Goal: Task Accomplishment & Management: Complete application form

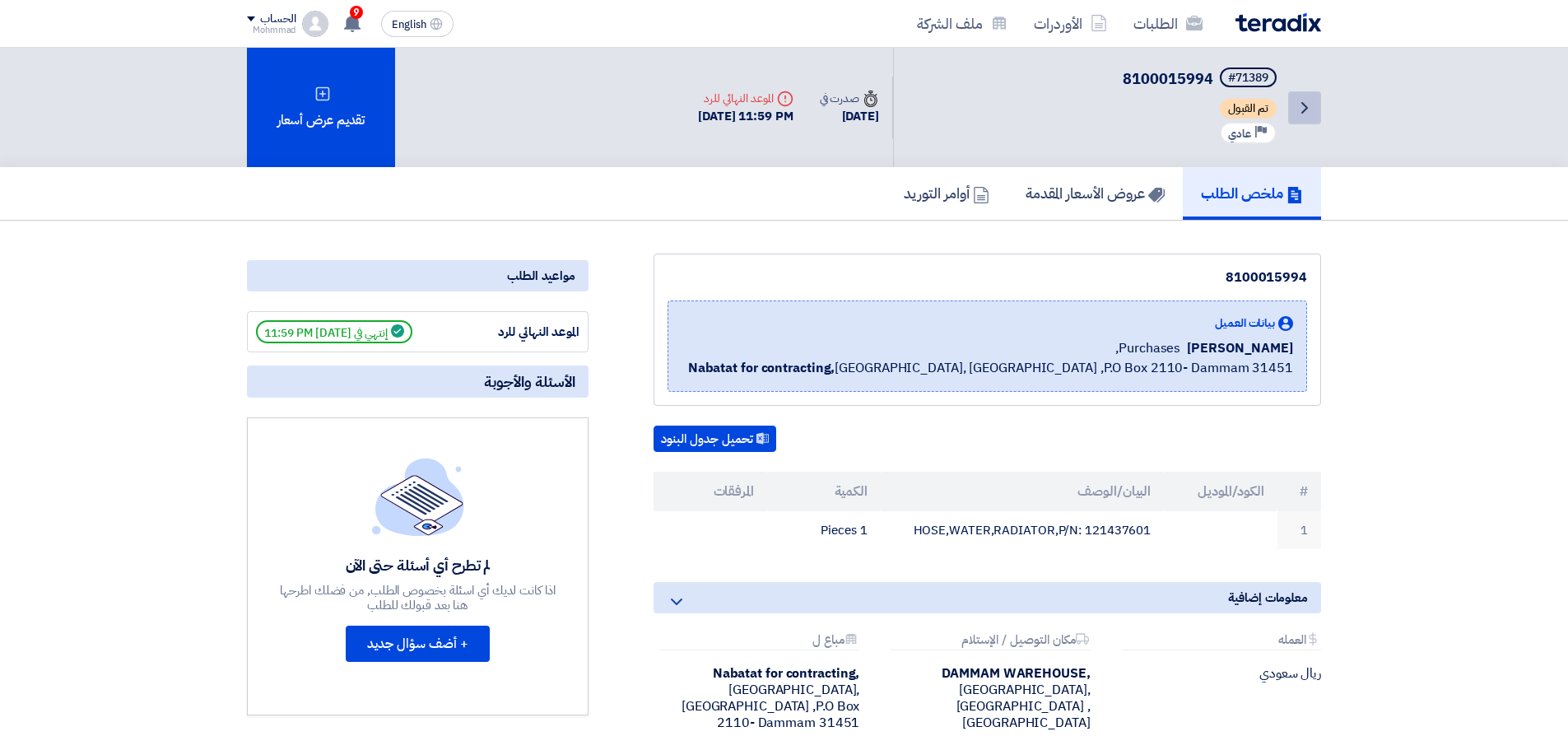
click at [1305, 117] on icon "Back" at bounding box center [1304, 107] width 19 height 19
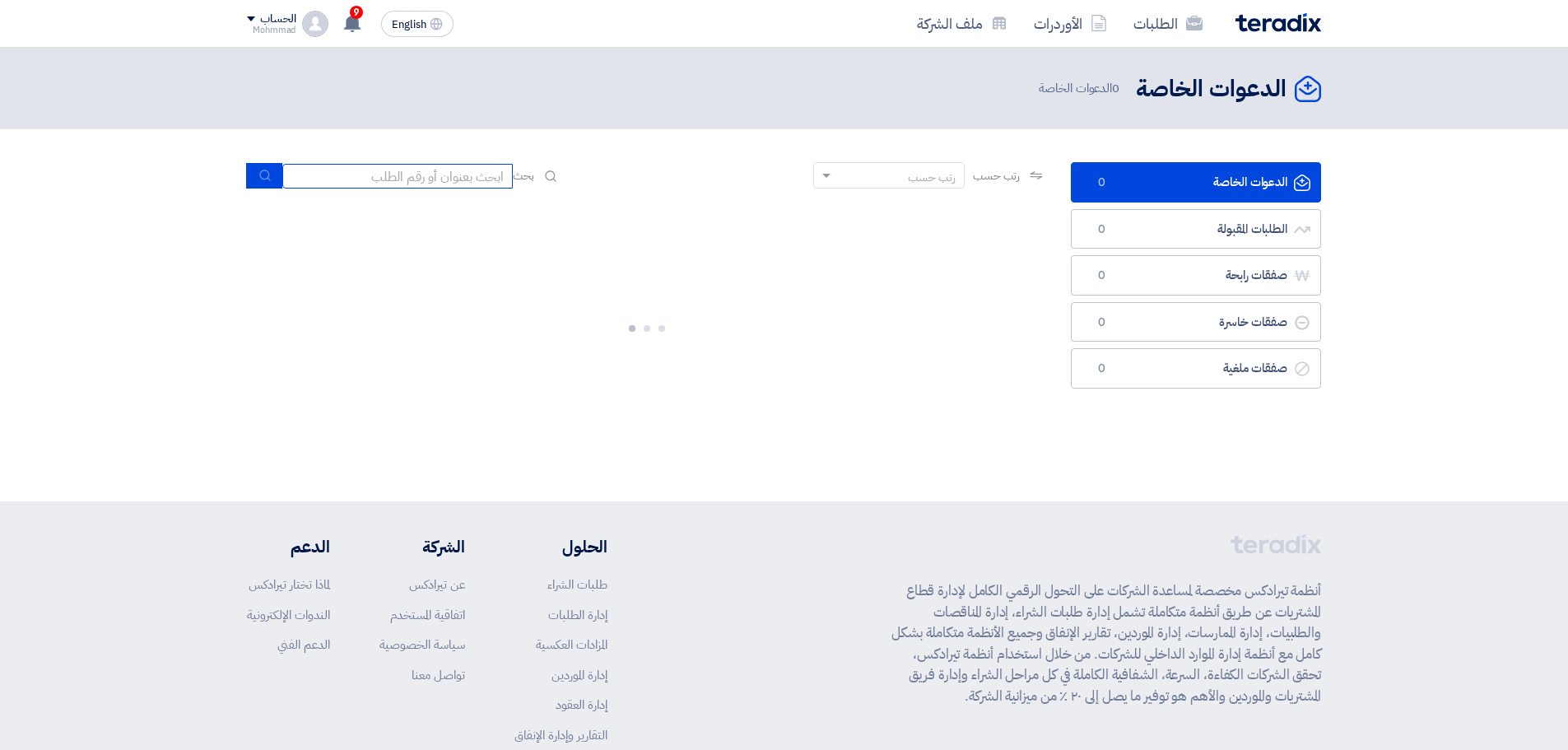
click at [336, 179] on input at bounding box center [397, 176] width 231 height 25
paste input "71516"
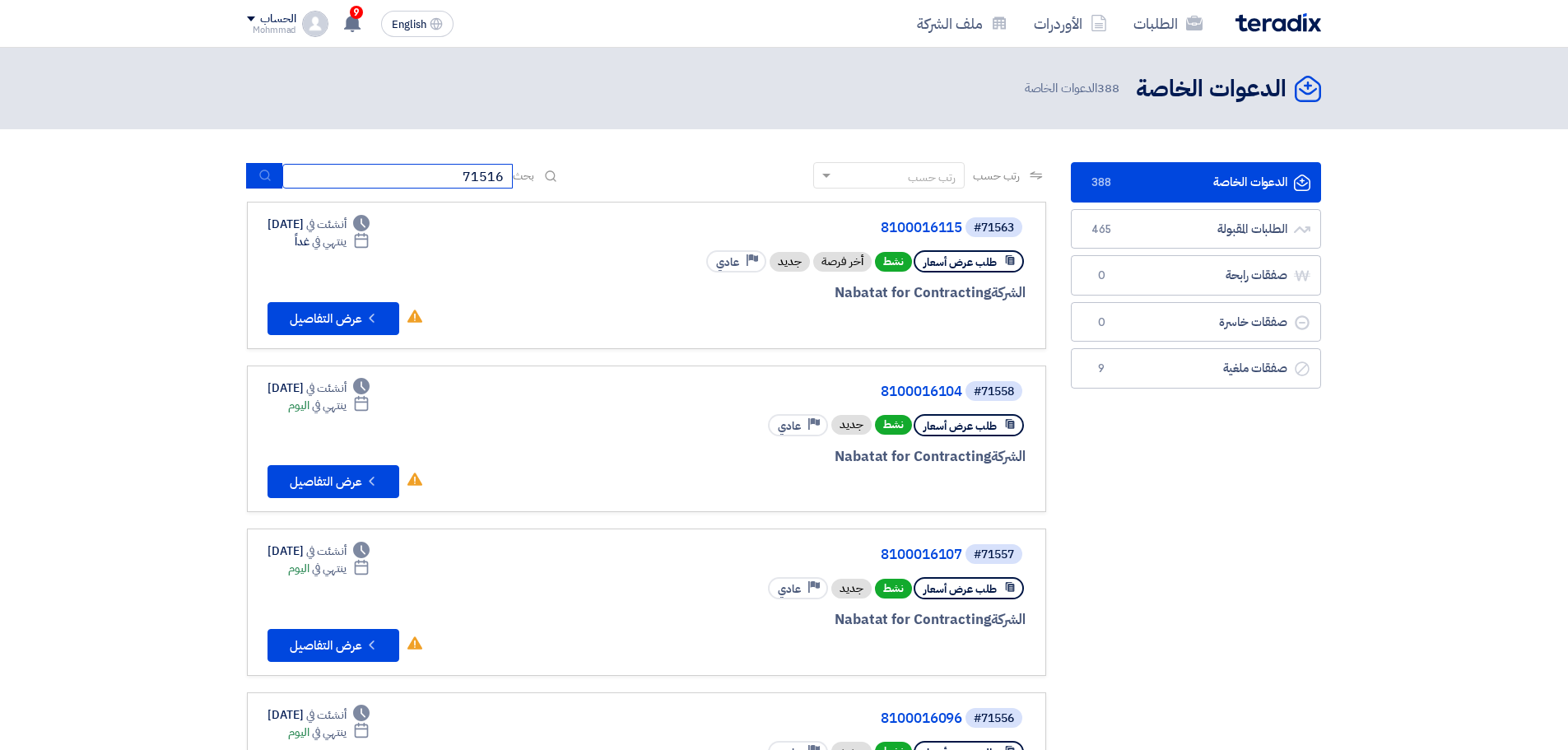
type input "71516"
click at [262, 173] on icon "submit" at bounding box center [265, 175] width 13 height 13
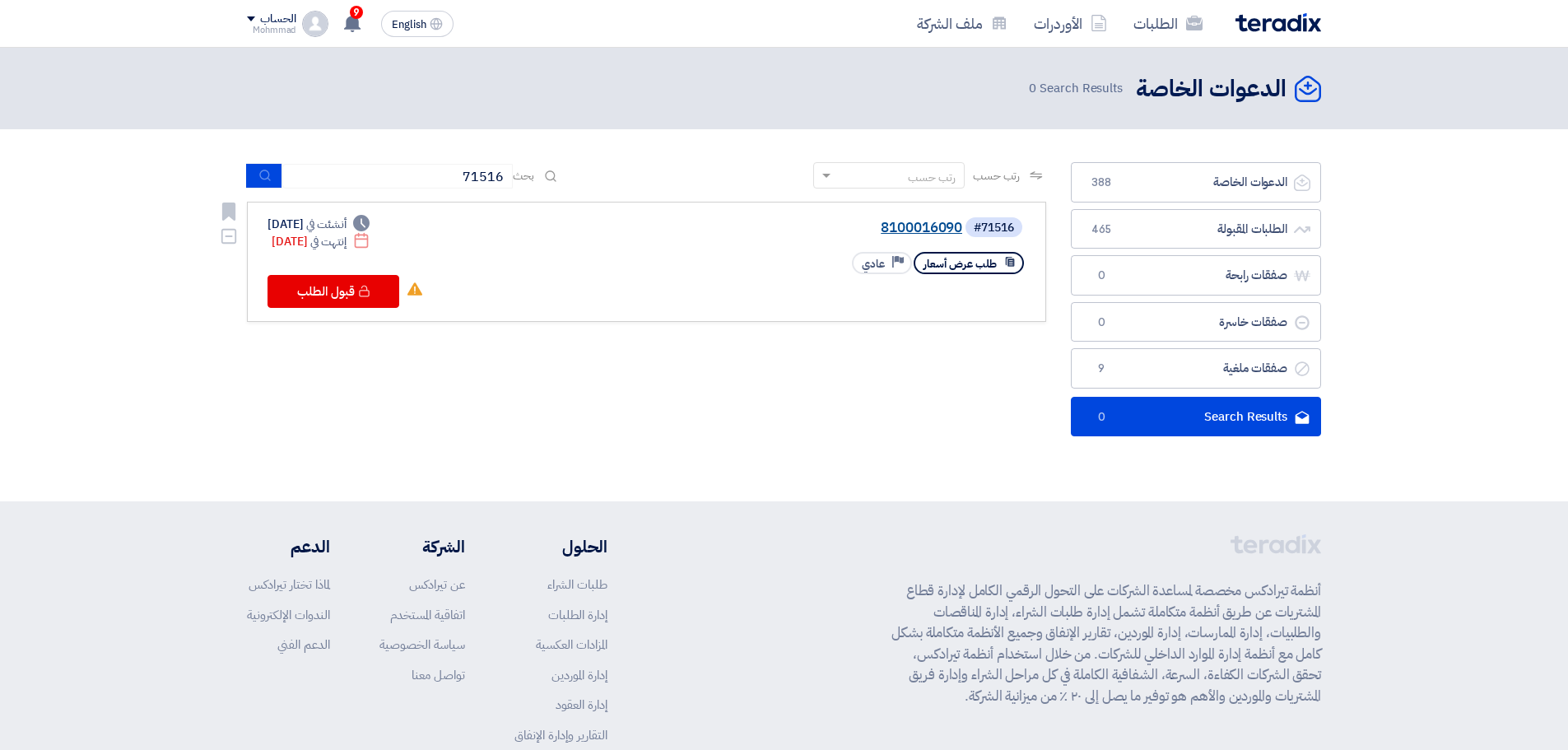
click at [903, 226] on link "8100016090" at bounding box center [797, 228] width 329 height 15
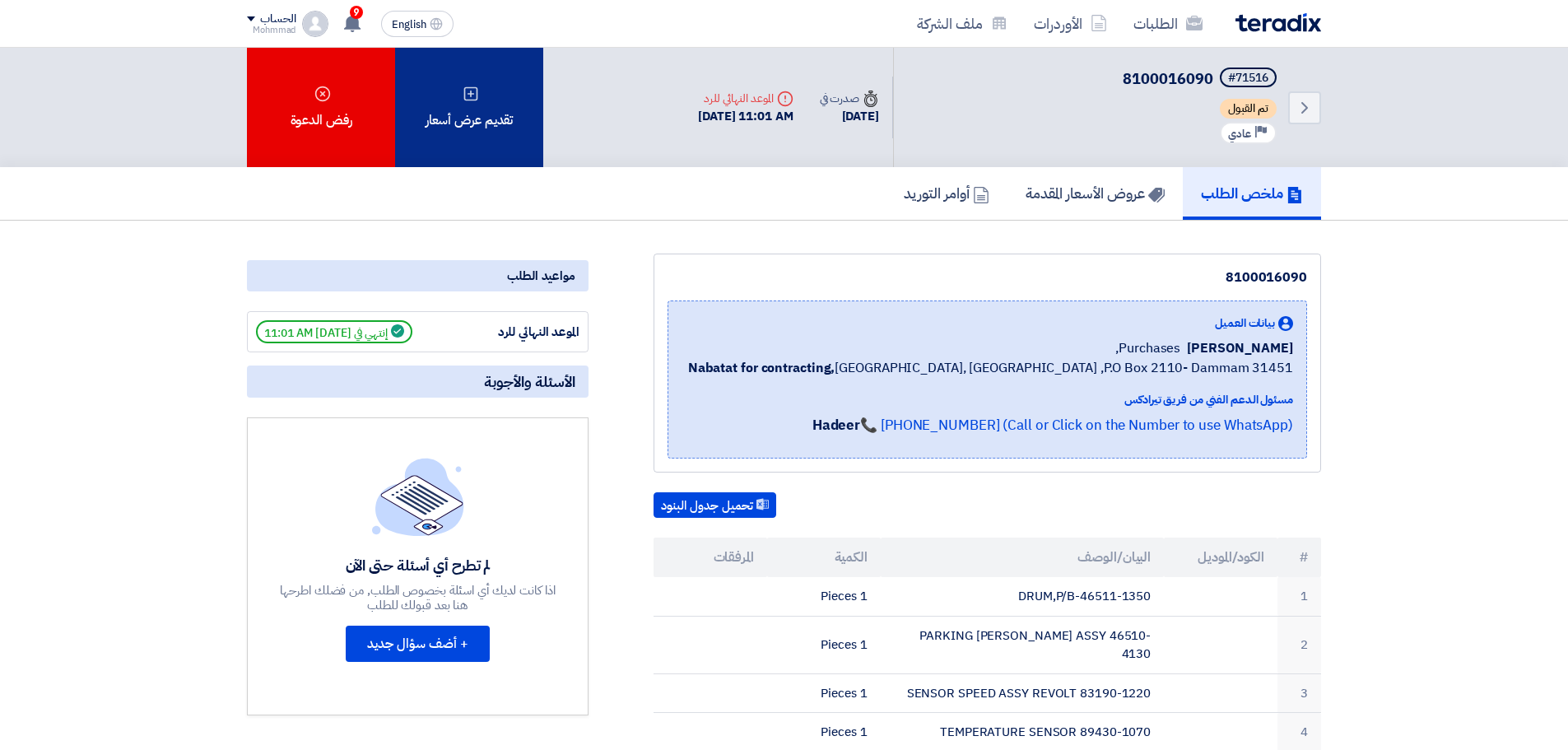
click at [464, 98] on icon at bounding box center [471, 94] width 17 height 17
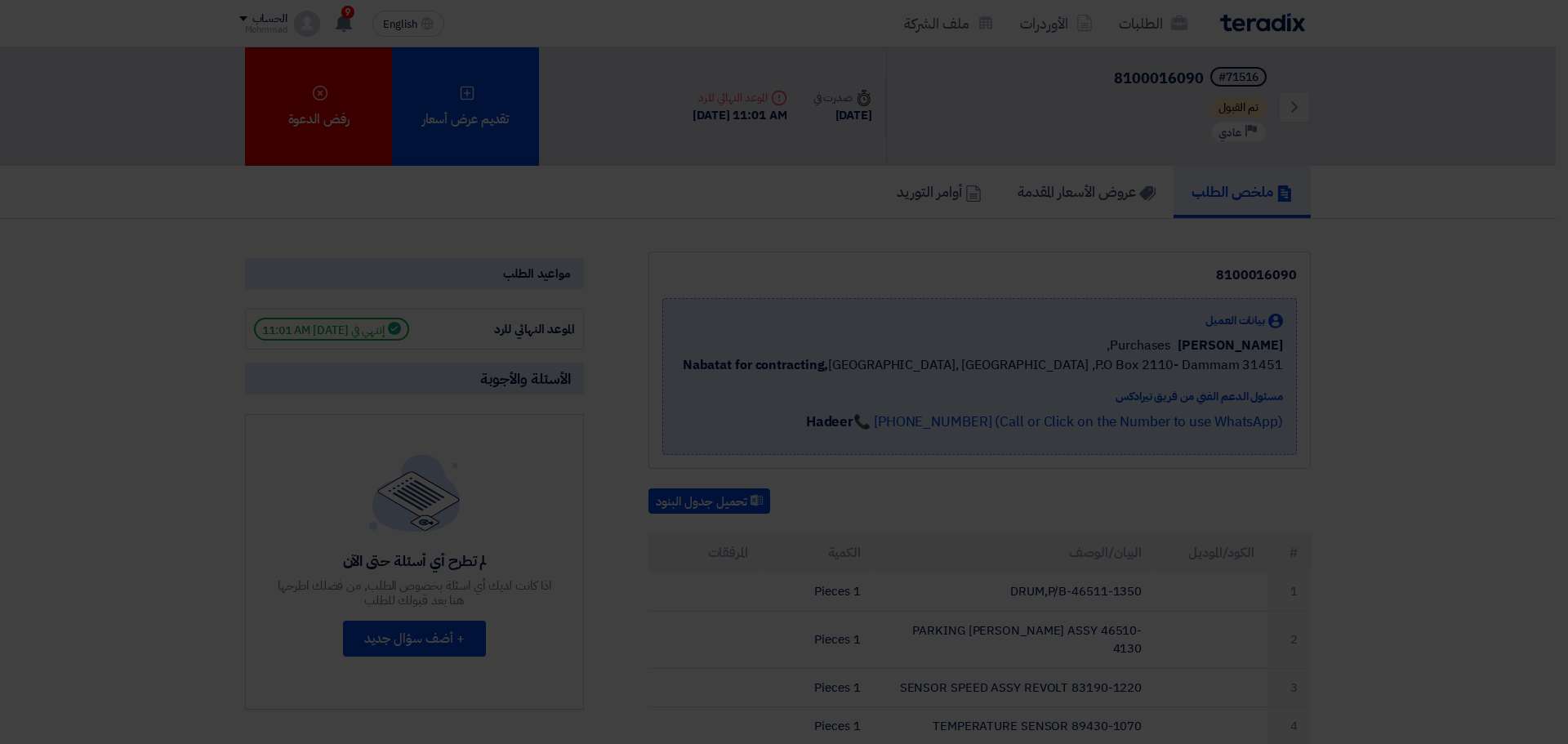
click at [824, 239] on div "تقديم عرض أسعار جديد من البداية" at bounding box center [784, 216] width 227 height 46
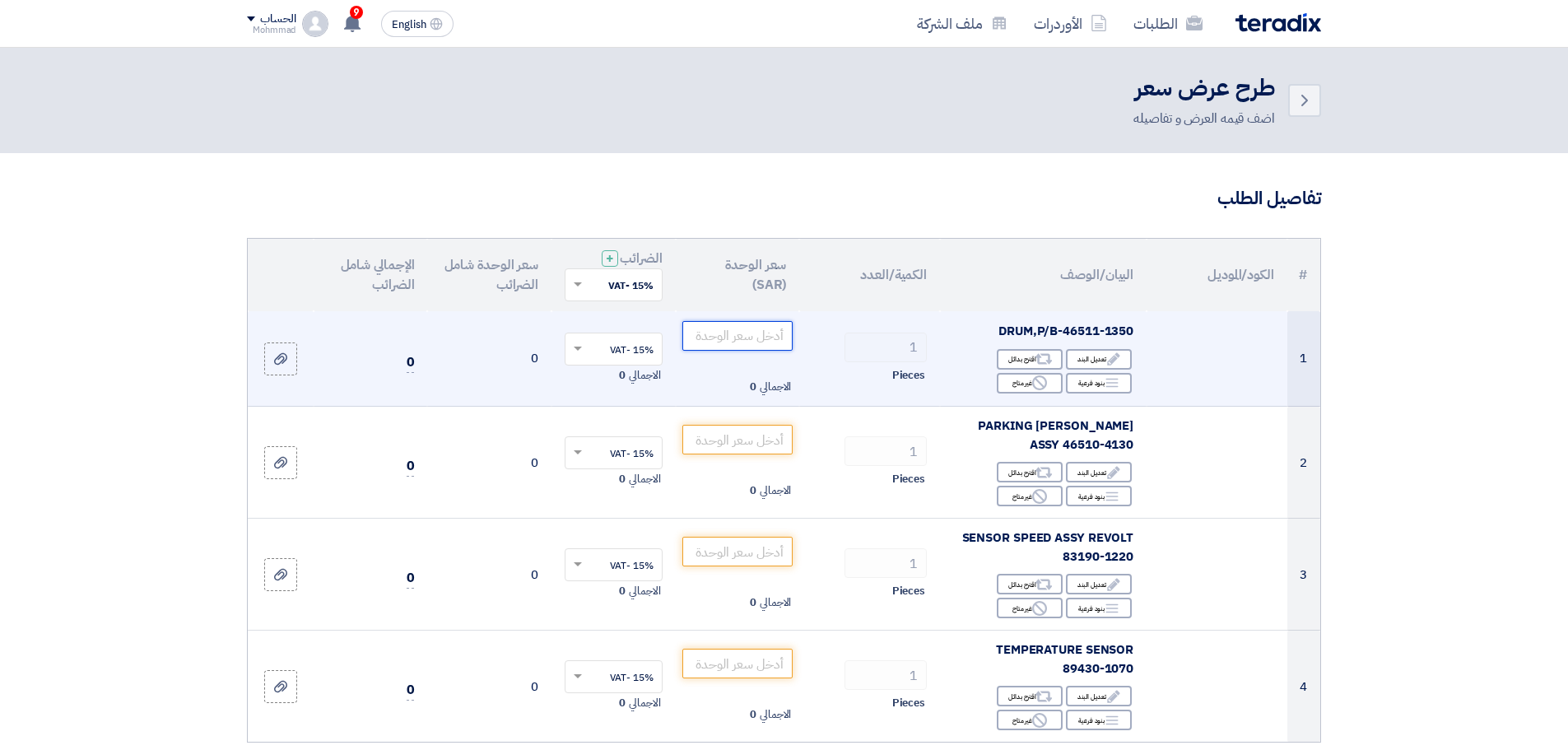
click at [747, 336] on input "number" at bounding box center [738, 336] width 111 height 29
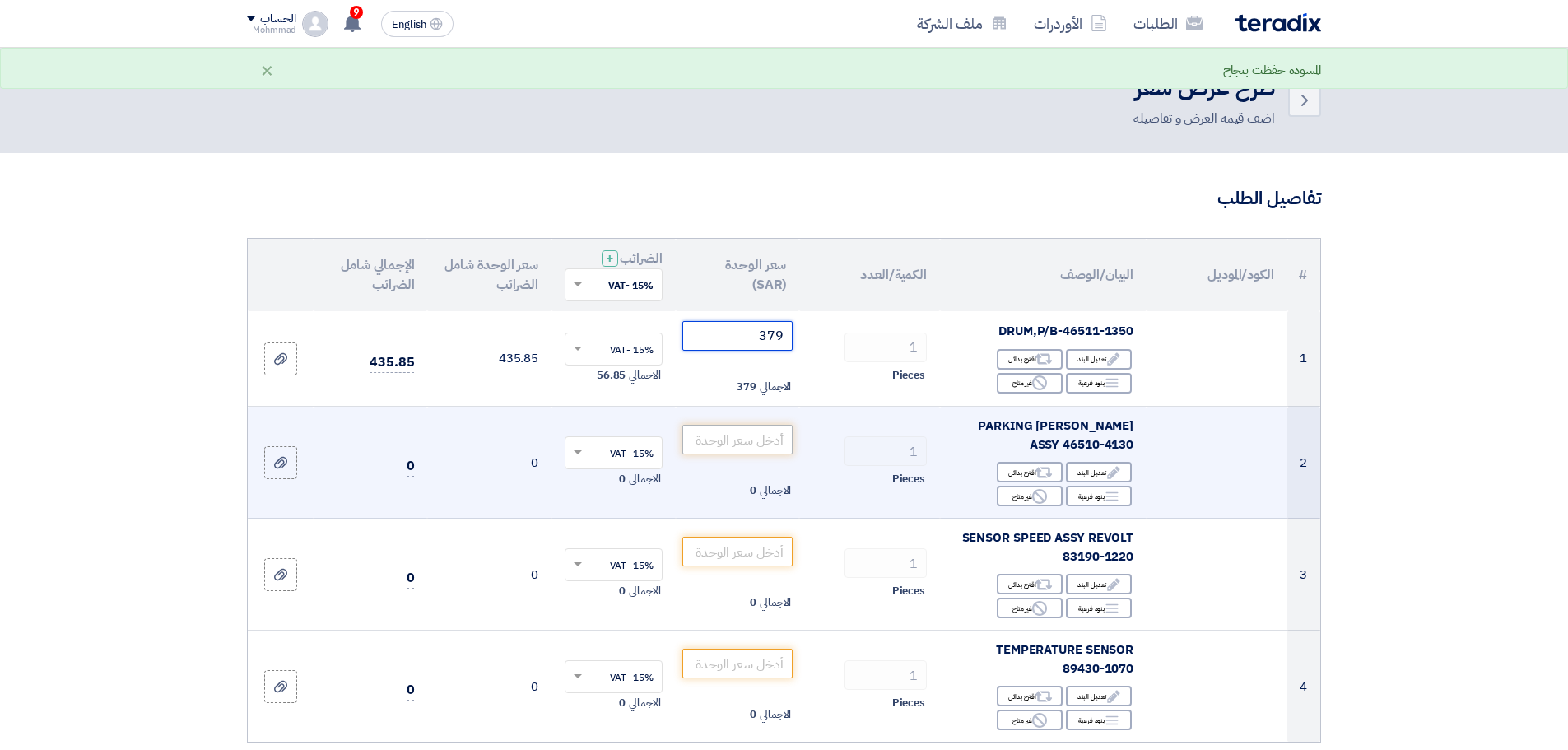
type input "379"
click at [763, 436] on input "number" at bounding box center [738, 440] width 111 height 29
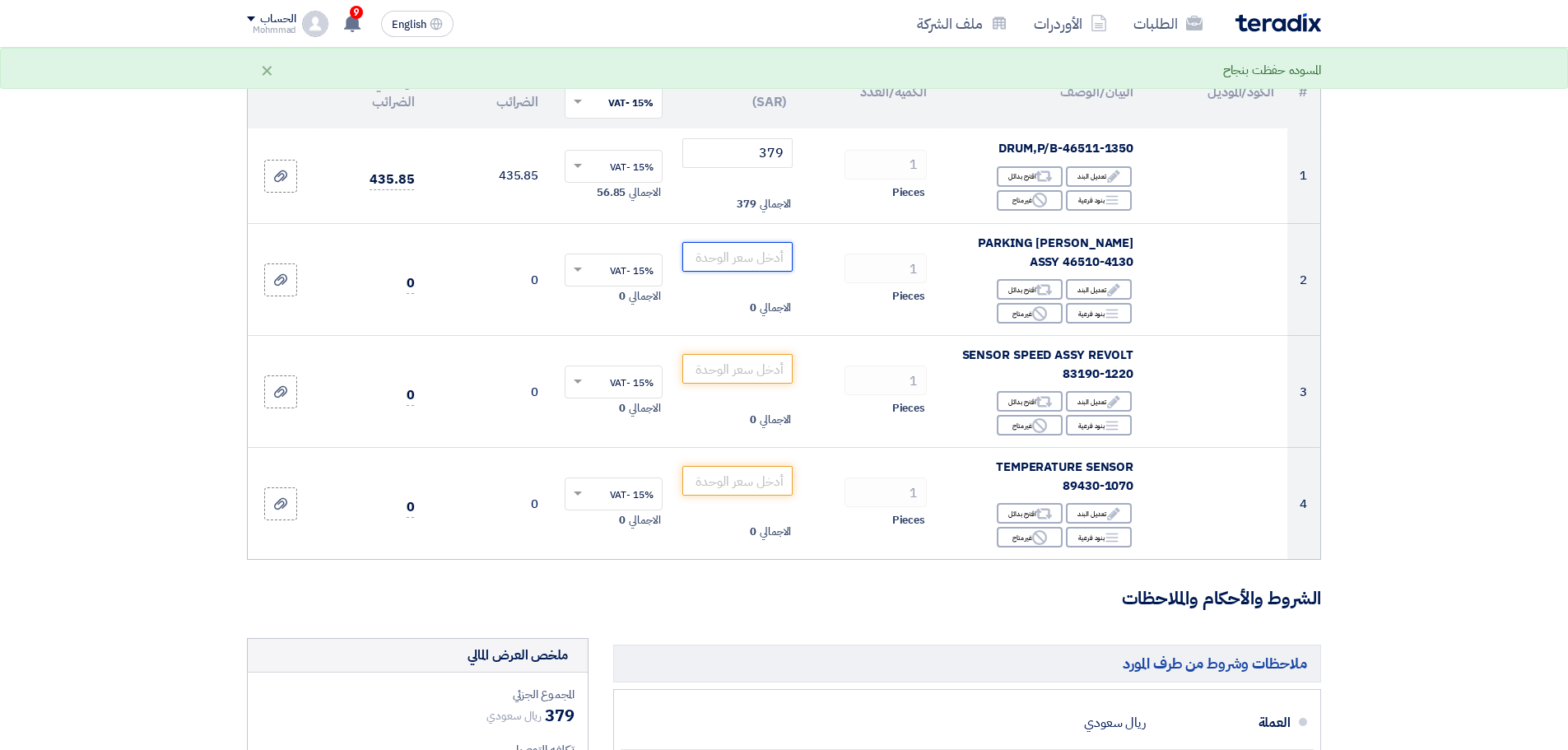
scroll to position [206, 0]
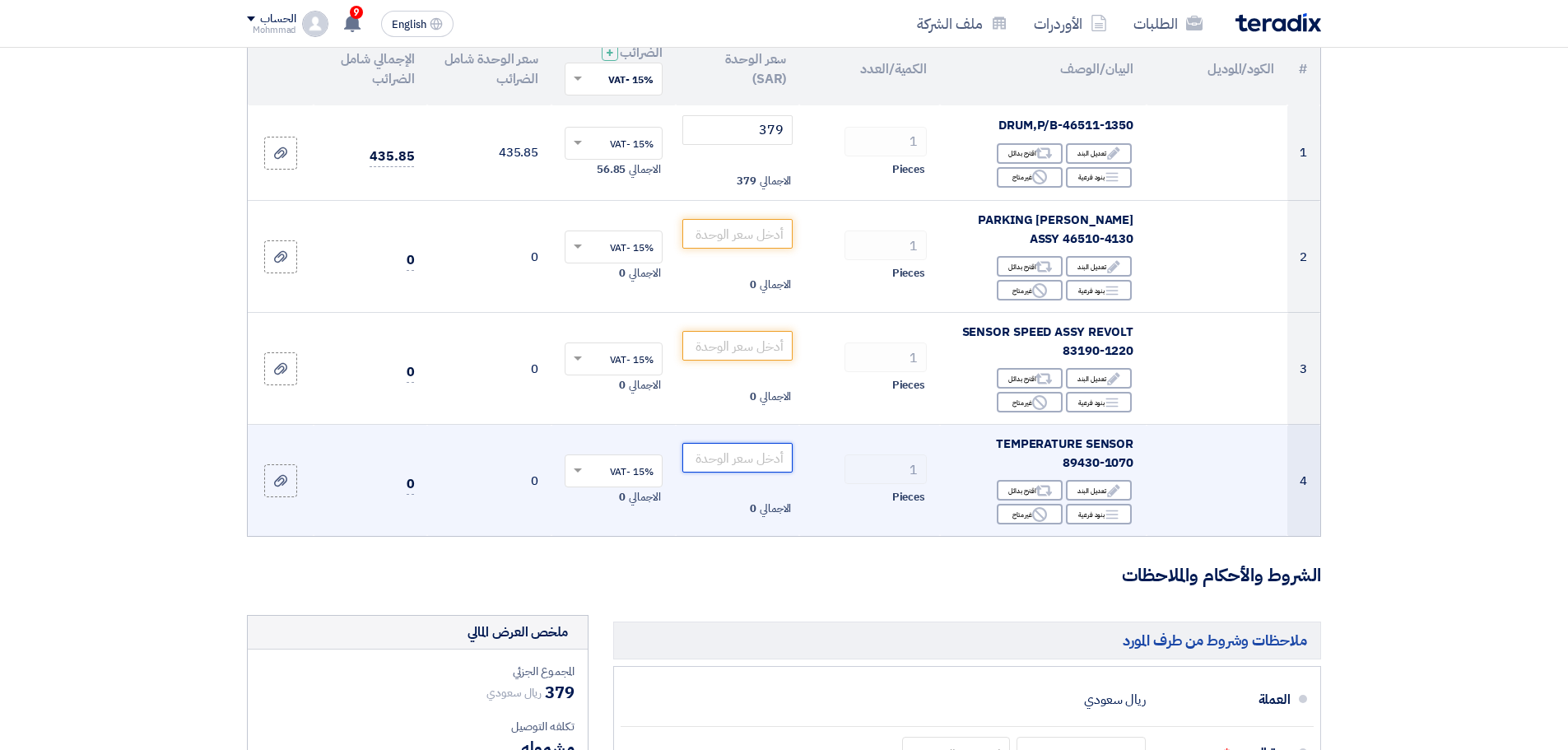
click at [763, 464] on input "number" at bounding box center [738, 457] width 111 height 29
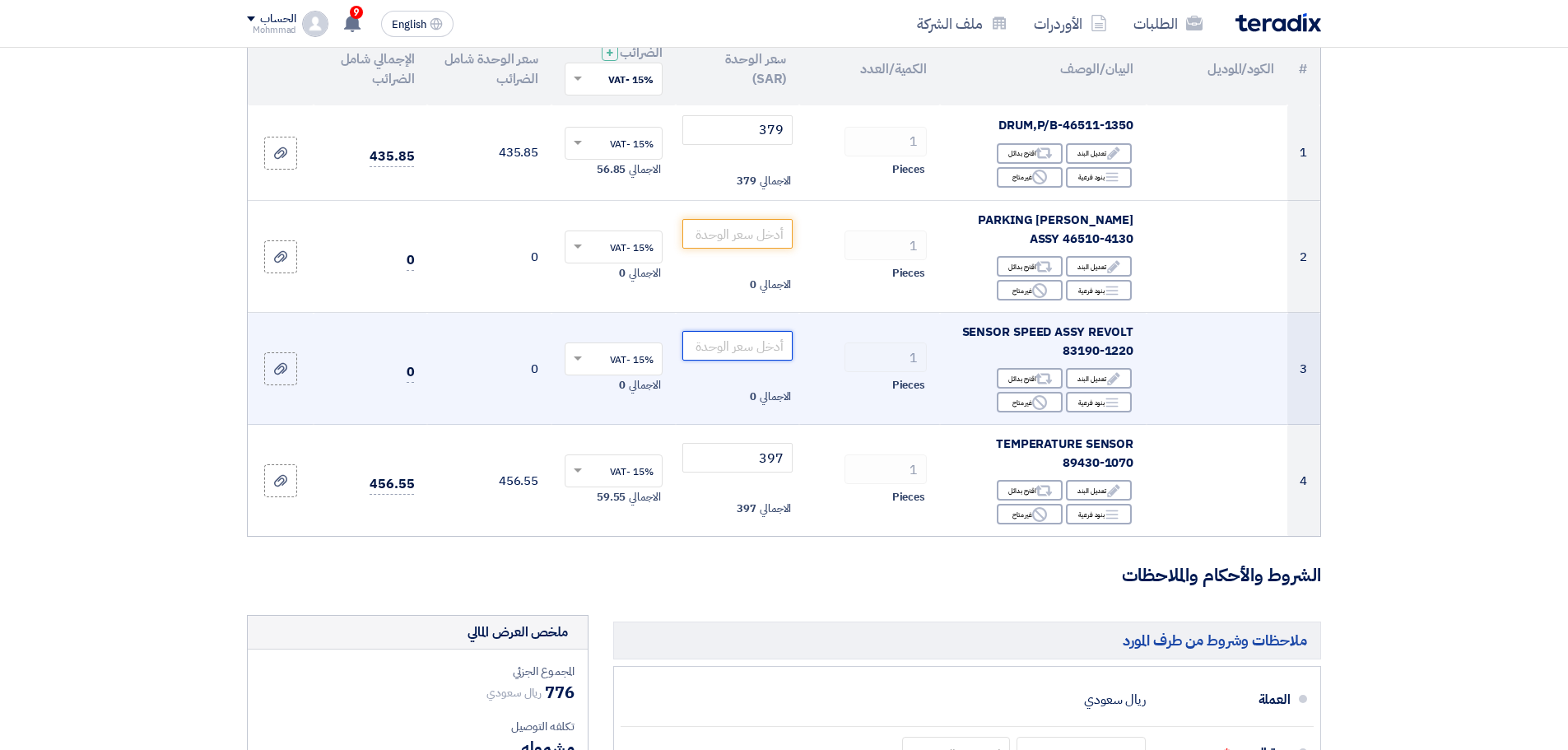
click at [758, 346] on input "number" at bounding box center [738, 346] width 111 height 29
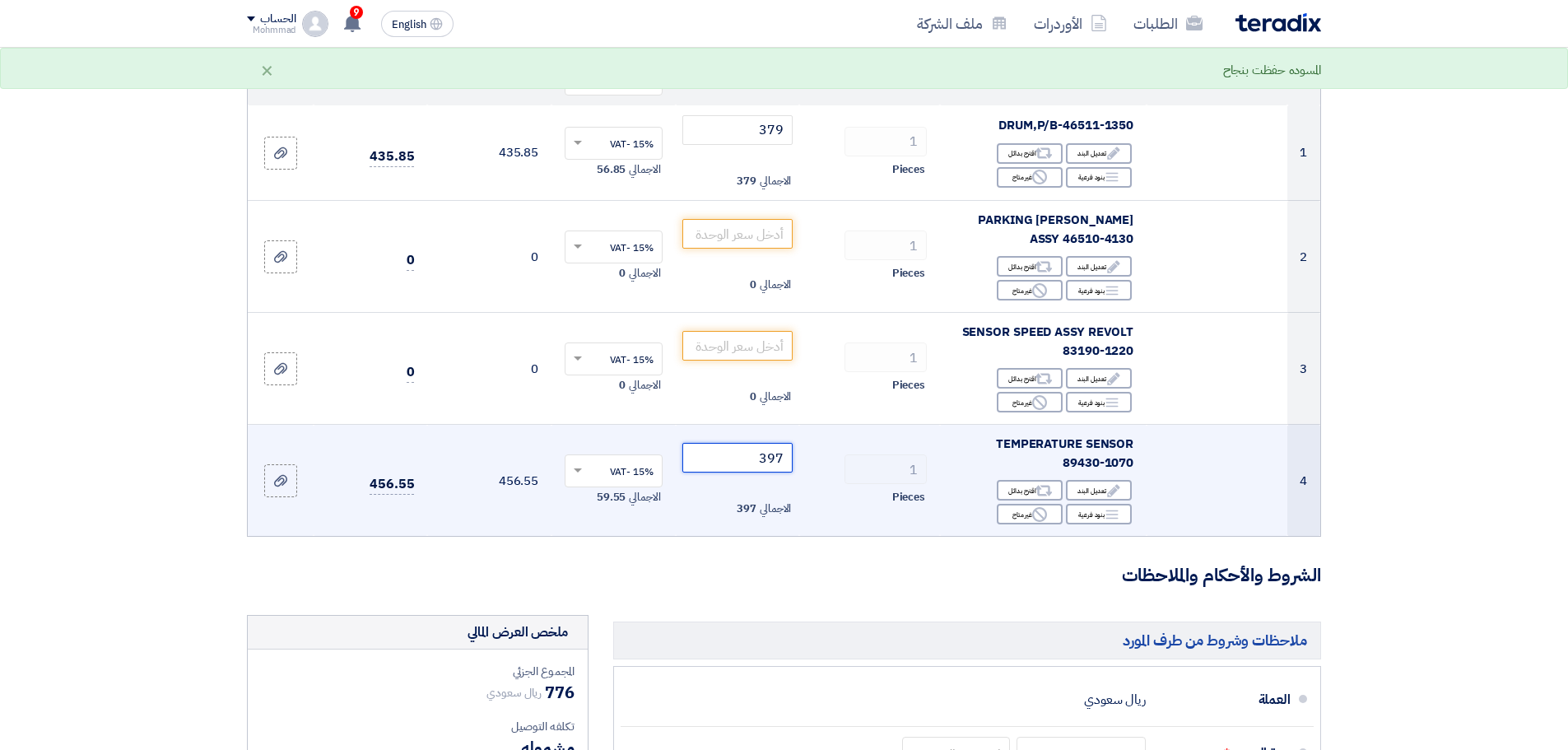
click at [777, 463] on input "397" at bounding box center [738, 457] width 111 height 29
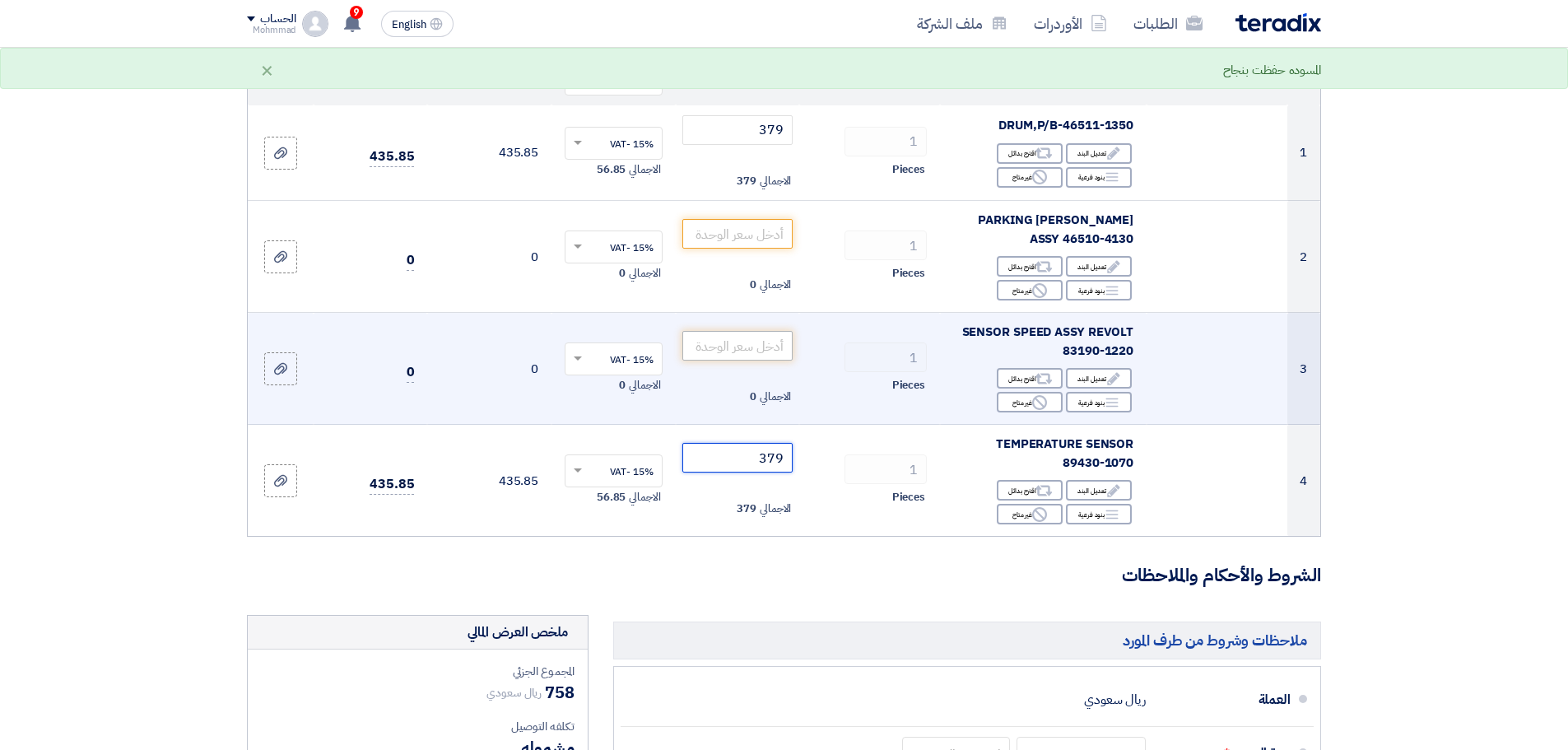
type input "379"
click at [757, 352] on input "number" at bounding box center [738, 346] width 111 height 29
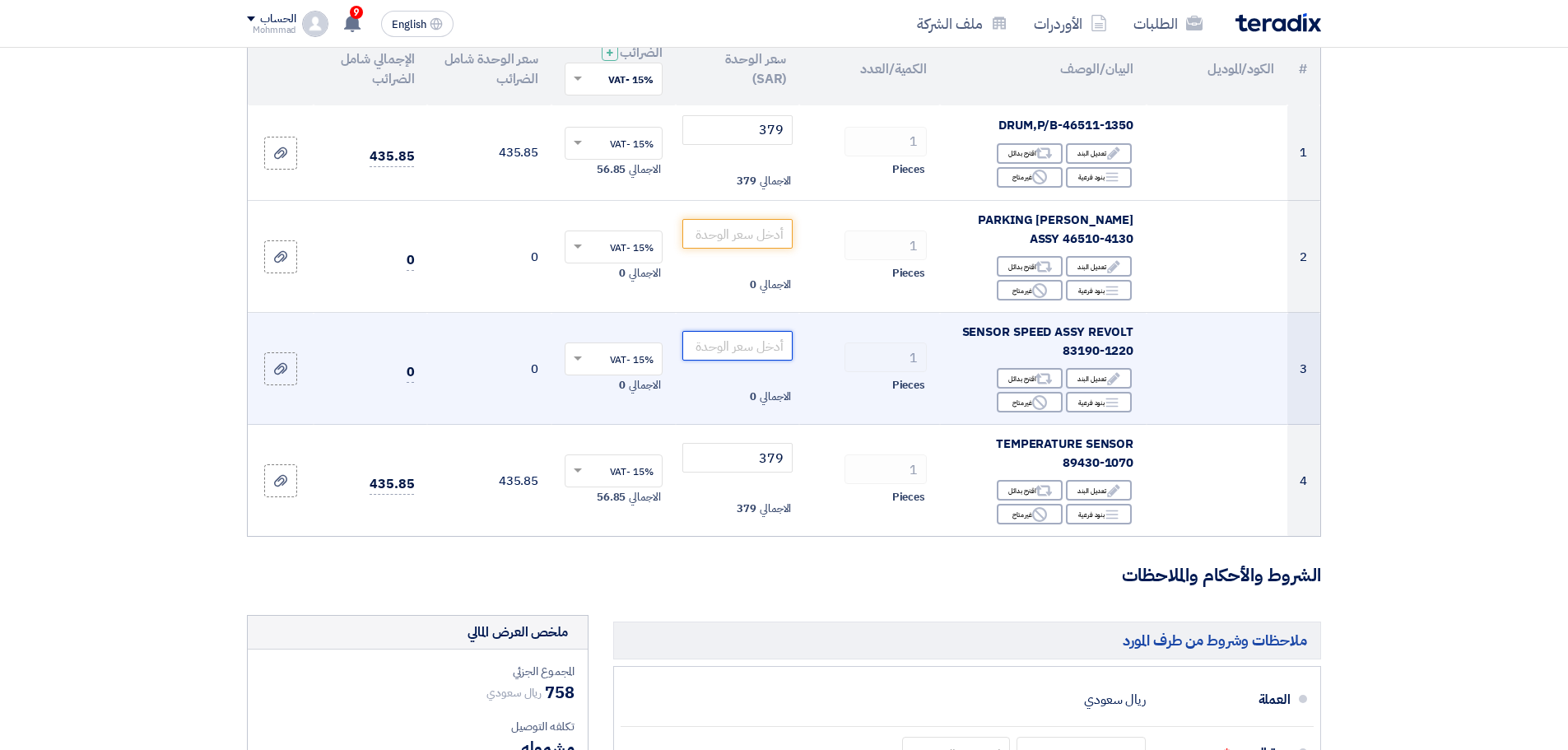
click at [738, 355] on input "number" at bounding box center [738, 346] width 111 height 29
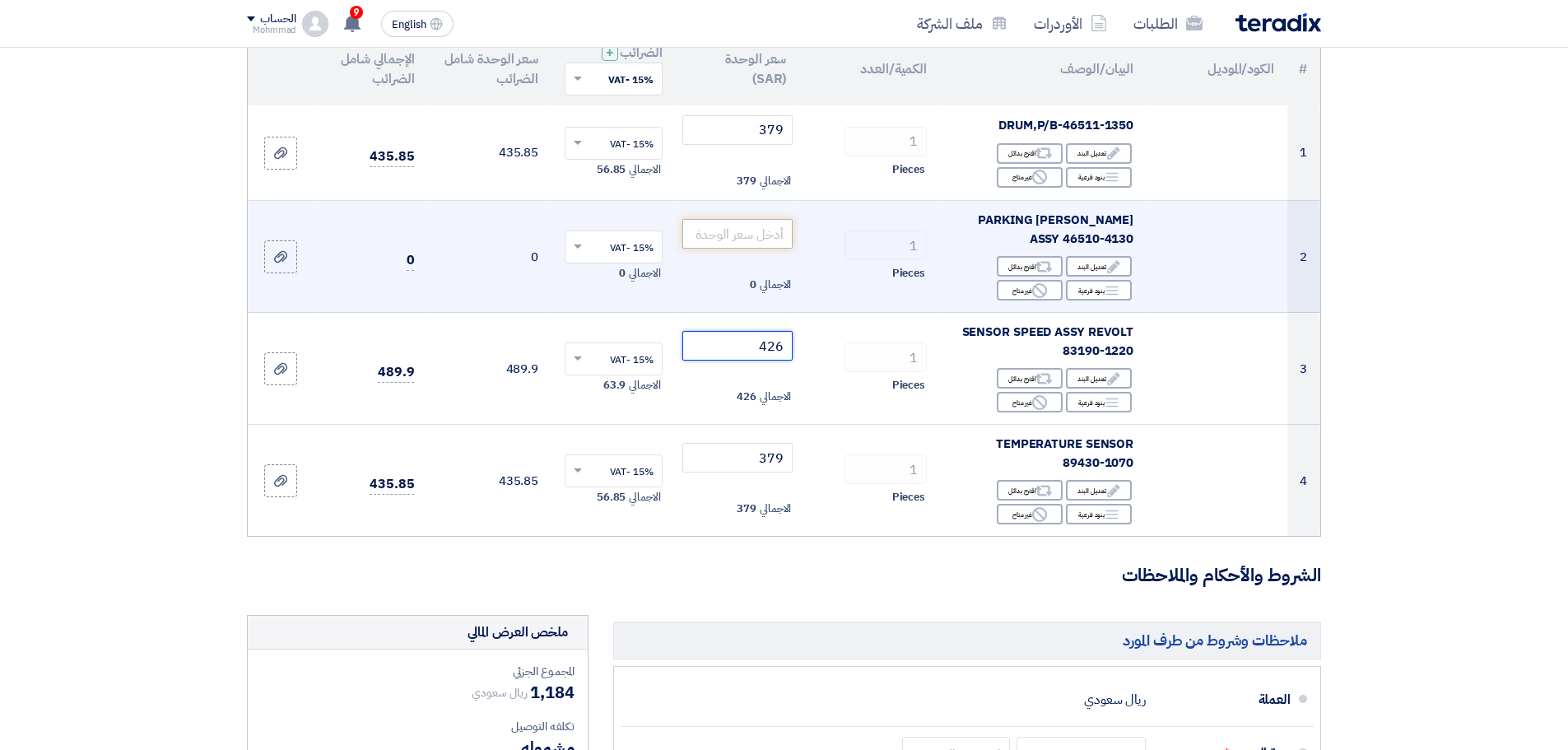
type input "426"
click at [749, 240] on input "number" at bounding box center [738, 234] width 111 height 29
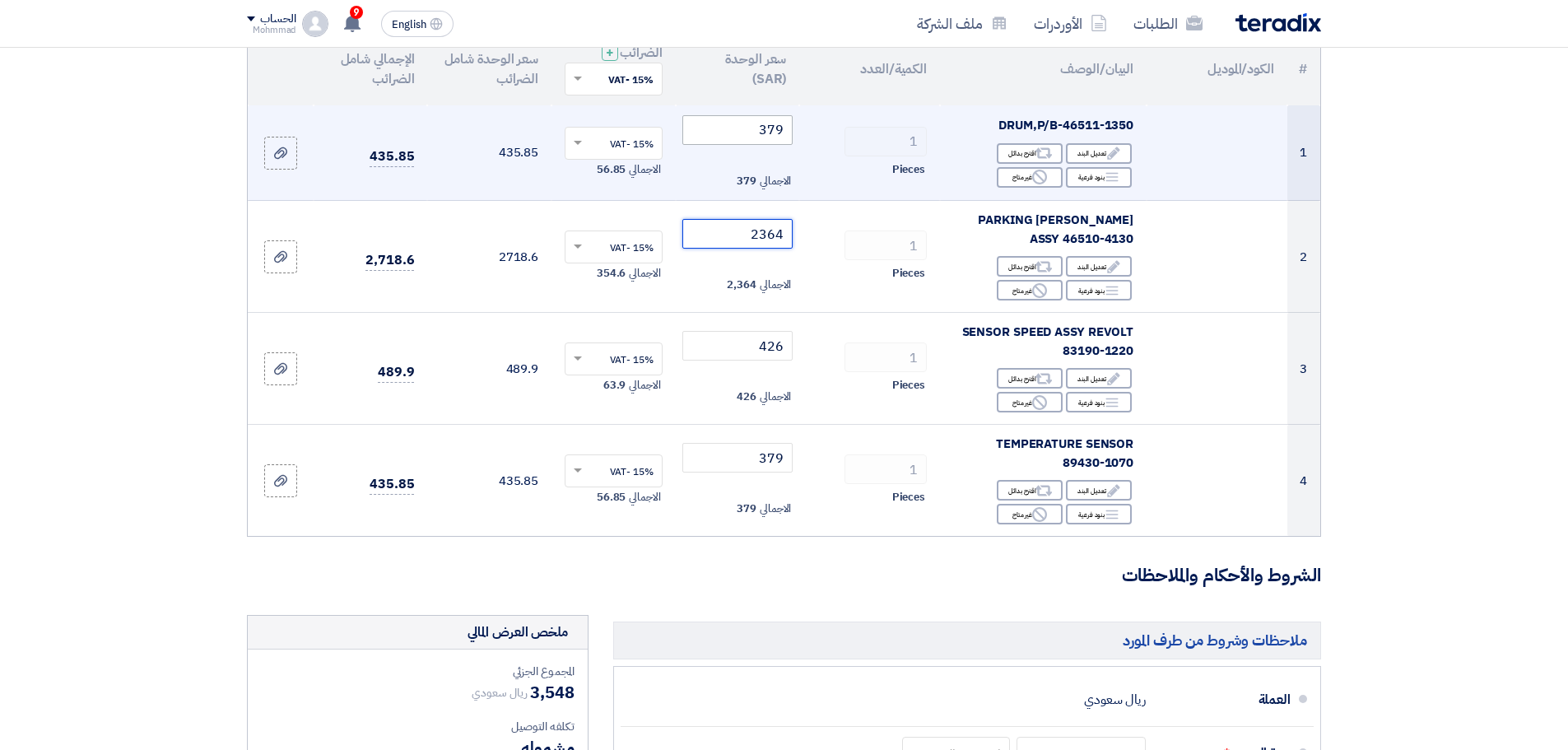
type input "2364"
click at [766, 130] on input "379" at bounding box center [738, 130] width 111 height 29
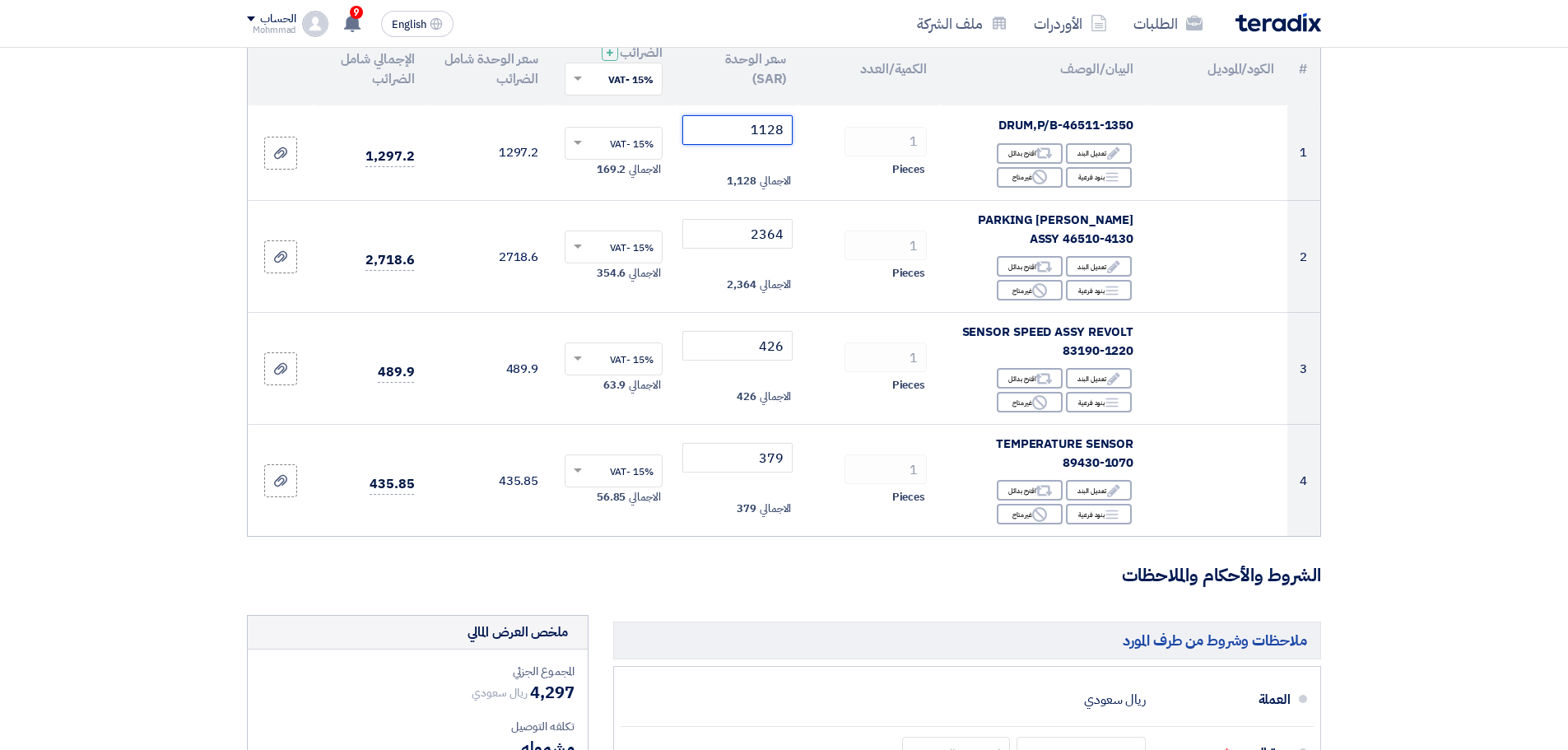
type input "1128"
click at [1508, 282] on section "تفاصيل الطلب # الكود/الموديل البيان/الوصف الكمية/العدد سعر الوحدة (SAR) الضرائب…" at bounding box center [784, 593] width 1568 height 1290
click at [1468, 546] on section "تفاصيل الطلب # الكود/الموديل البيان/الوصف الكمية/العدد سعر الوحدة (SAR) الضرائب…" at bounding box center [784, 593] width 1568 height 1290
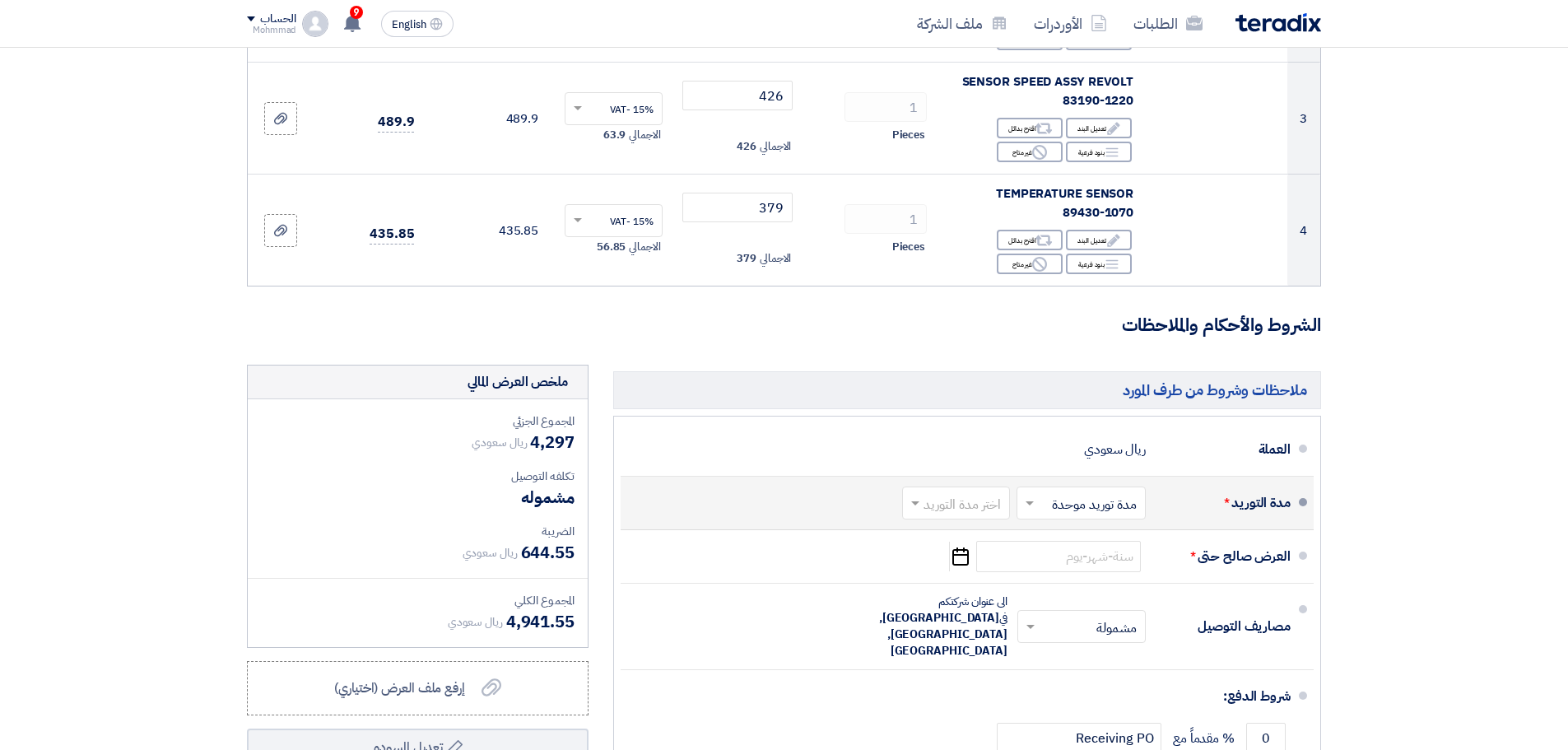
scroll to position [480, 0]
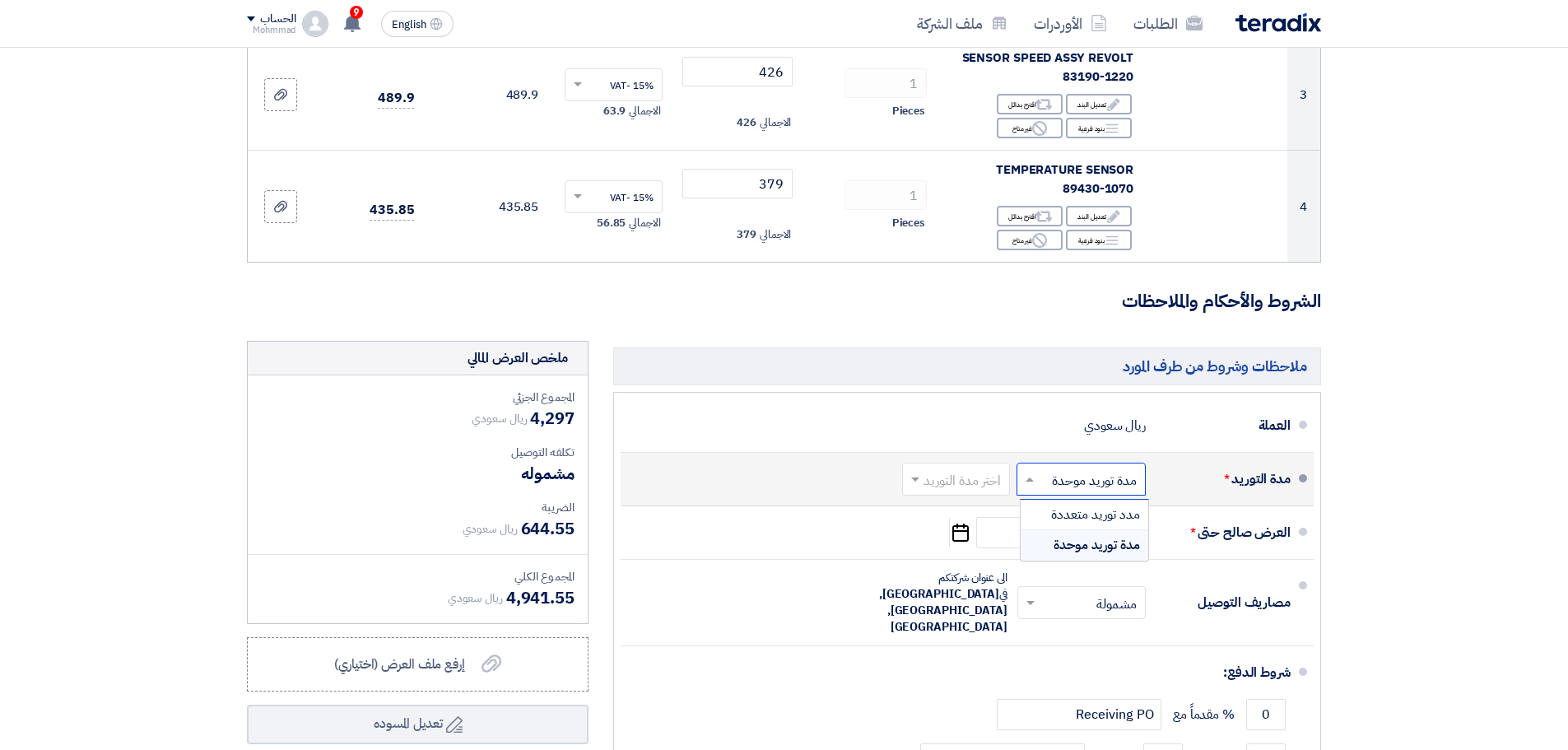
click at [1059, 482] on input "text" at bounding box center [1078, 480] width 121 height 24
click at [1086, 513] on span "مدد توريد متعددة" at bounding box center [1095, 514] width 89 height 19
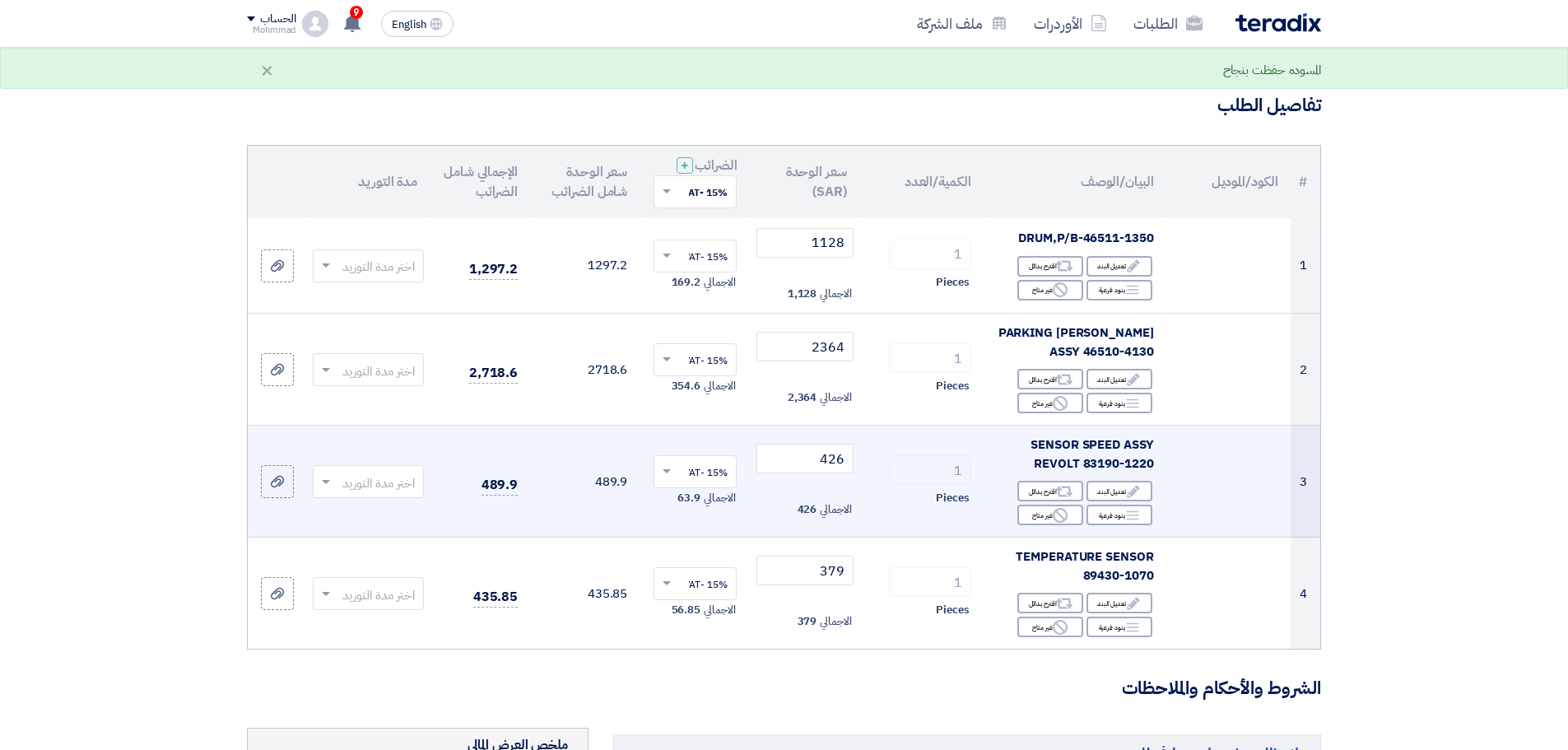
scroll to position [68, 0]
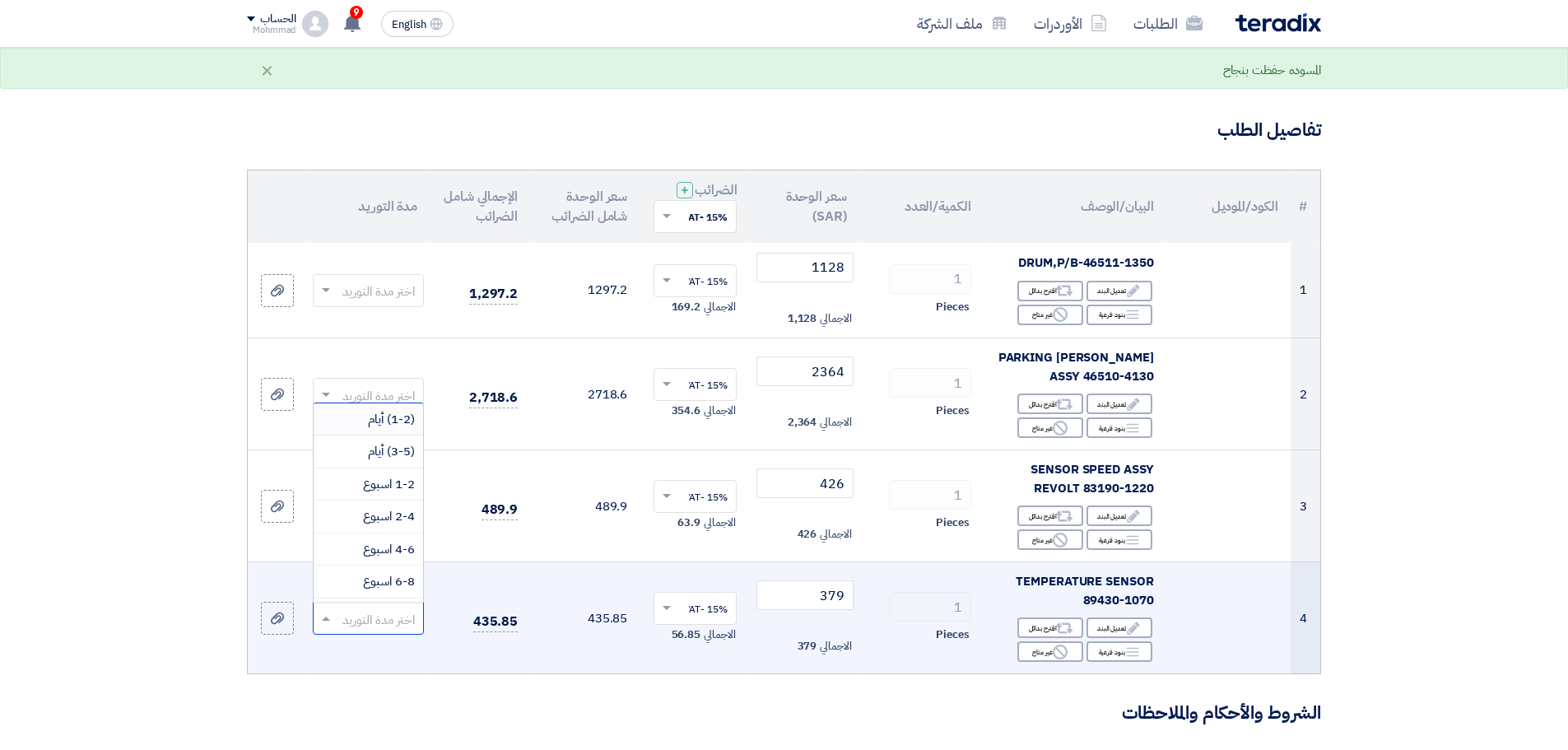
click at [349, 618] on input "text" at bounding box center [377, 620] width 78 height 28
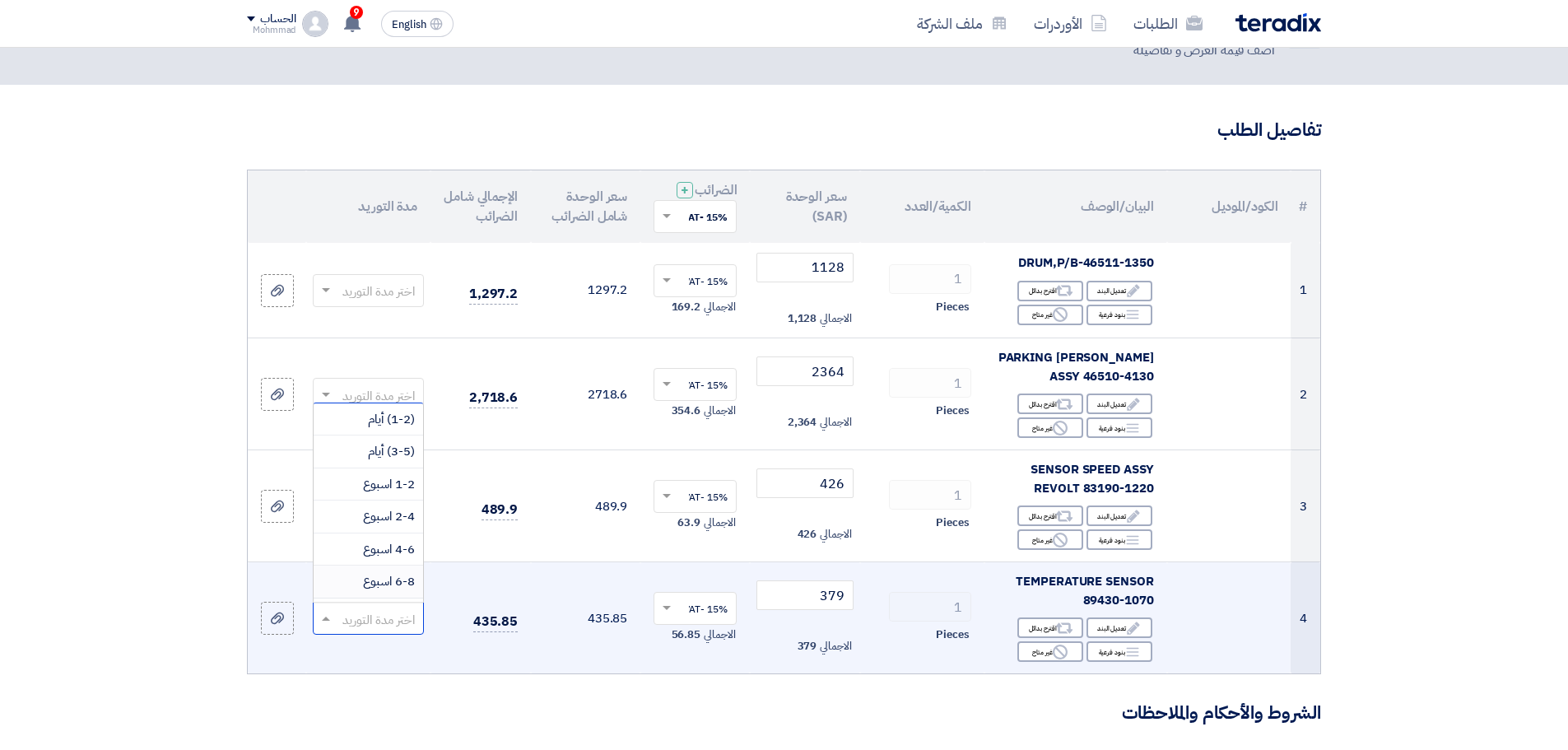
click at [383, 580] on span "6-8 اسبوع" at bounding box center [389, 582] width 52 height 18
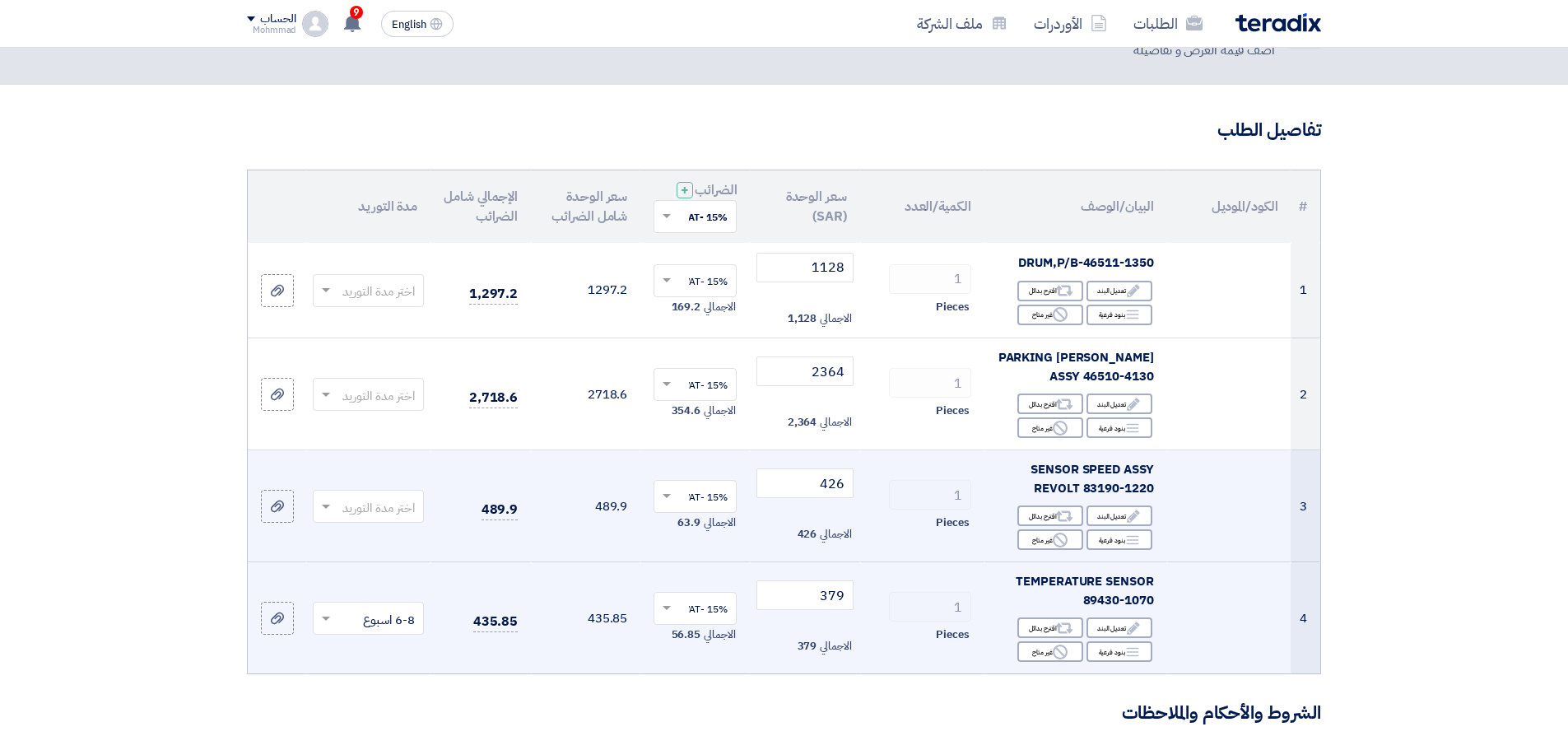
click at [364, 514] on input "text" at bounding box center [377, 508] width 78 height 28
click at [394, 576] on span "(3-5) أيام" at bounding box center [391, 571] width 47 height 18
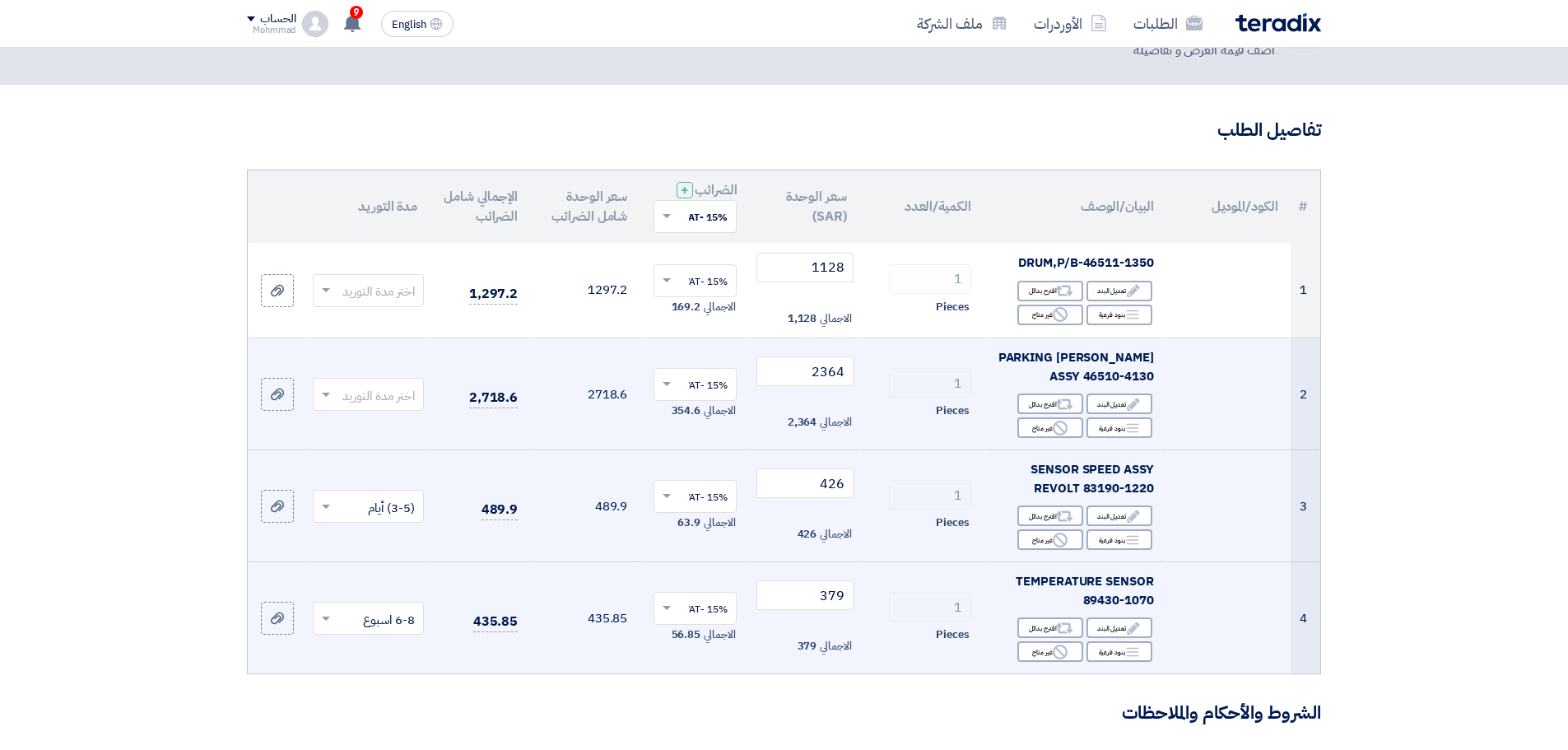
click at [368, 403] on input "text" at bounding box center [377, 396] width 78 height 28
click at [399, 591] on span "6-8 اسبوع" at bounding box center [389, 589] width 52 height 18
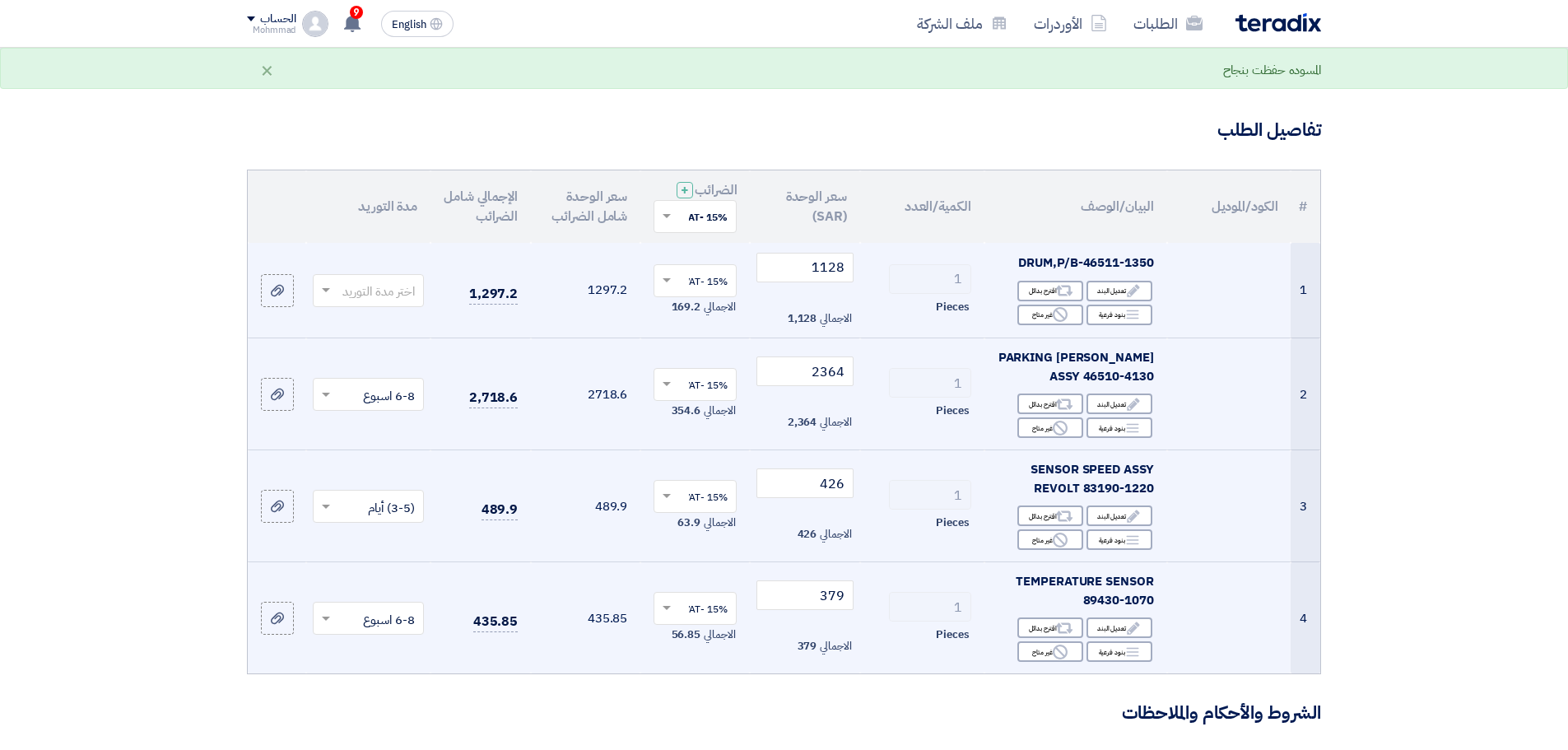
click at [373, 294] on input "text" at bounding box center [377, 292] width 78 height 28
click at [402, 356] on span "(3-5) أيام" at bounding box center [391, 355] width 47 height 18
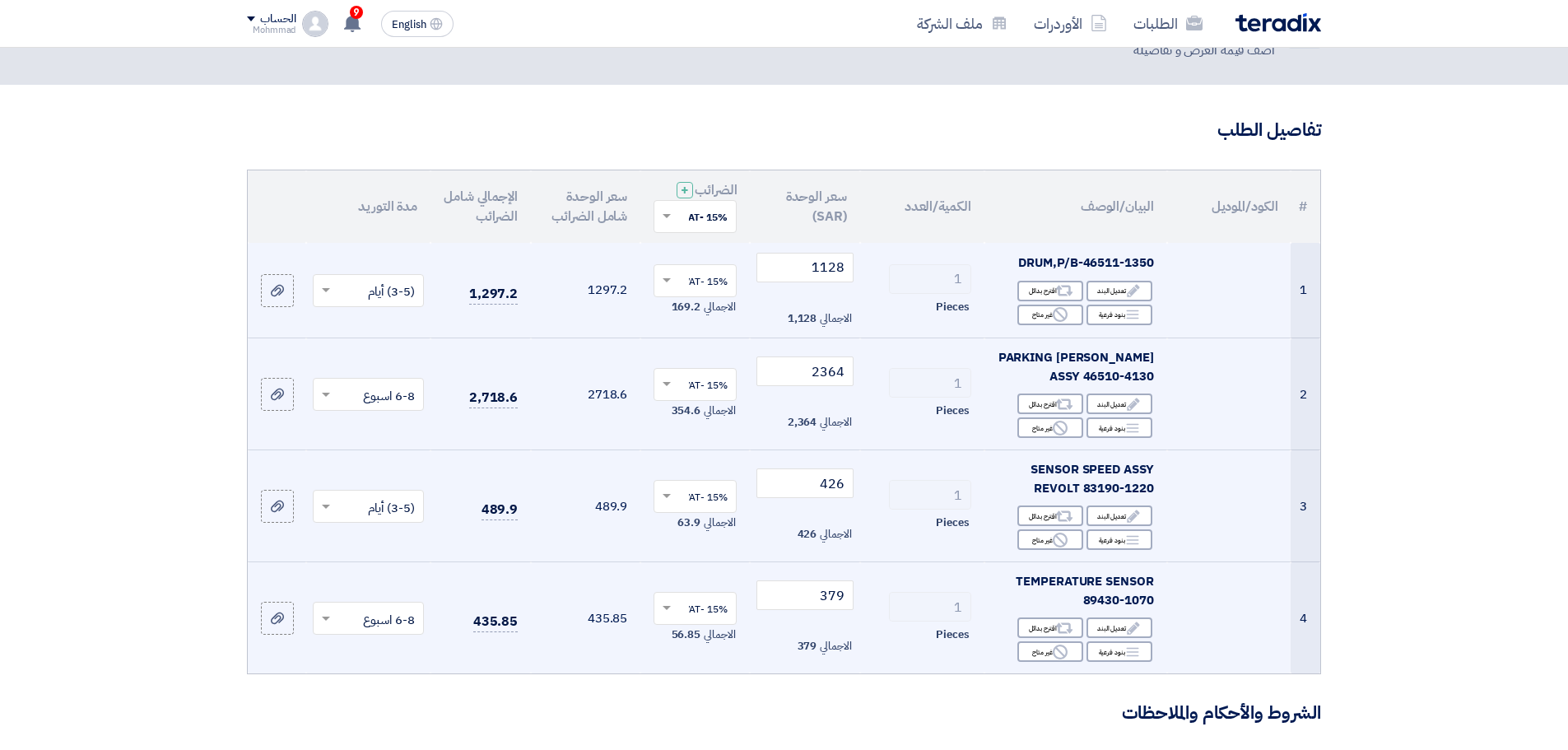
click at [73, 241] on section "تفاصيل الطلب # الكود/الموديل البيان/الوصف الكمية/العدد سعر الوحدة (SAR) الضرائب…" at bounding box center [784, 730] width 1568 height 1290
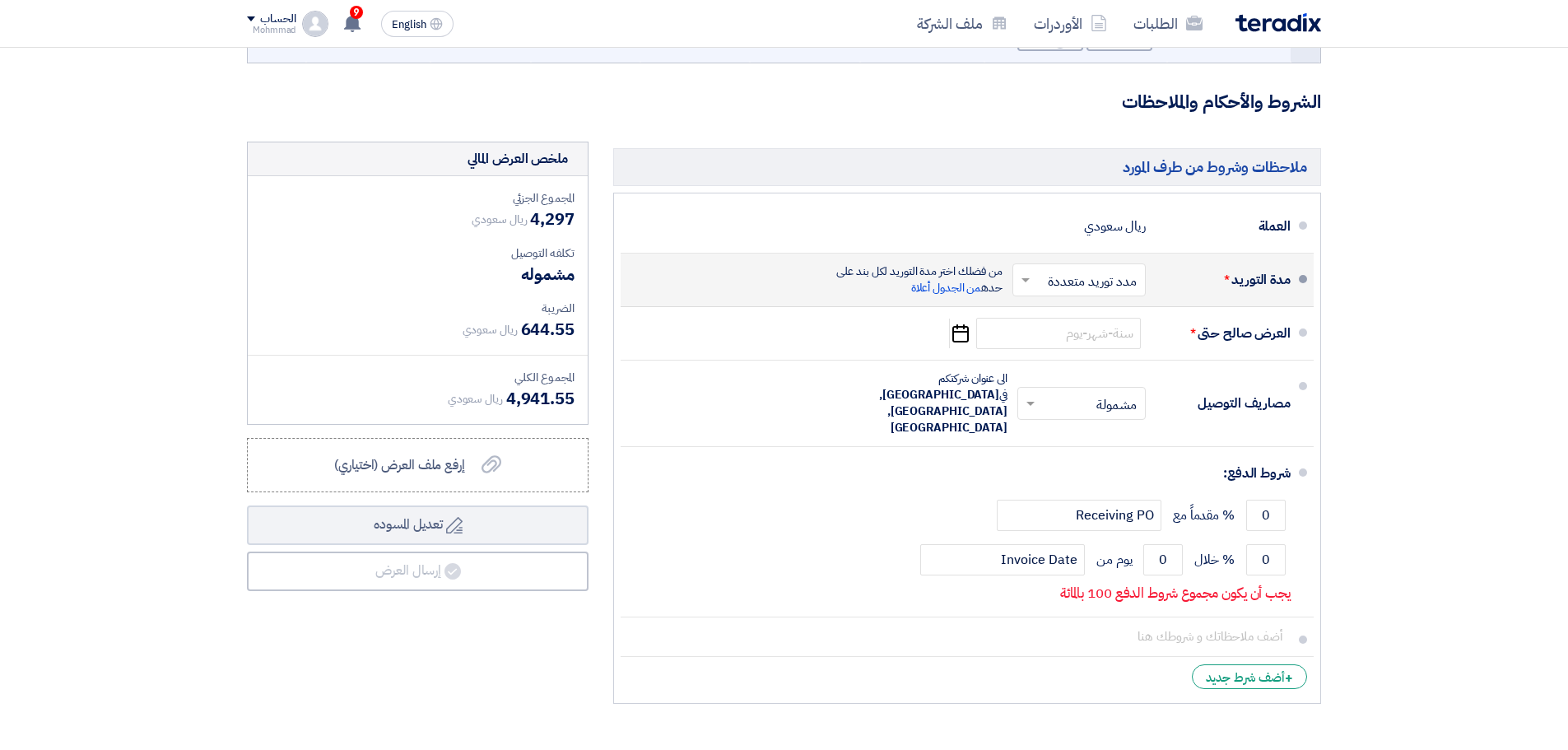
scroll to position [686, 0]
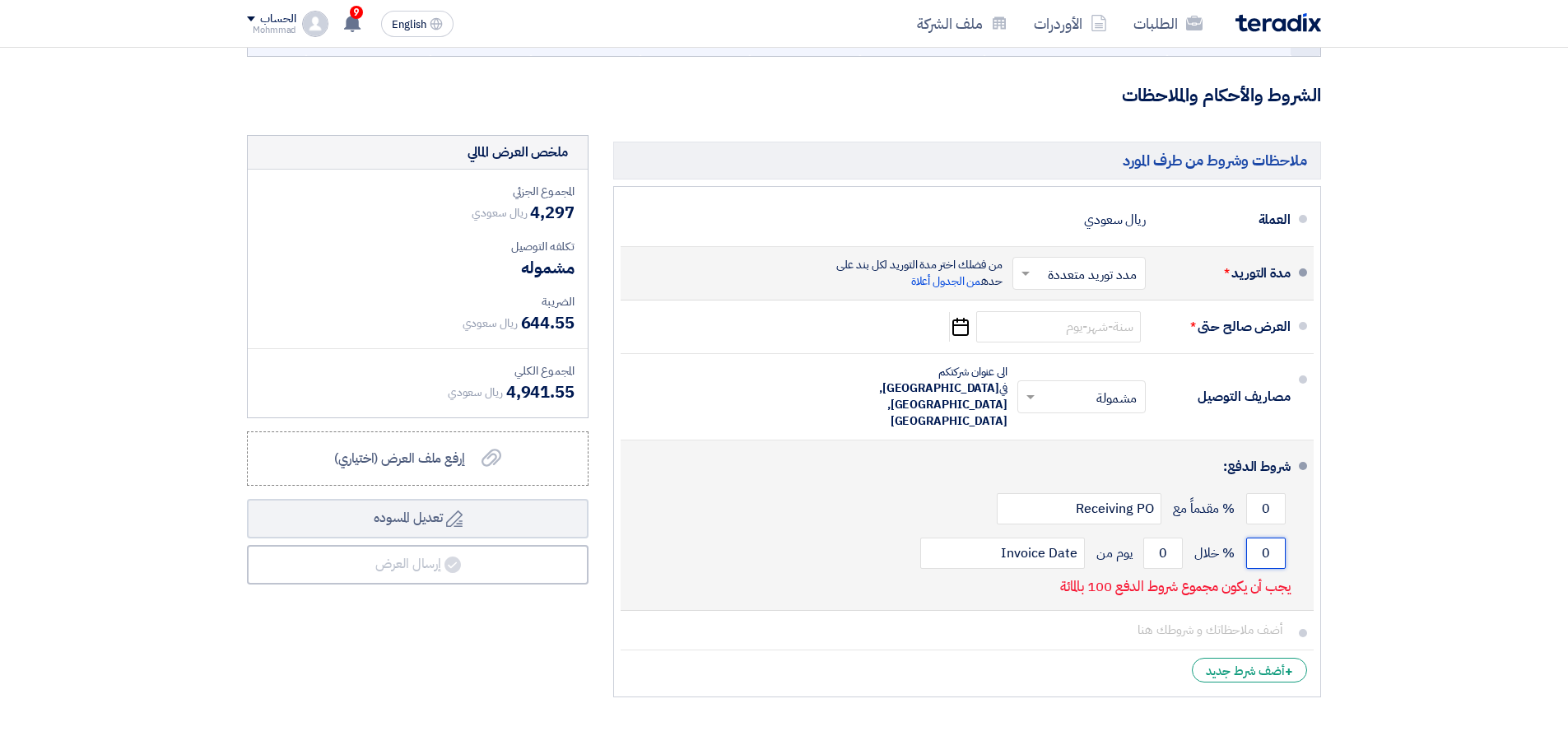
click at [1276, 537] on input "0" at bounding box center [1265, 553] width 40 height 31
type input "100"
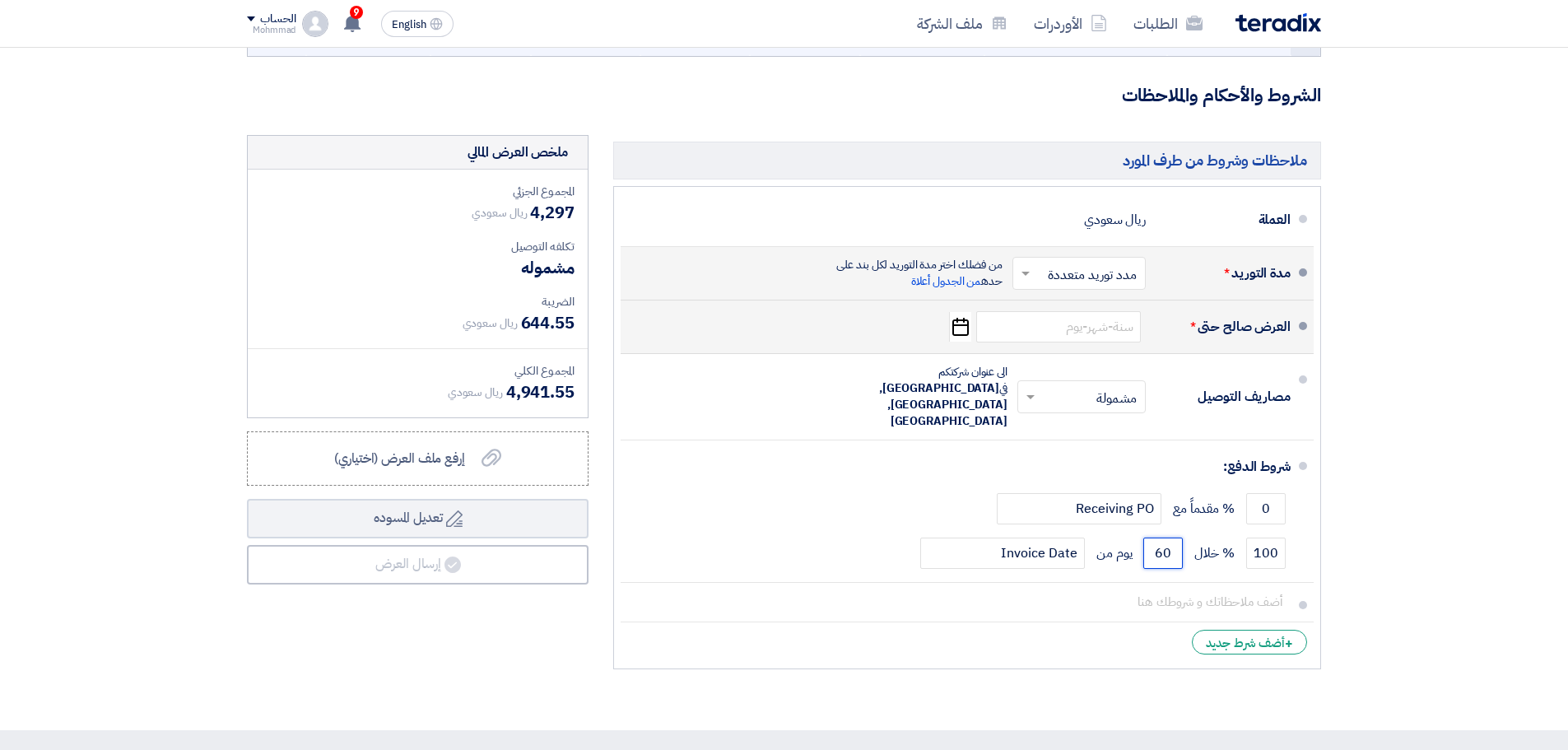
type input "60"
click at [953, 326] on use "button" at bounding box center [960, 327] width 17 height 18
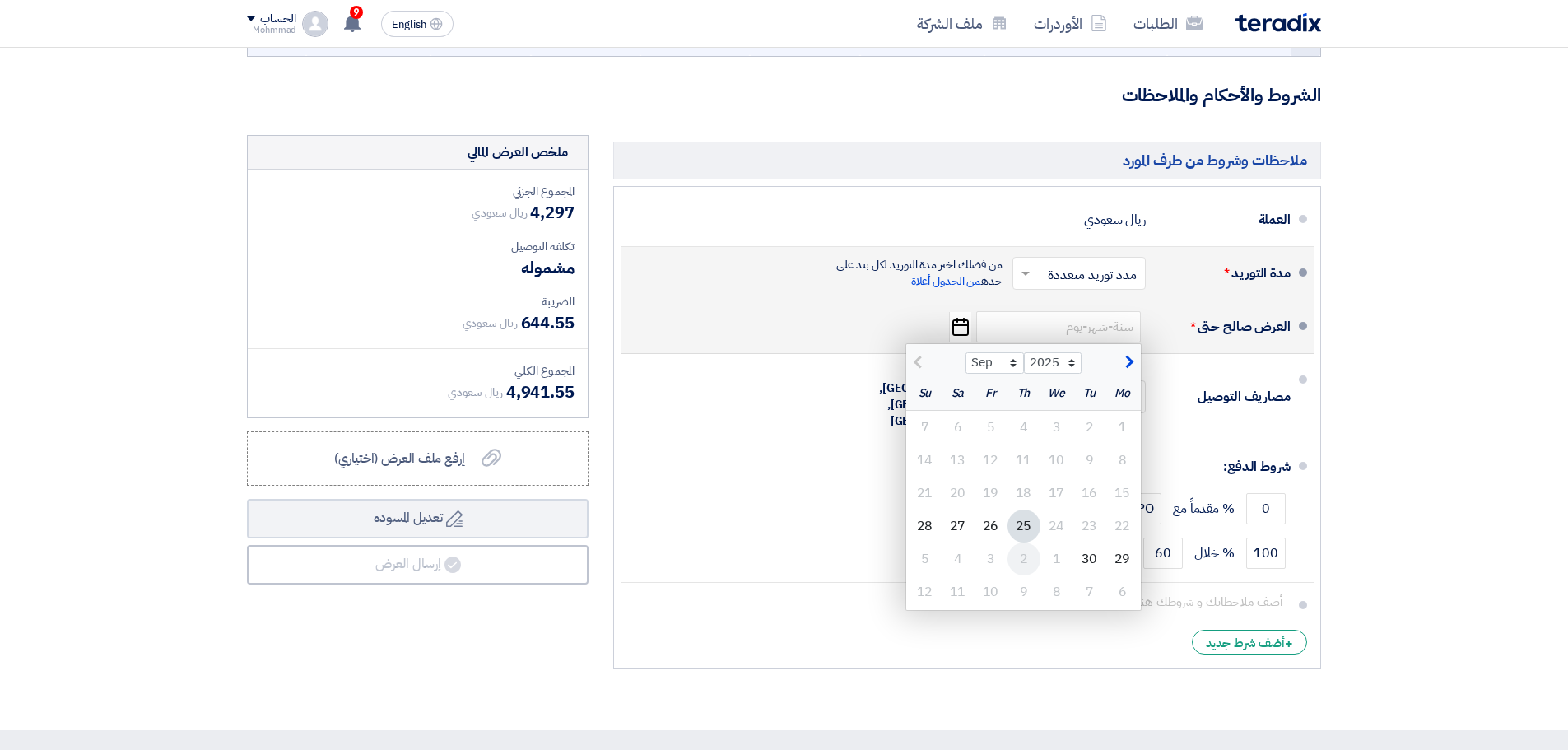
click at [1025, 556] on div "2" at bounding box center [1024, 560] width 33 height 33
type input "[DATE]"
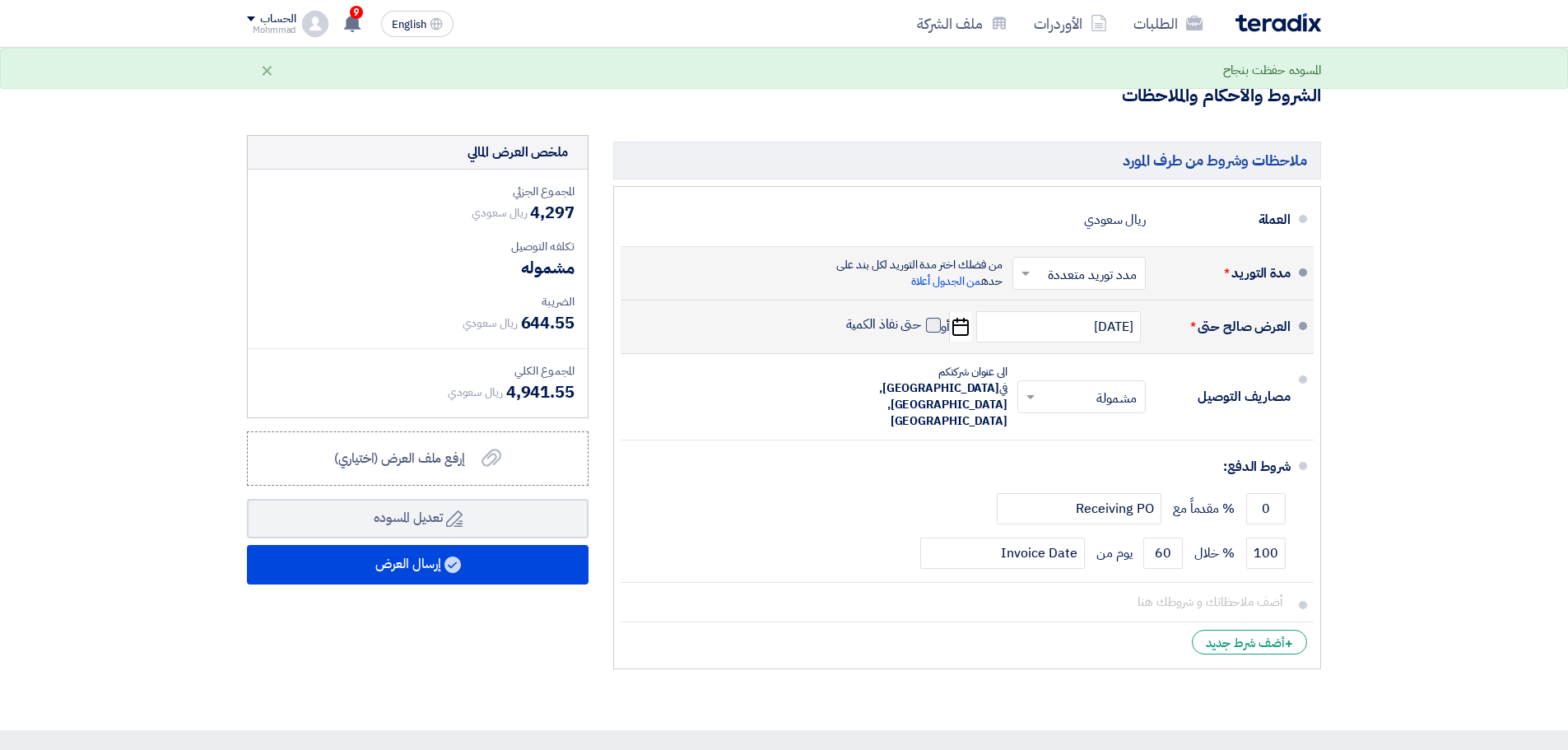
click at [933, 324] on span at bounding box center [933, 325] width 15 height 15
click at [921, 324] on input "حتى نفاذ الكمية" at bounding box center [882, 332] width 79 height 31
checkbox input "true"
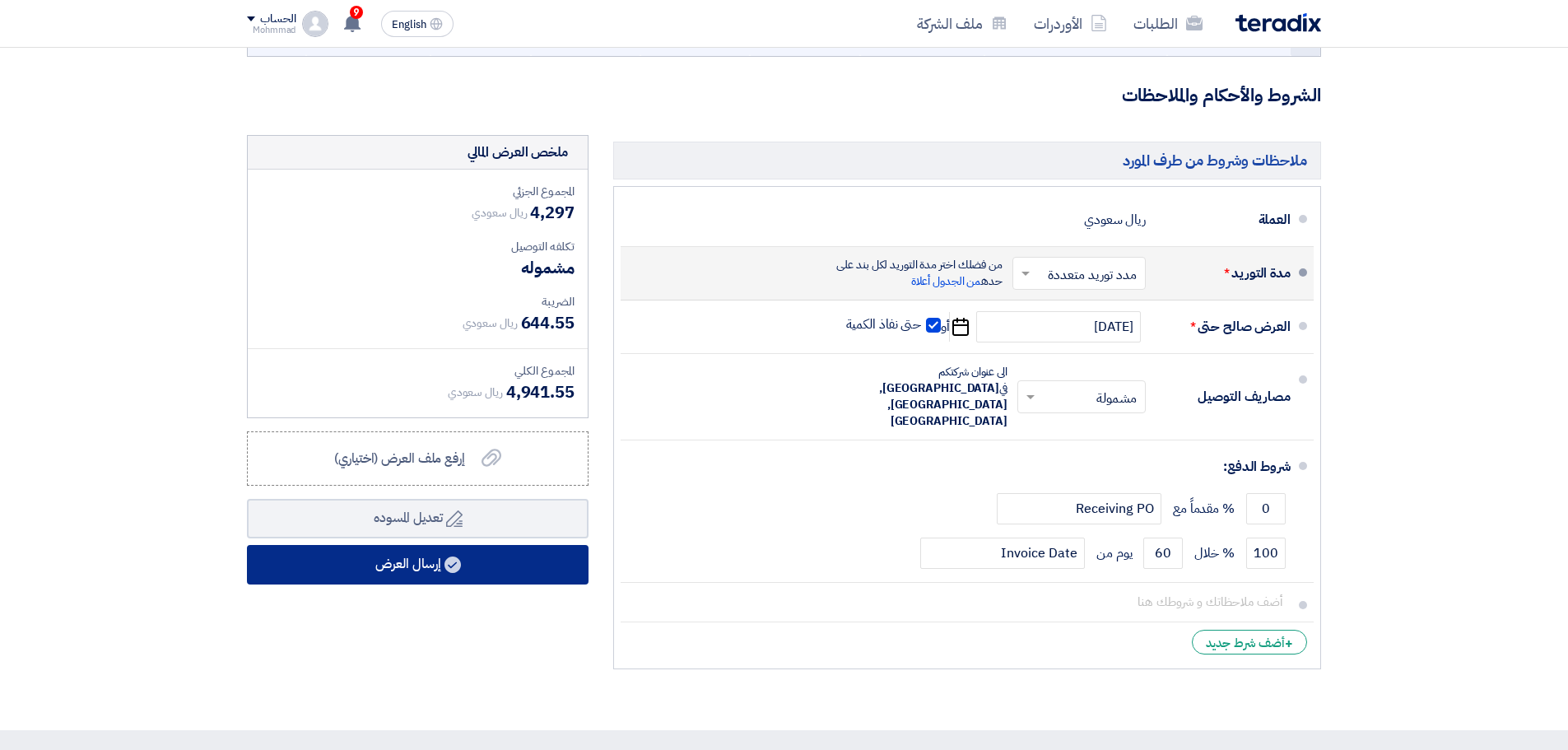
click at [475, 563] on button "إرسال العرض" at bounding box center [417, 564] width 341 height 40
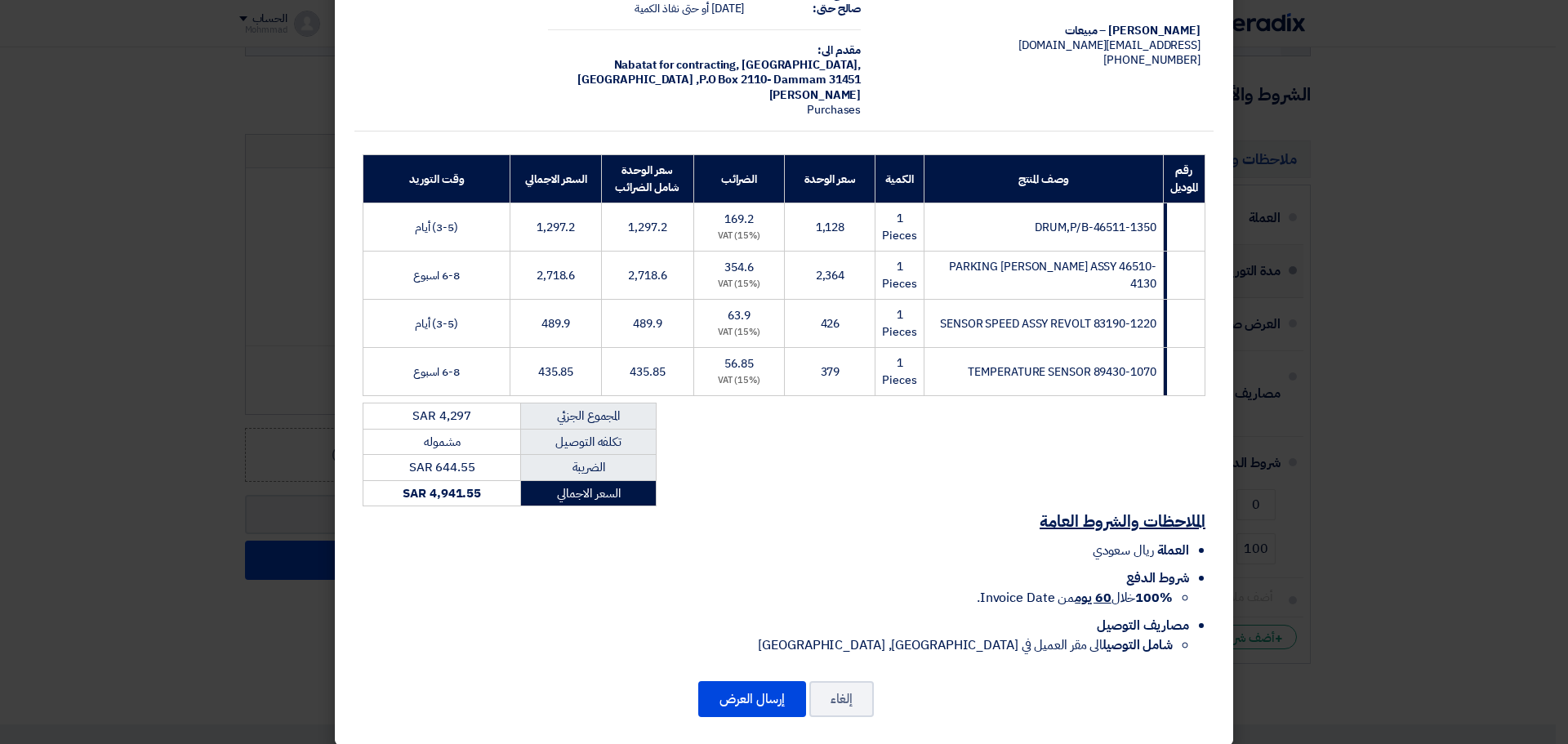
scroll to position [122, 0]
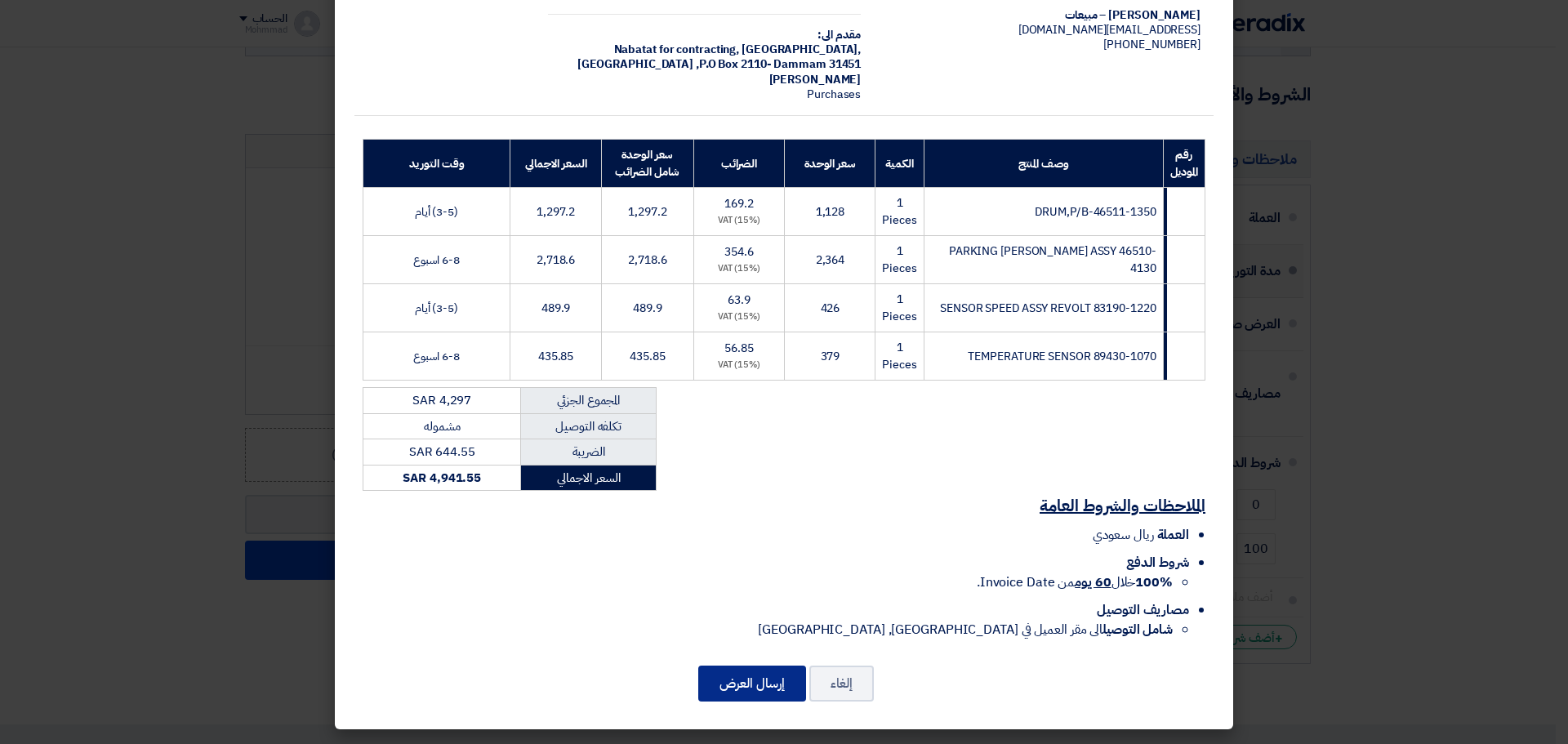
click at [758, 680] on button "إرسال العرض" at bounding box center [752, 683] width 108 height 36
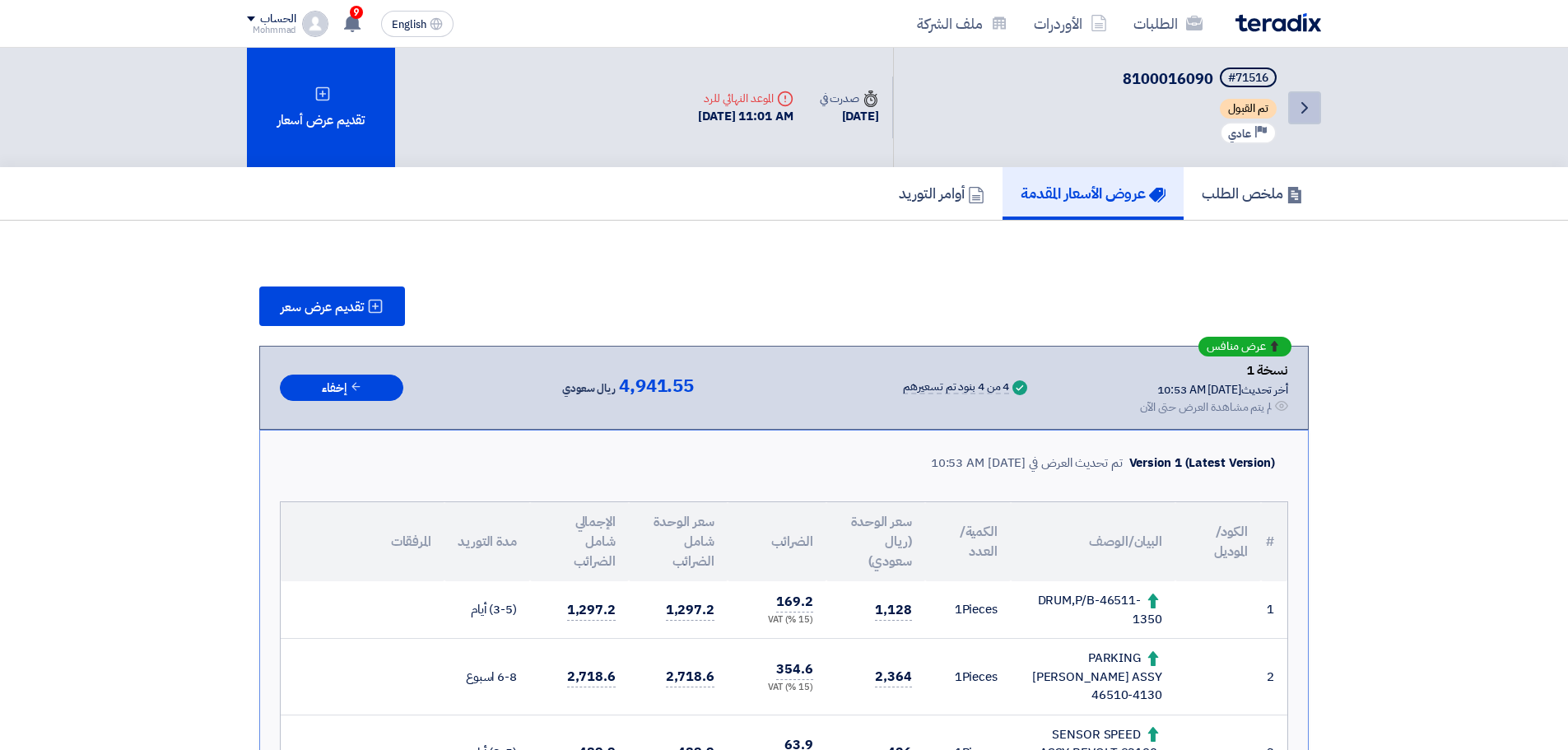
click at [1312, 107] on icon "Back" at bounding box center [1304, 107] width 19 height 19
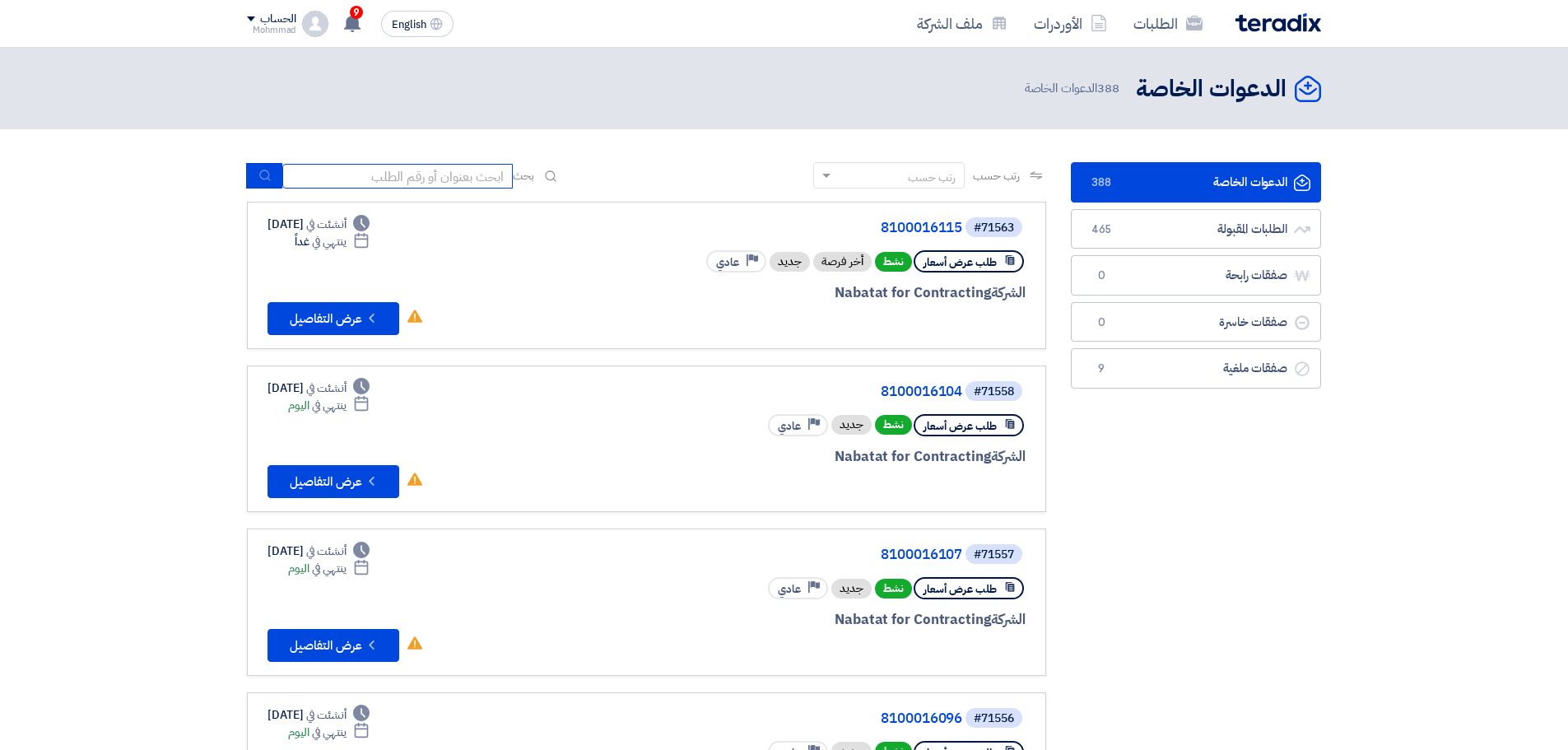
click at [418, 179] on input at bounding box center [397, 176] width 231 height 25
paste input "71513"
type input "71513"
click at [273, 176] on button "submit" at bounding box center [264, 176] width 36 height 26
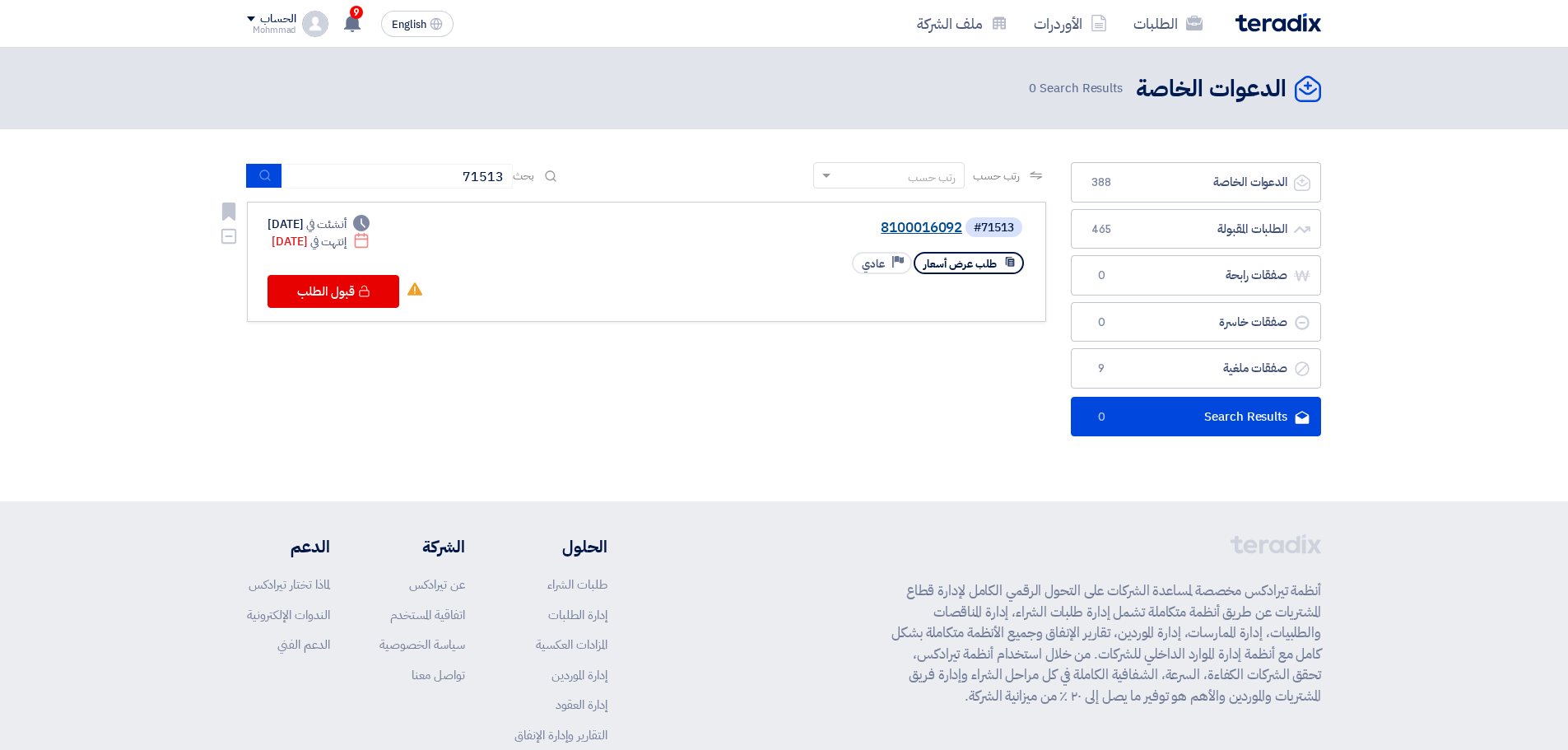
click at [913, 227] on link "8100016092" at bounding box center [797, 228] width 329 height 15
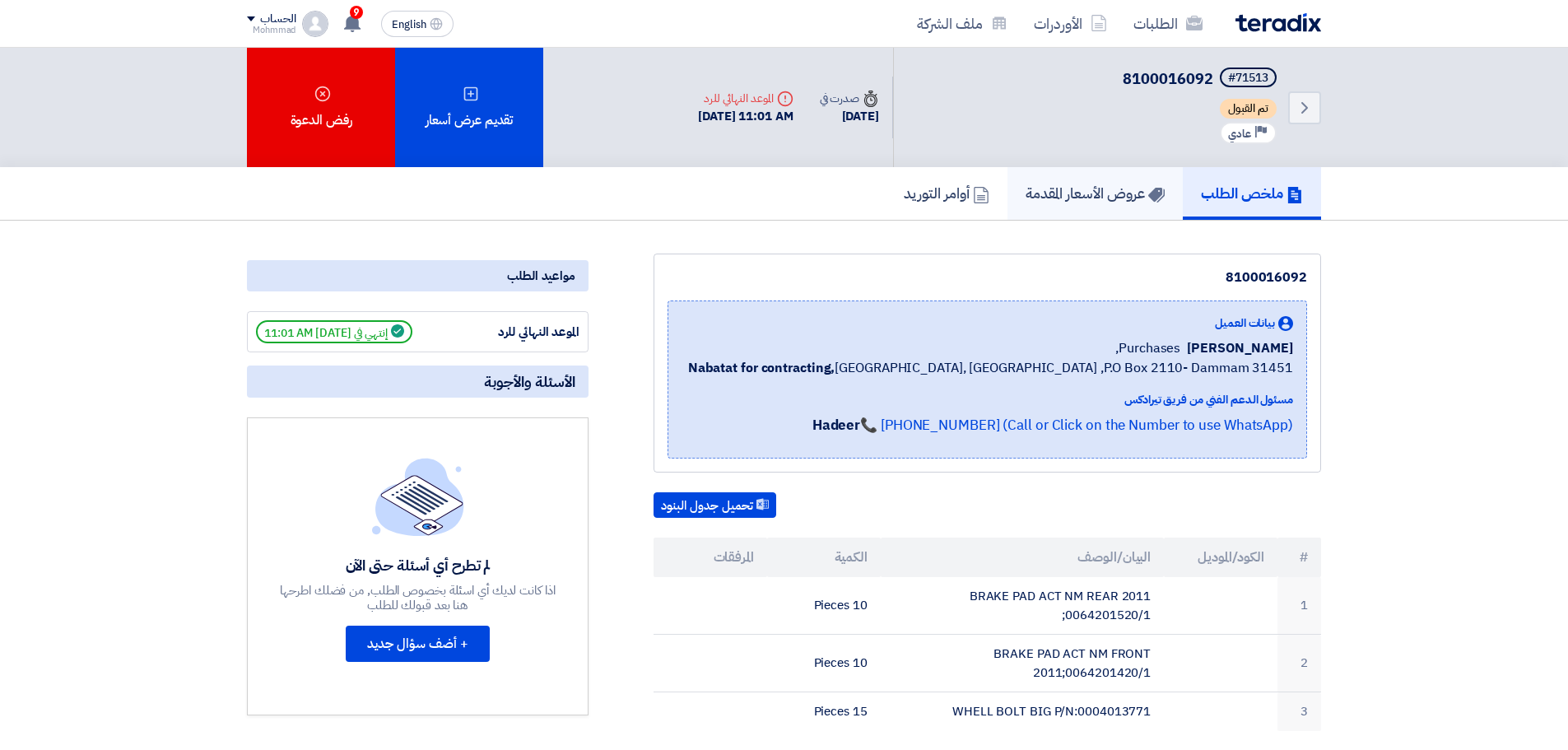
click at [1082, 184] on h5 "عروض الأسعار المقدمة" at bounding box center [1094, 193] width 139 height 19
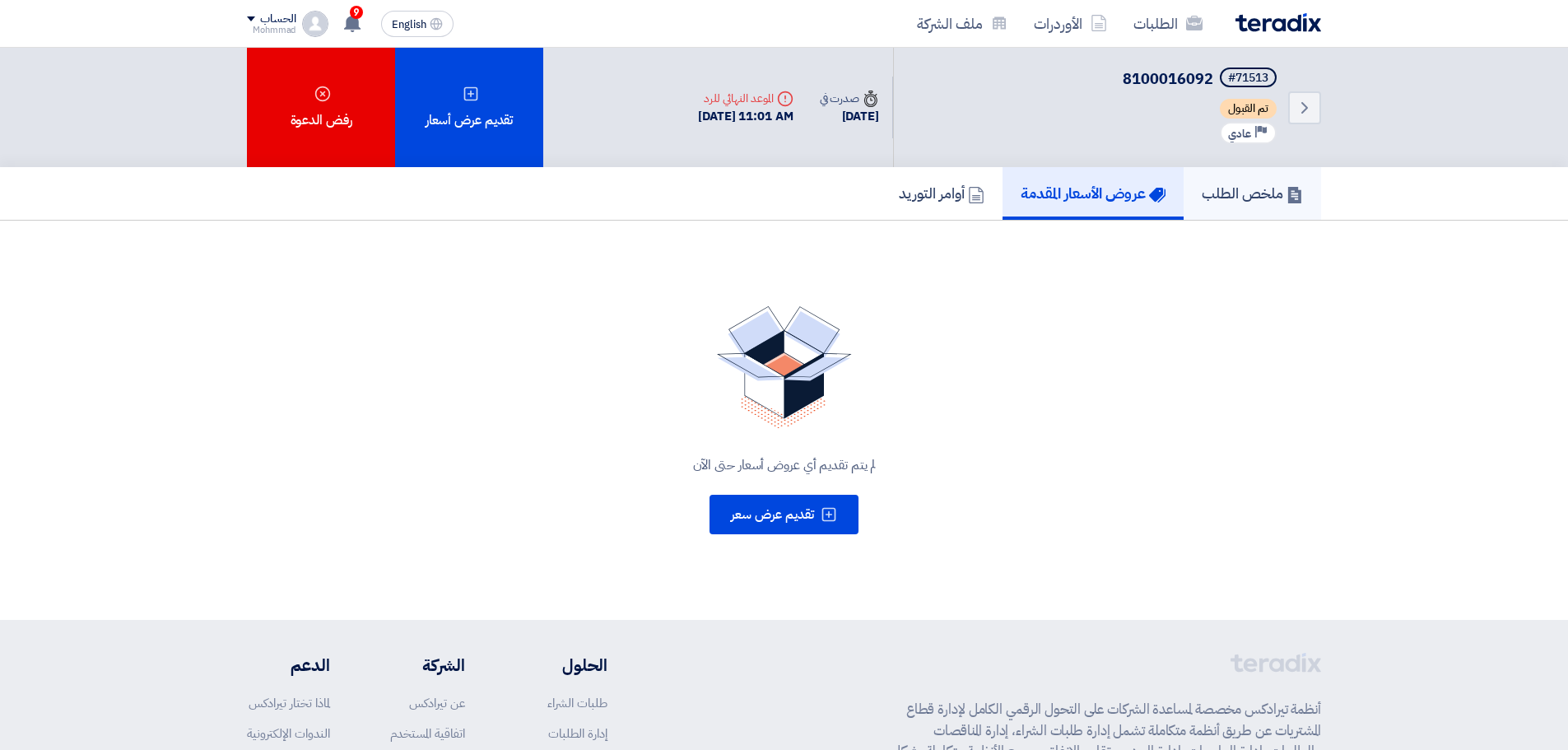
click at [1194, 195] on link "ملخص الطلب" at bounding box center [1252, 193] width 137 height 52
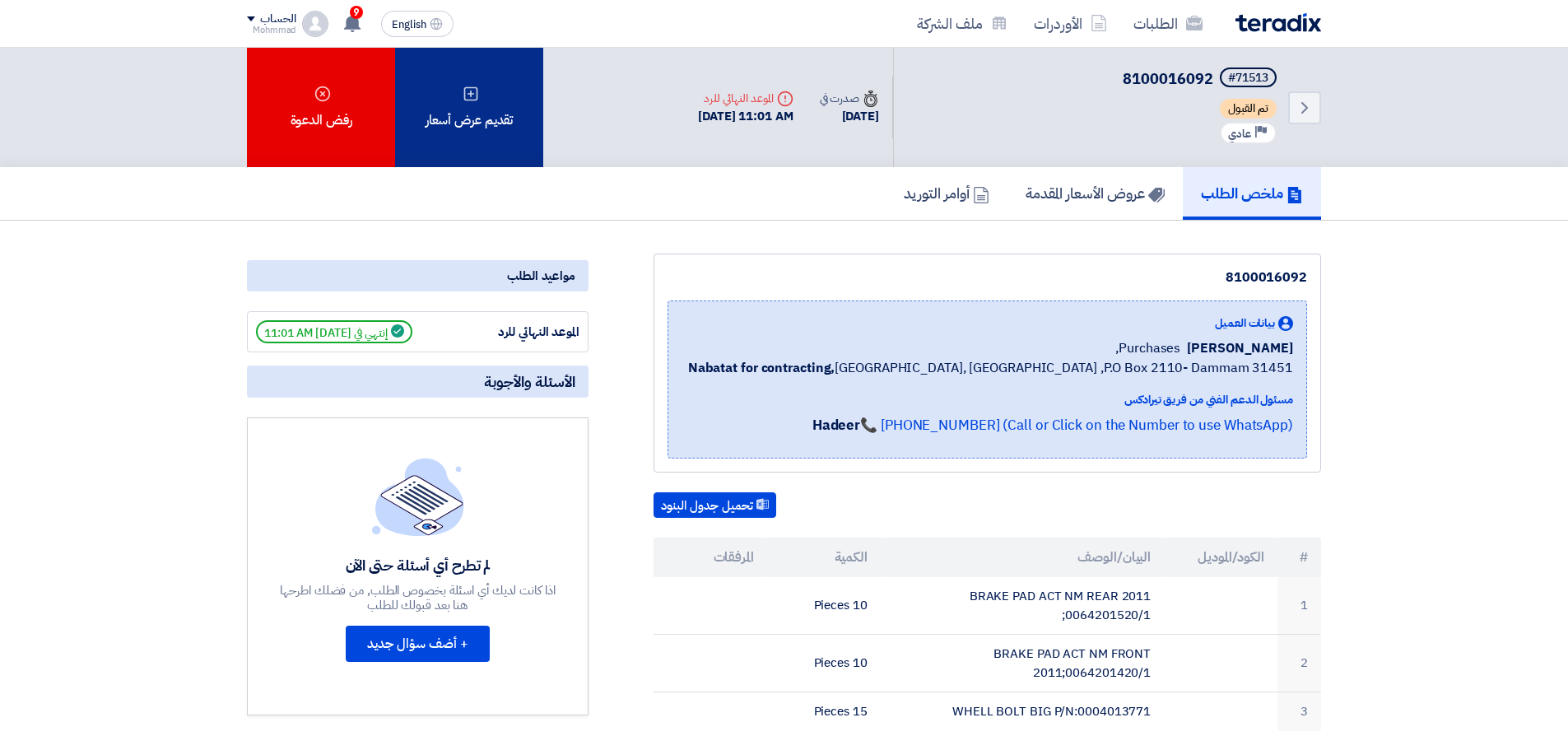
click at [451, 121] on div "تقديم عرض أسعار" at bounding box center [469, 108] width 148 height 120
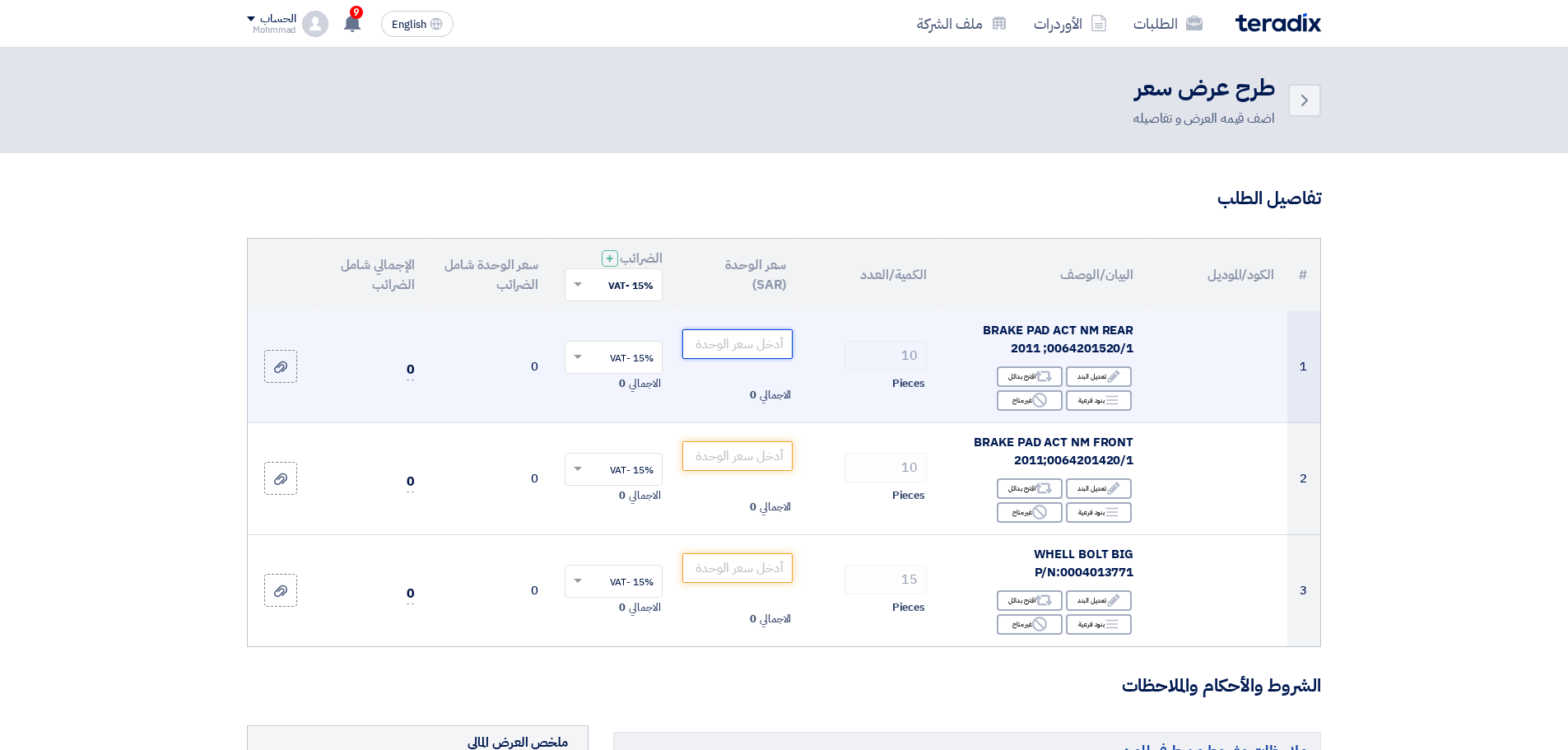
click at [748, 350] on input "number" at bounding box center [738, 344] width 111 height 29
click at [740, 352] on input "number" at bounding box center [738, 344] width 111 height 29
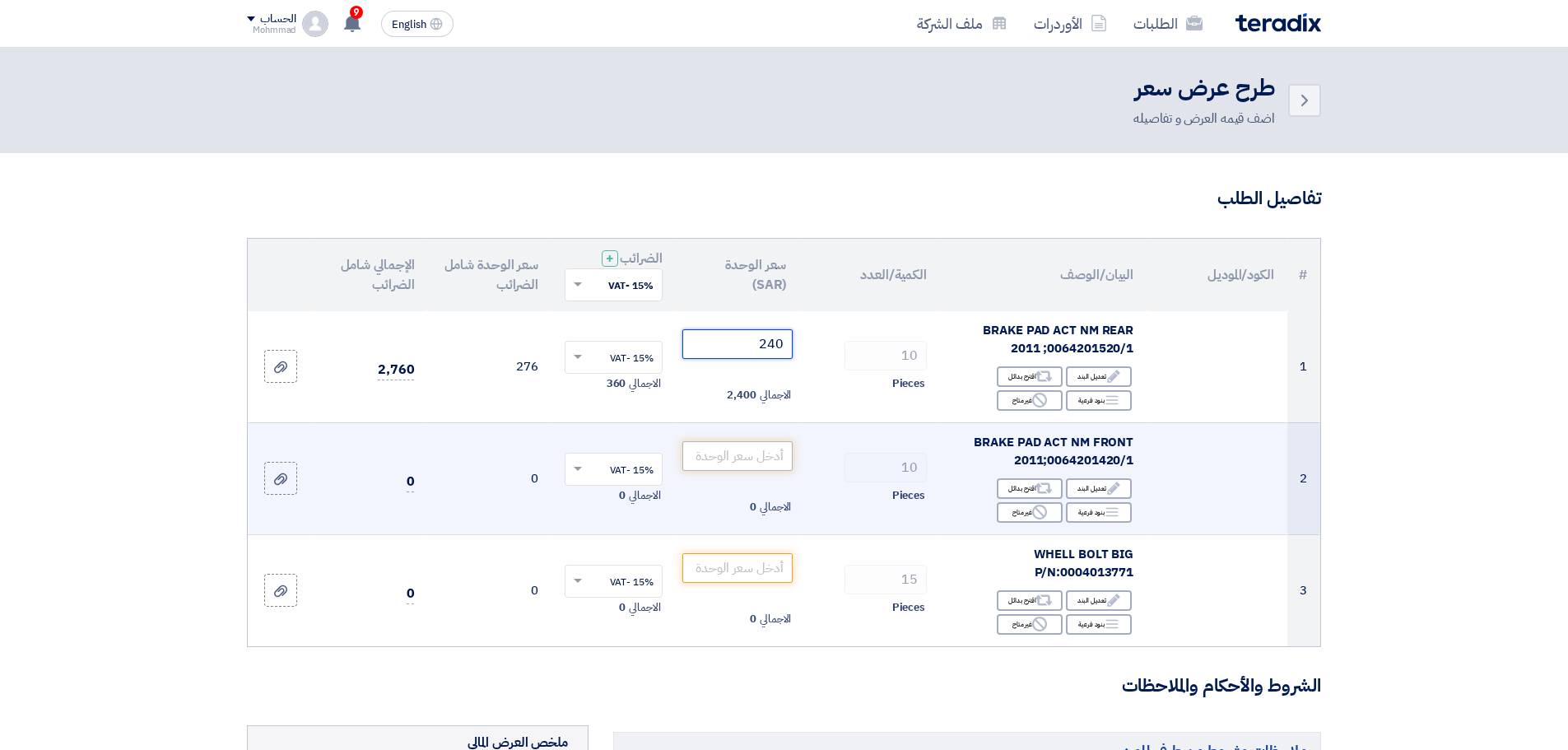
type input "240"
click at [739, 457] on input "number" at bounding box center [738, 456] width 111 height 29
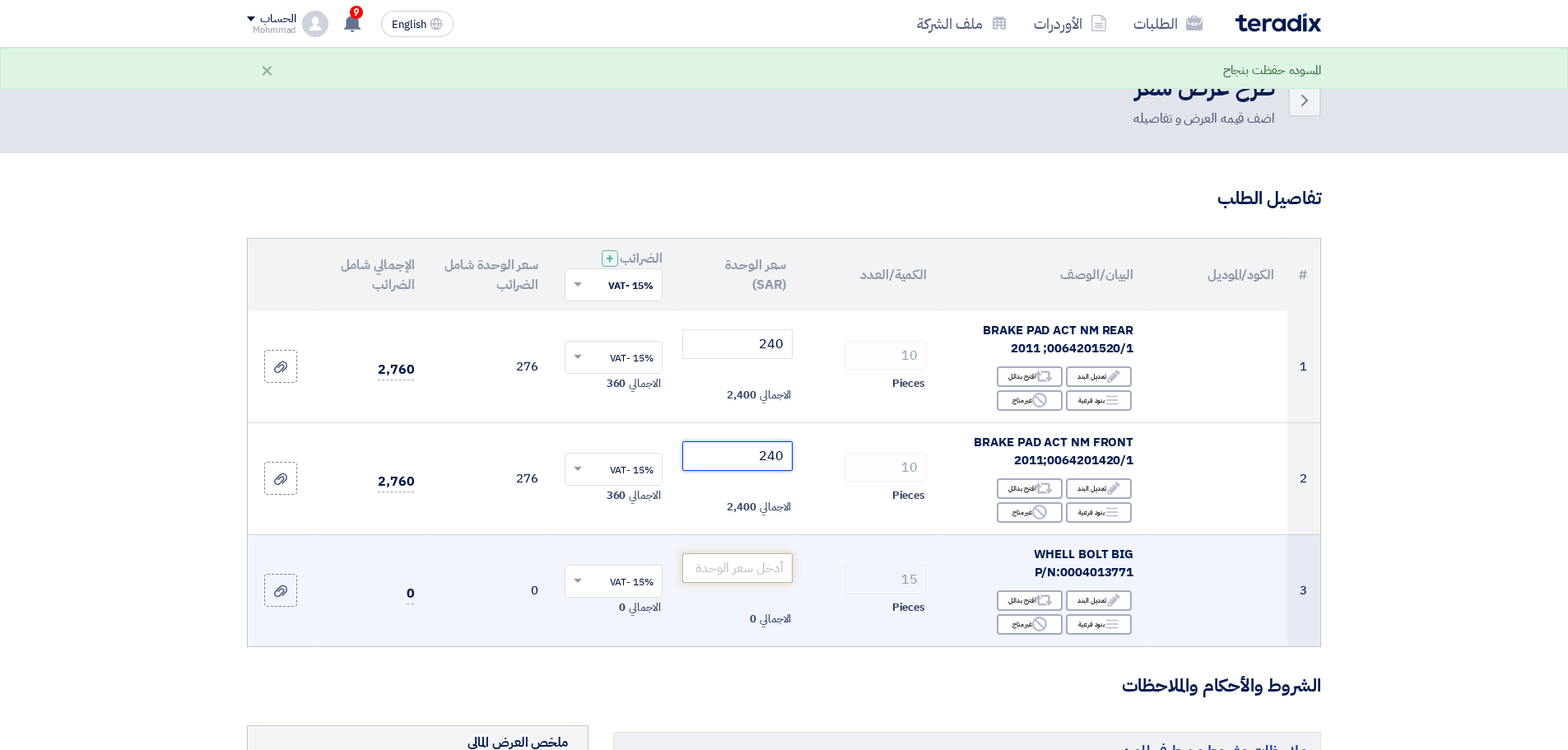
type input "240"
click at [747, 560] on input "number" at bounding box center [738, 568] width 111 height 29
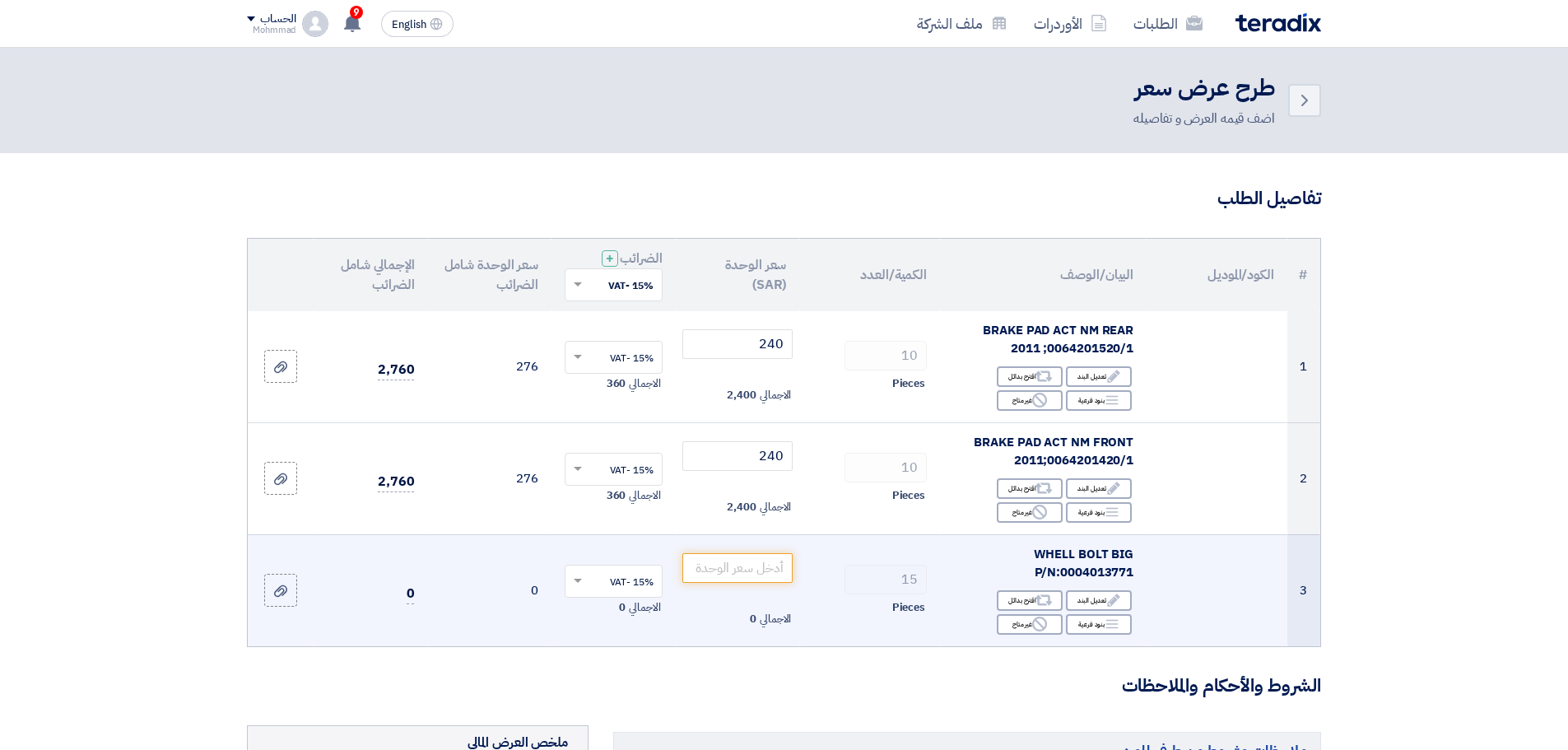
click at [1099, 571] on span "WHELL BOLT BIG P/N:0004013771" at bounding box center [1083, 563] width 100 height 37
copy span "0004013771"
click at [749, 571] on input "number" at bounding box center [738, 568] width 111 height 29
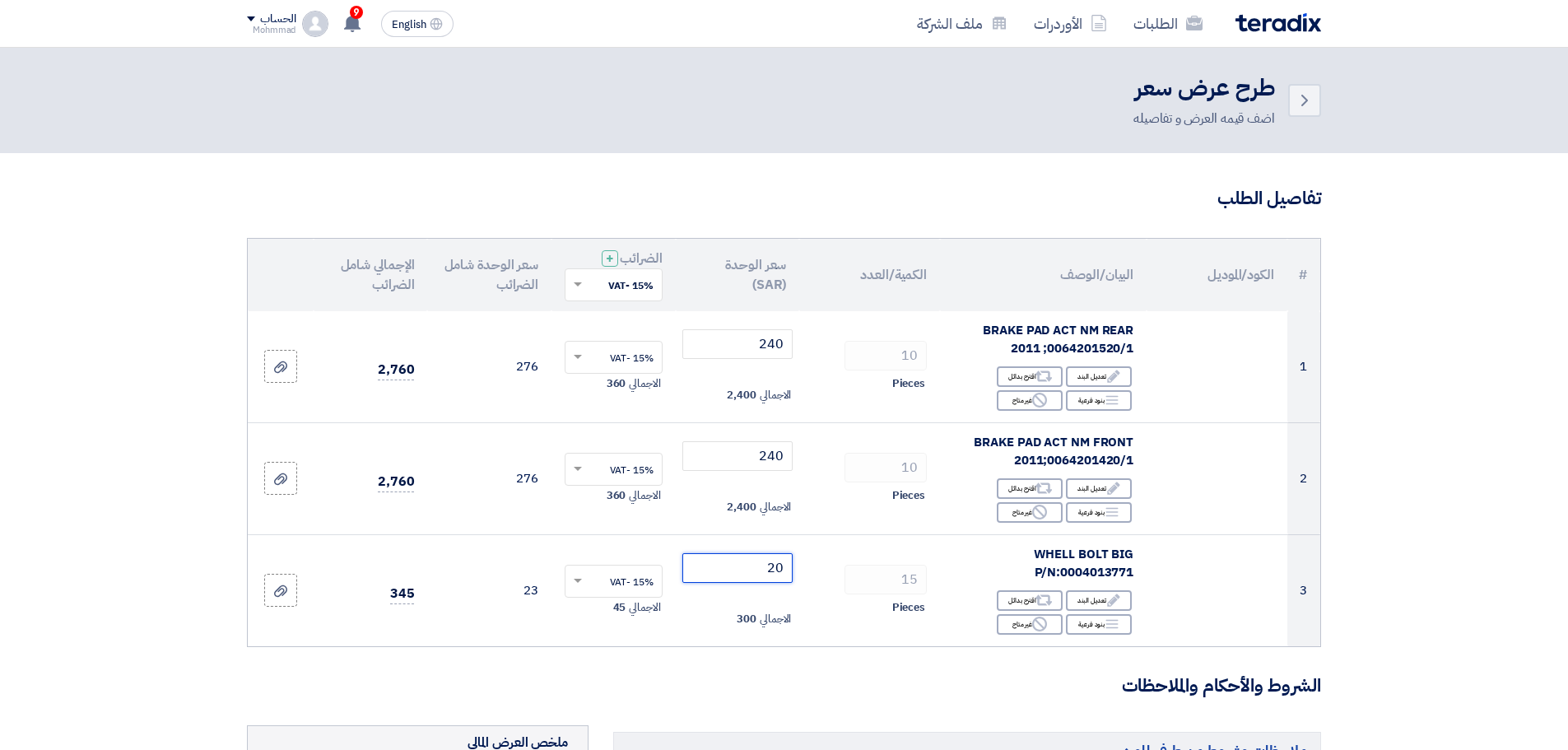
type input "20"
click at [1485, 480] on section "تفاصيل الطلب # الكود/الموديل البيان/الوصف الكمية/العدد سعر الوحدة (SAR) الضرائب…" at bounding box center [784, 750] width 1568 height 1194
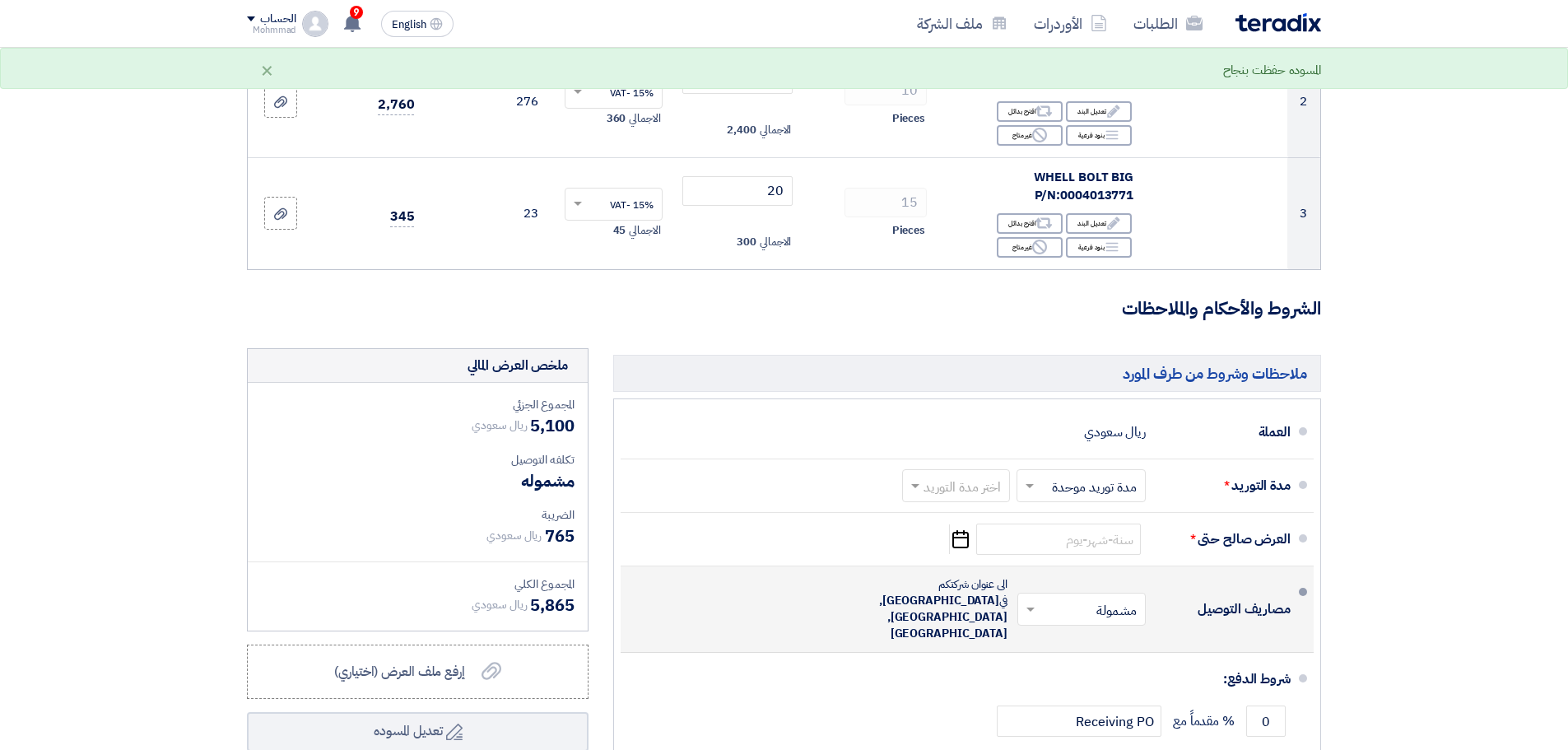
scroll to position [411, 0]
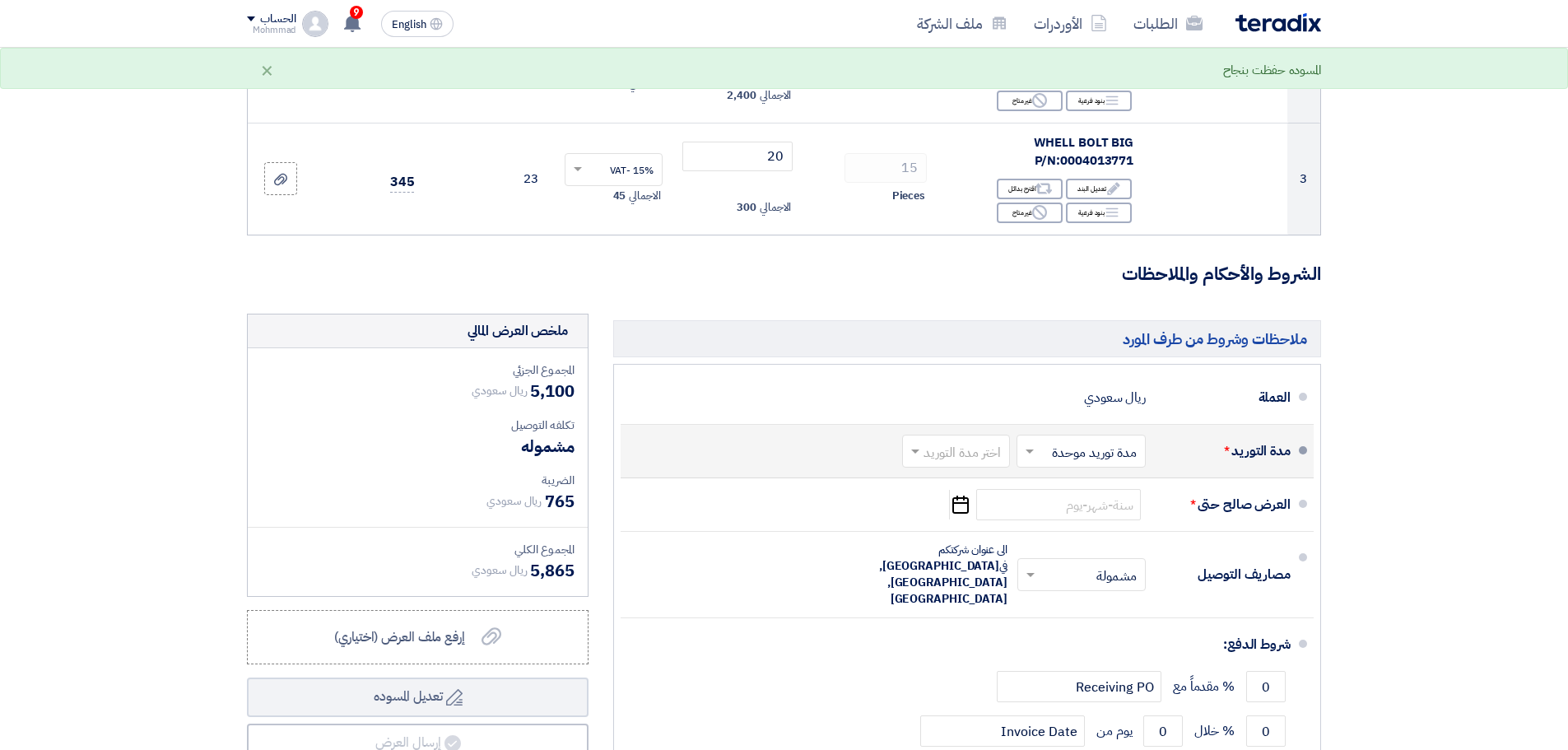
click at [926, 458] on input "text" at bounding box center [953, 454] width 99 height 24
click at [959, 489] on span "(1-2) أيام" at bounding box center [979, 486] width 51 height 19
click at [967, 513] on use "button" at bounding box center [960, 505] width 17 height 18
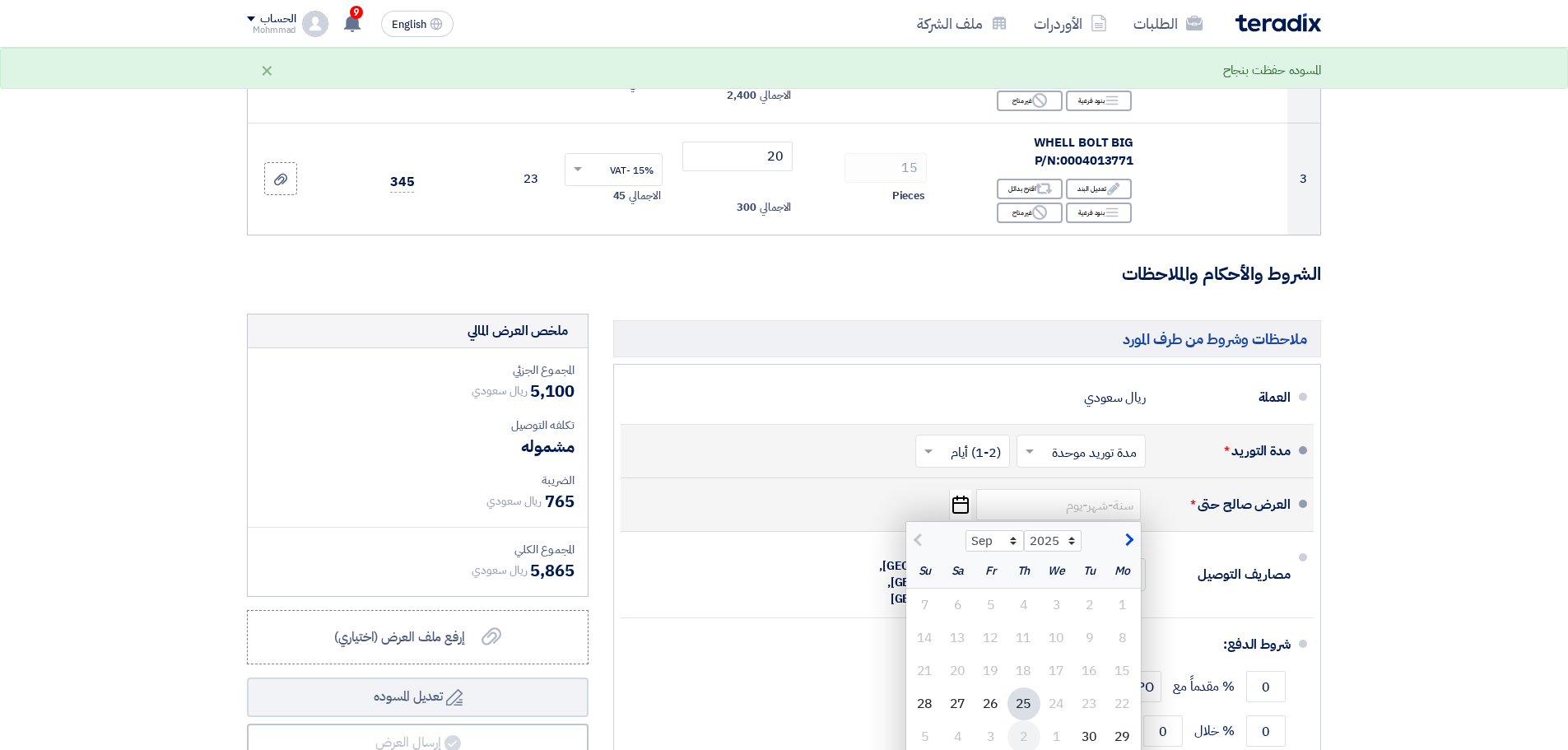
click at [1030, 733] on div "2" at bounding box center [1024, 737] width 33 height 33
type input "[DATE]"
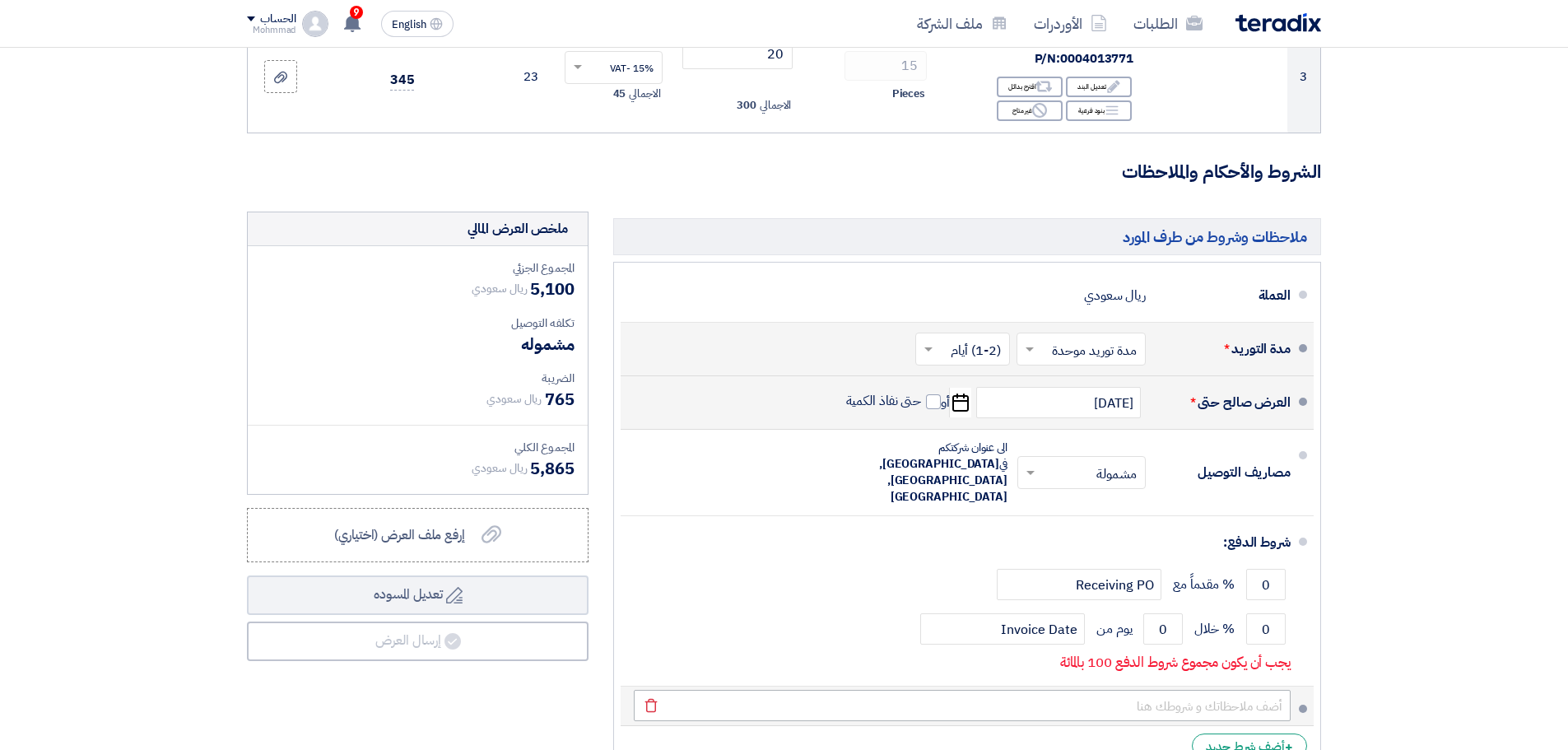
scroll to position [549, 0]
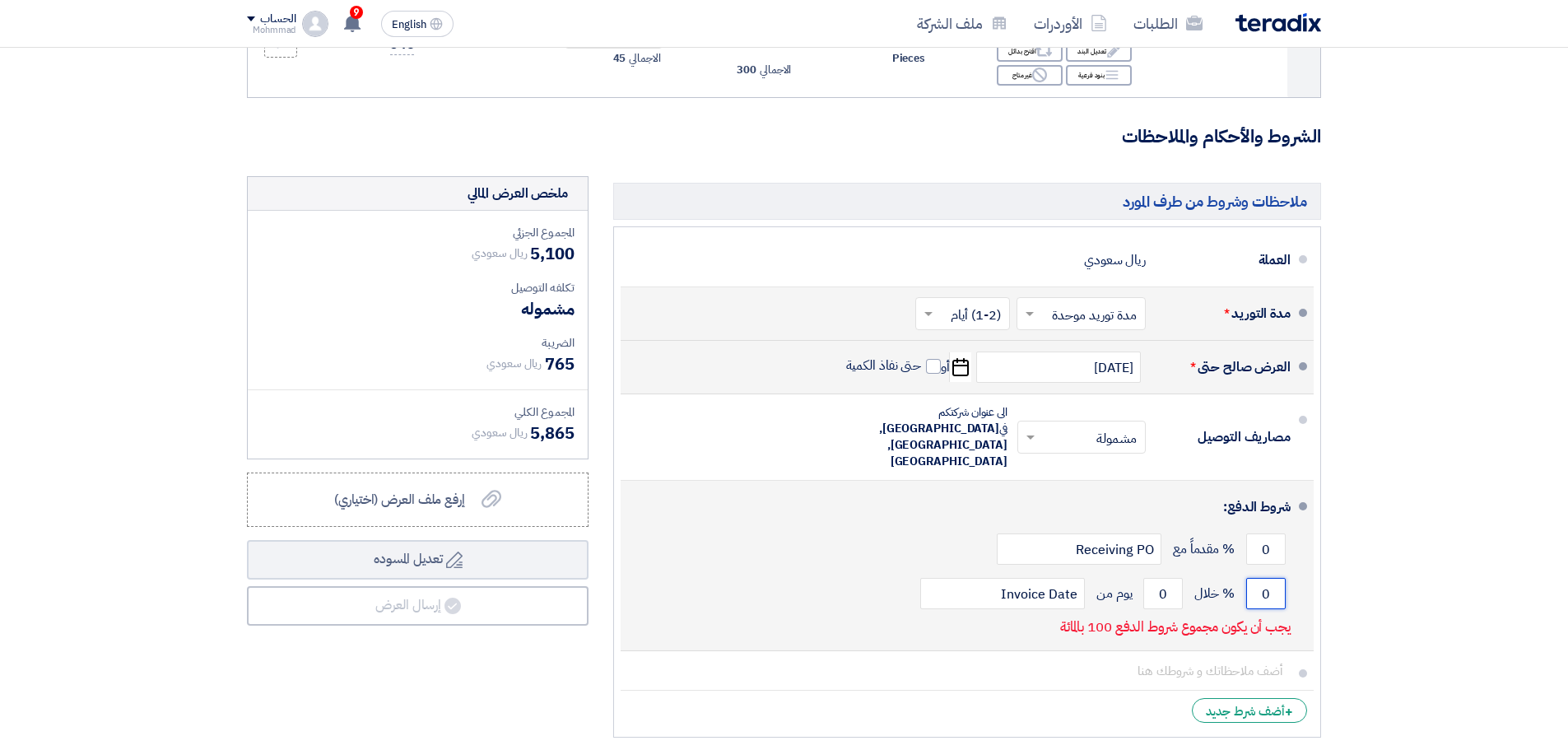
click at [1276, 578] on input "0" at bounding box center [1265, 594] width 40 height 31
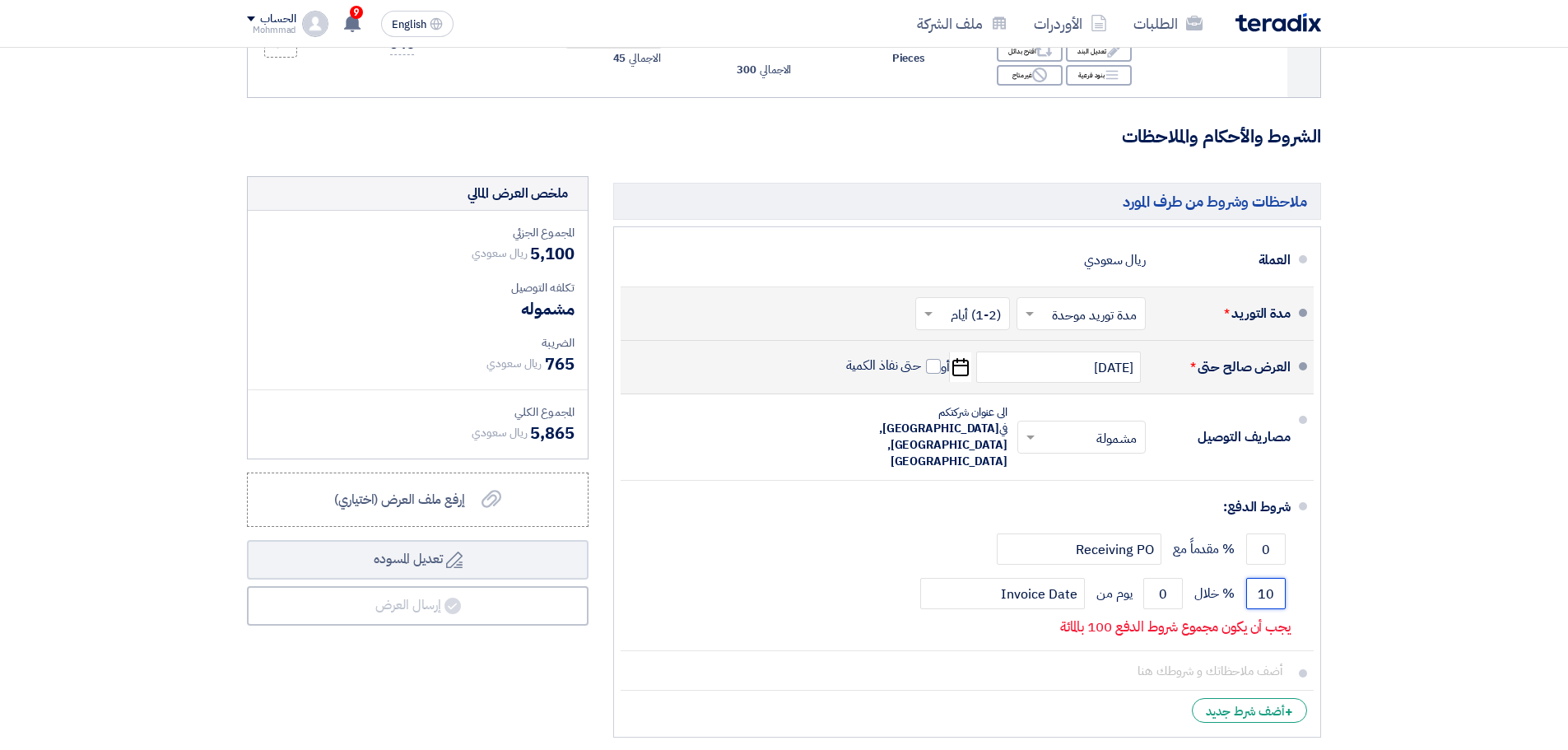
type input "10"
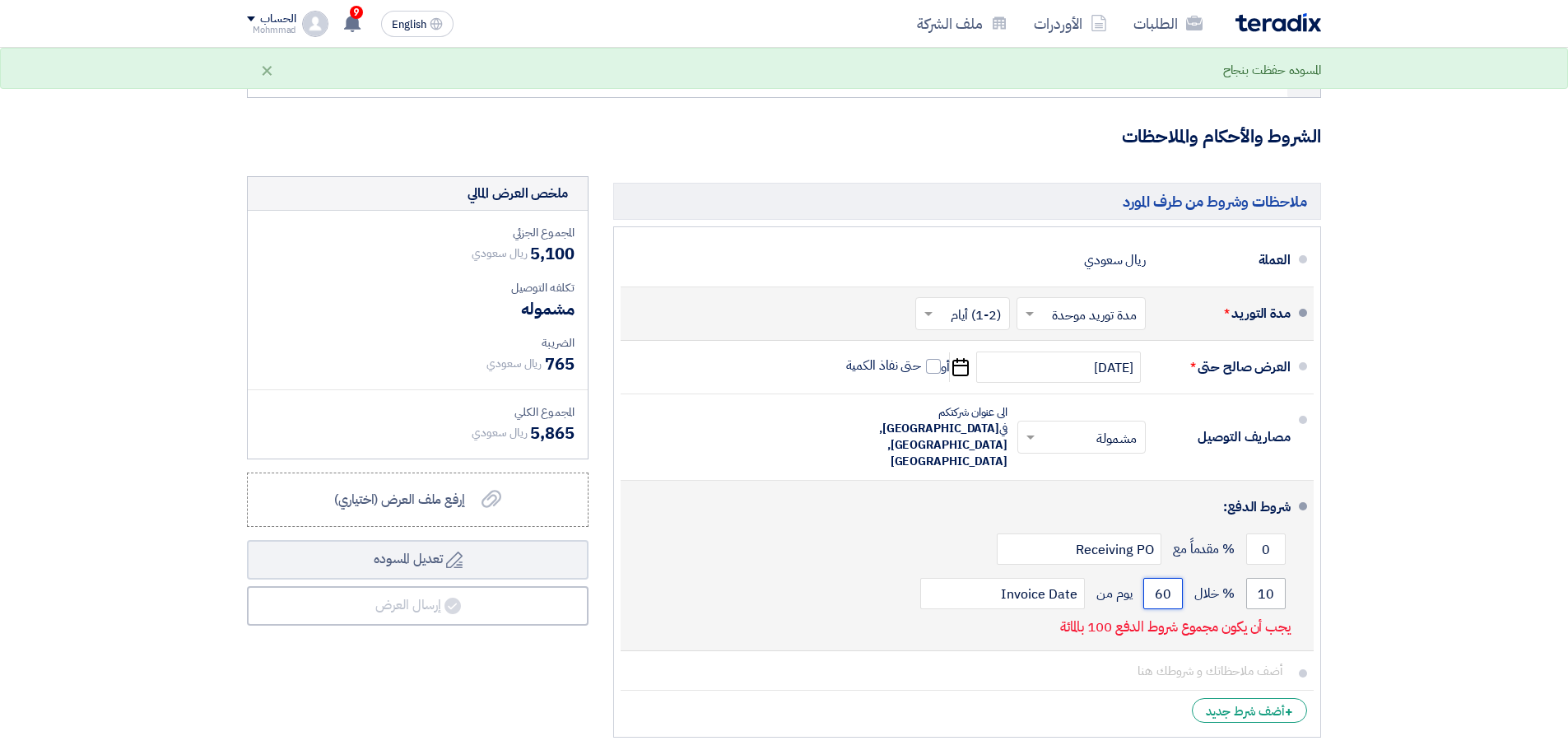
type input "60"
click at [1274, 578] on input "10" at bounding box center [1265, 594] width 40 height 31
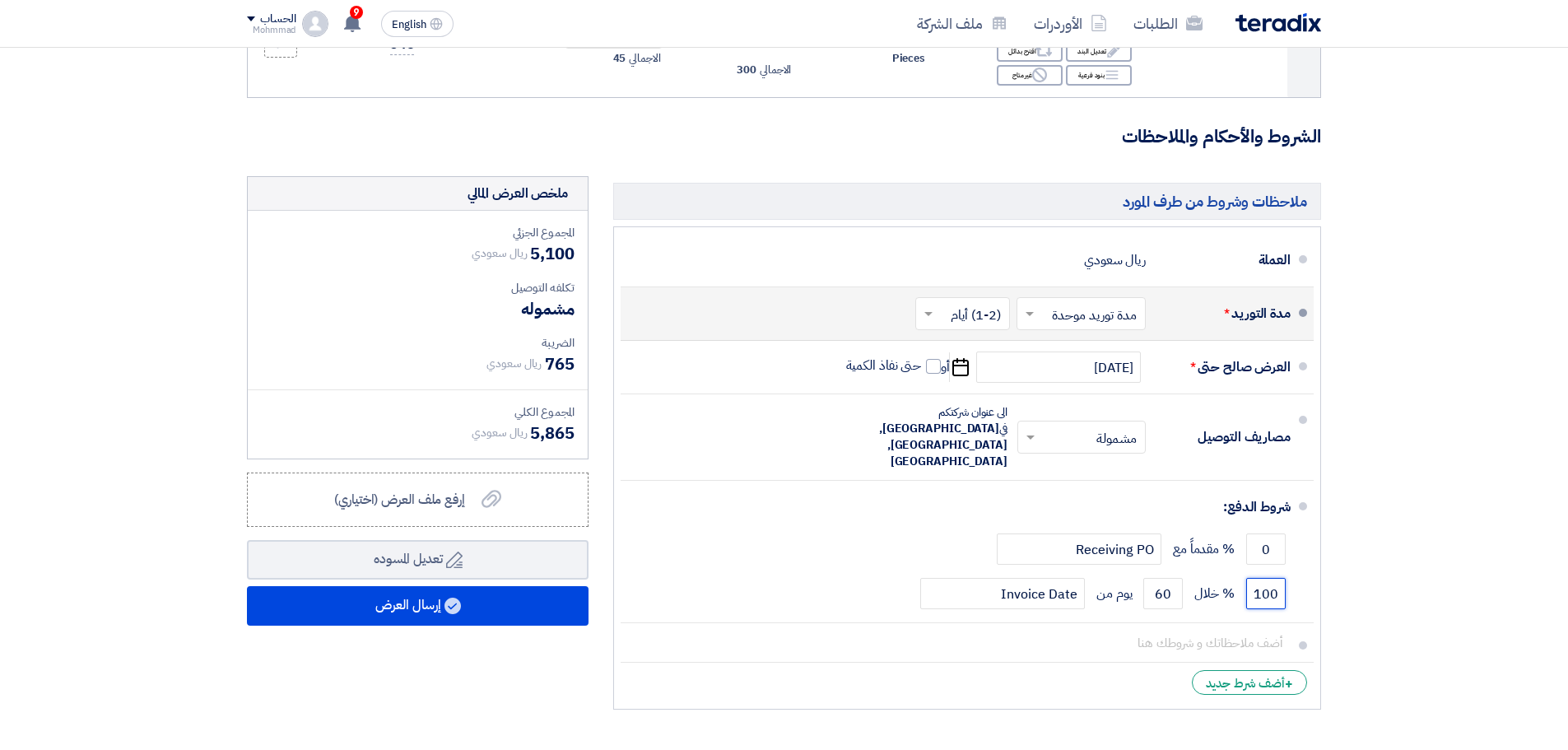
type input "100"
click at [1381, 505] on section "تفاصيل الطلب # الكود/الموديل البيان/الوصف الكمية/العدد سعر الوحدة (SAR) الضرائب…" at bounding box center [784, 188] width 1568 height 1167
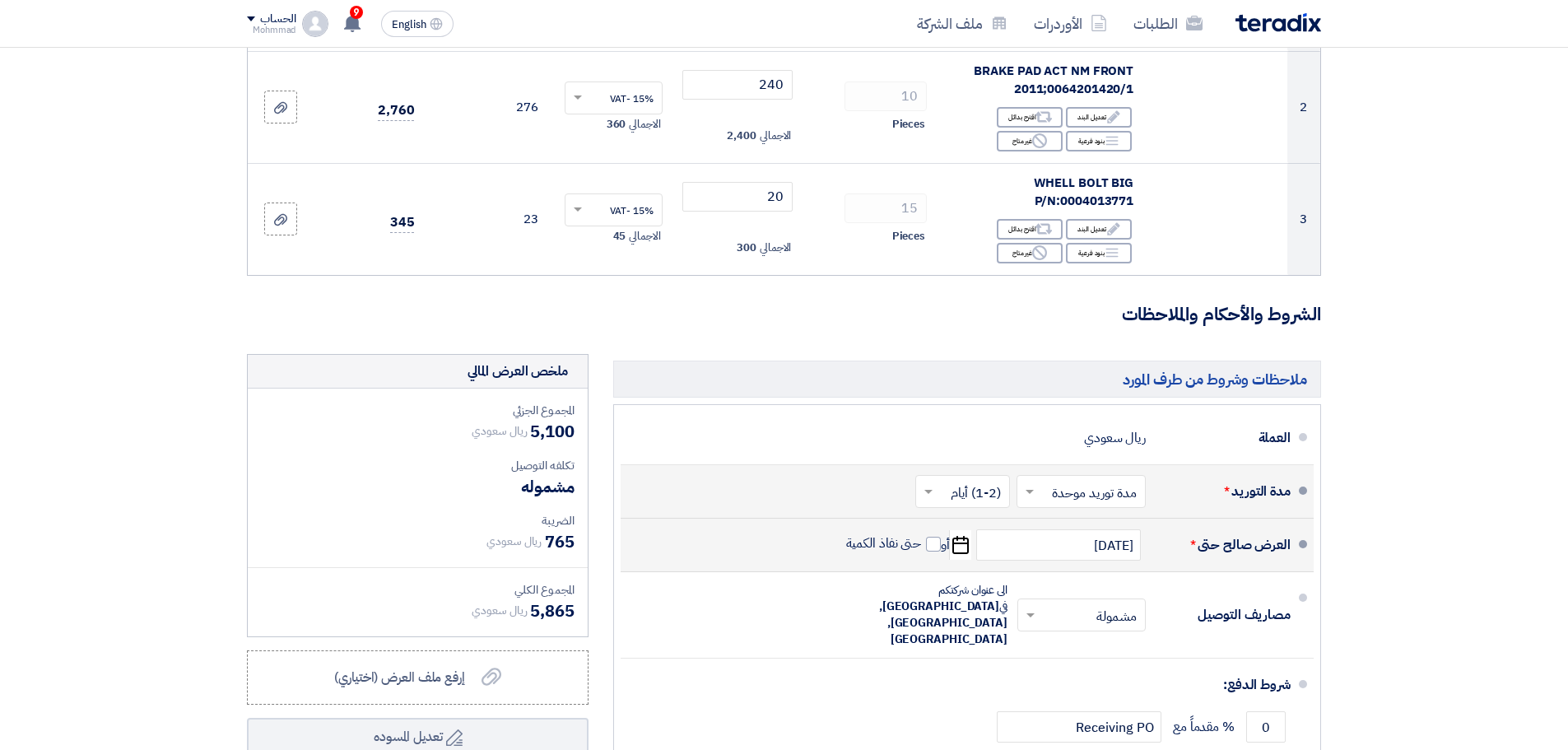
scroll to position [343, 0]
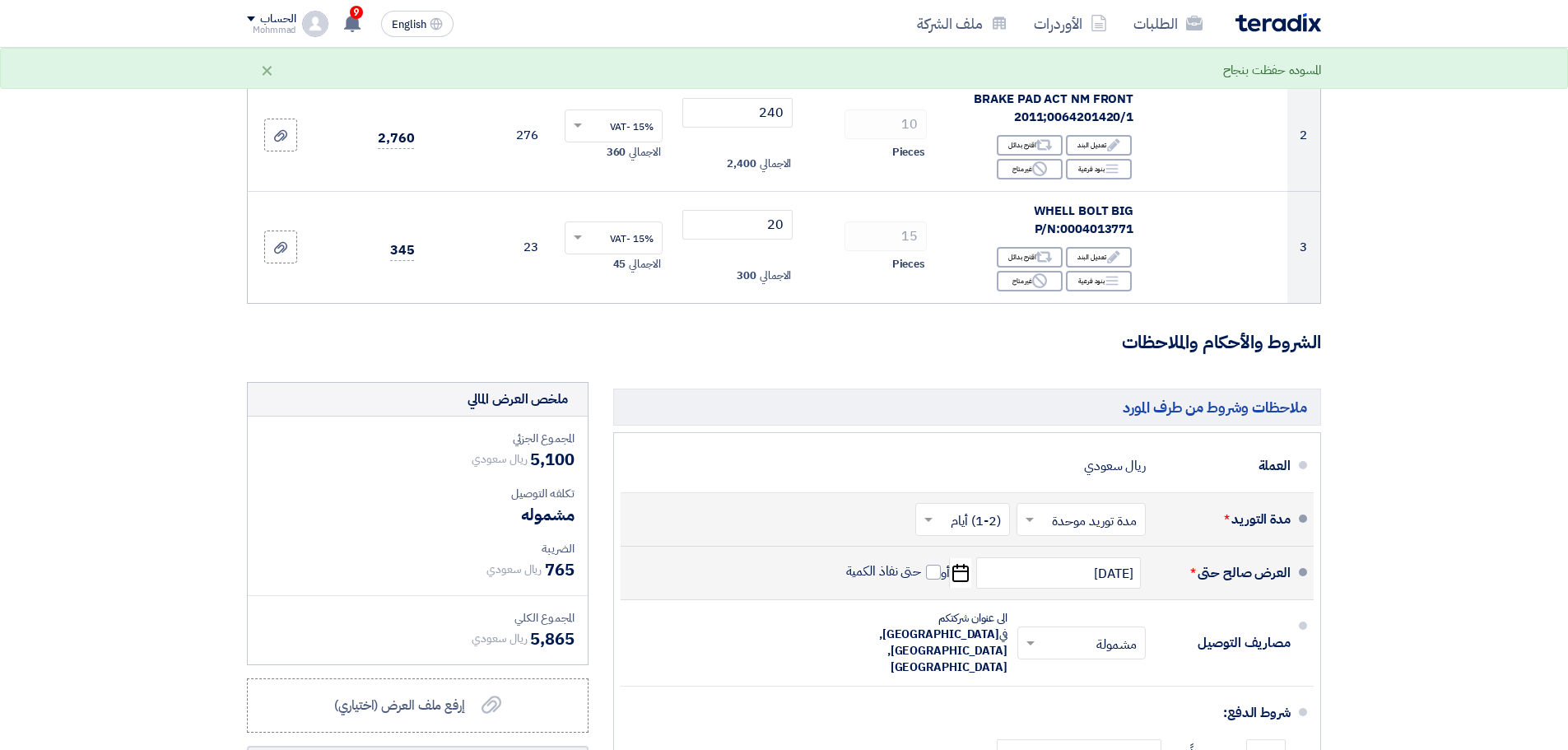
click at [957, 573] on icon "Pick a date" at bounding box center [960, 573] width 22 height 29
select select "10"
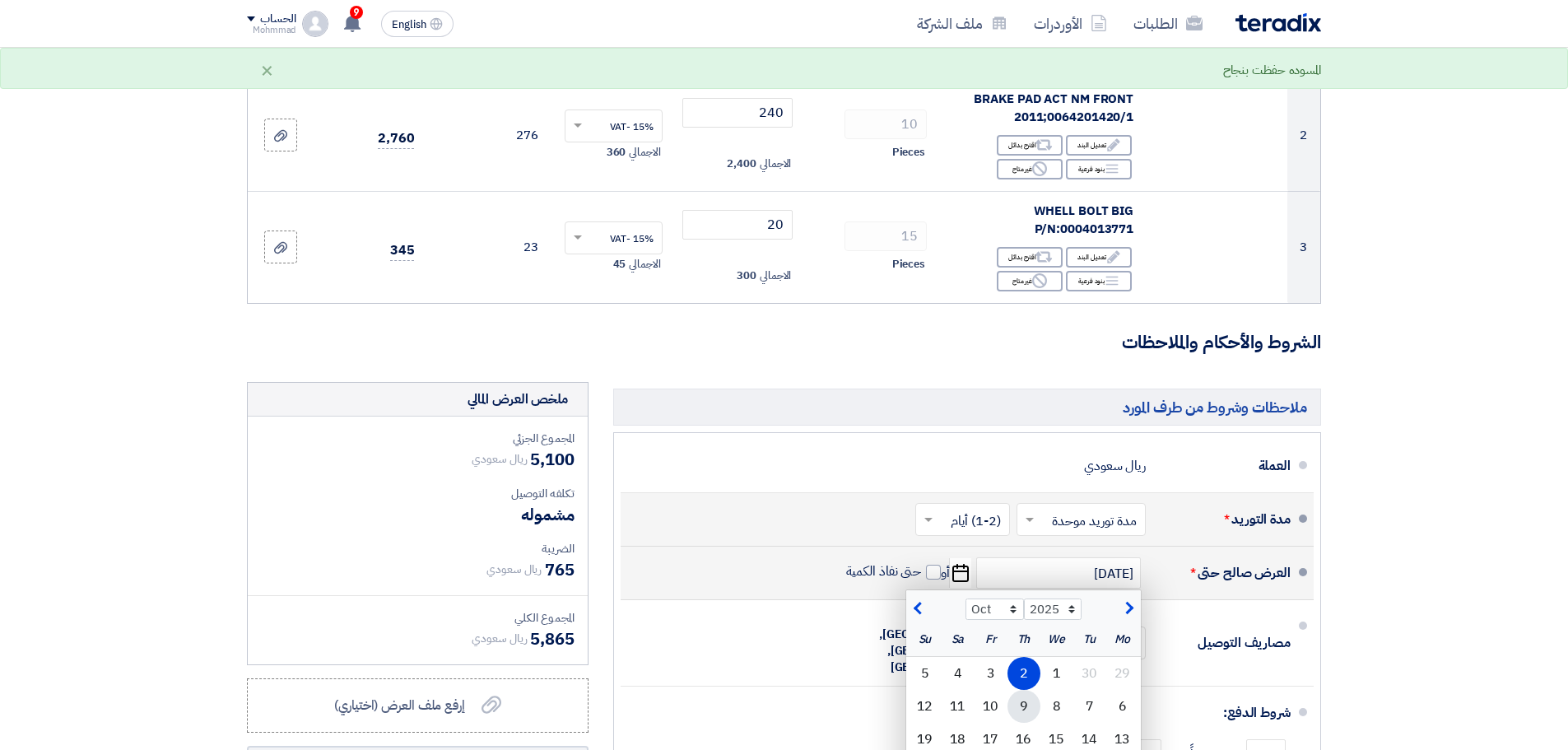
click at [1025, 701] on div "9" at bounding box center [1024, 707] width 33 height 33
type input "[DATE]"
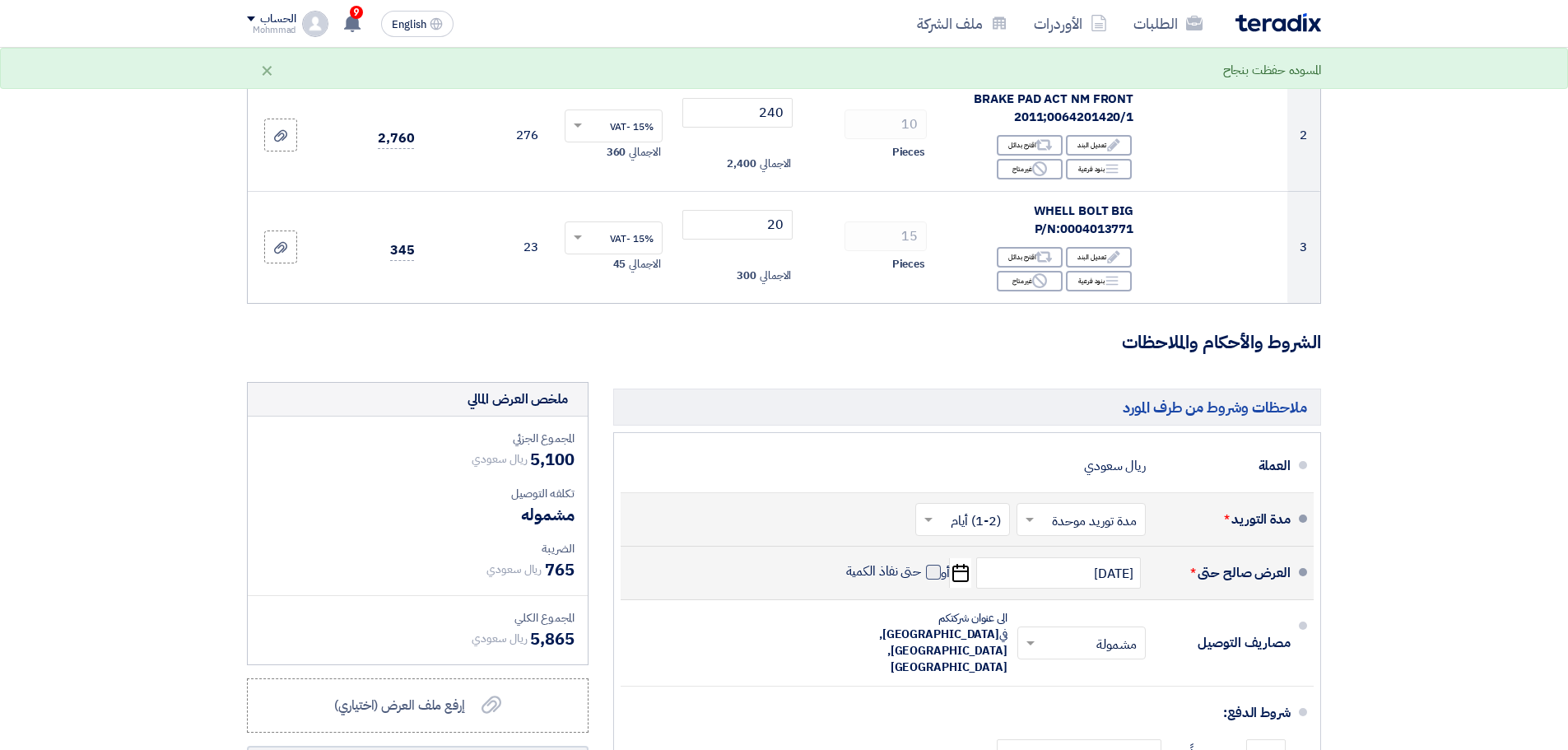
click at [926, 571] on span at bounding box center [933, 572] width 15 height 15
click at [921, 571] on input "حتى نفاذ الكمية" at bounding box center [882, 579] width 79 height 31
checkbox input "true"
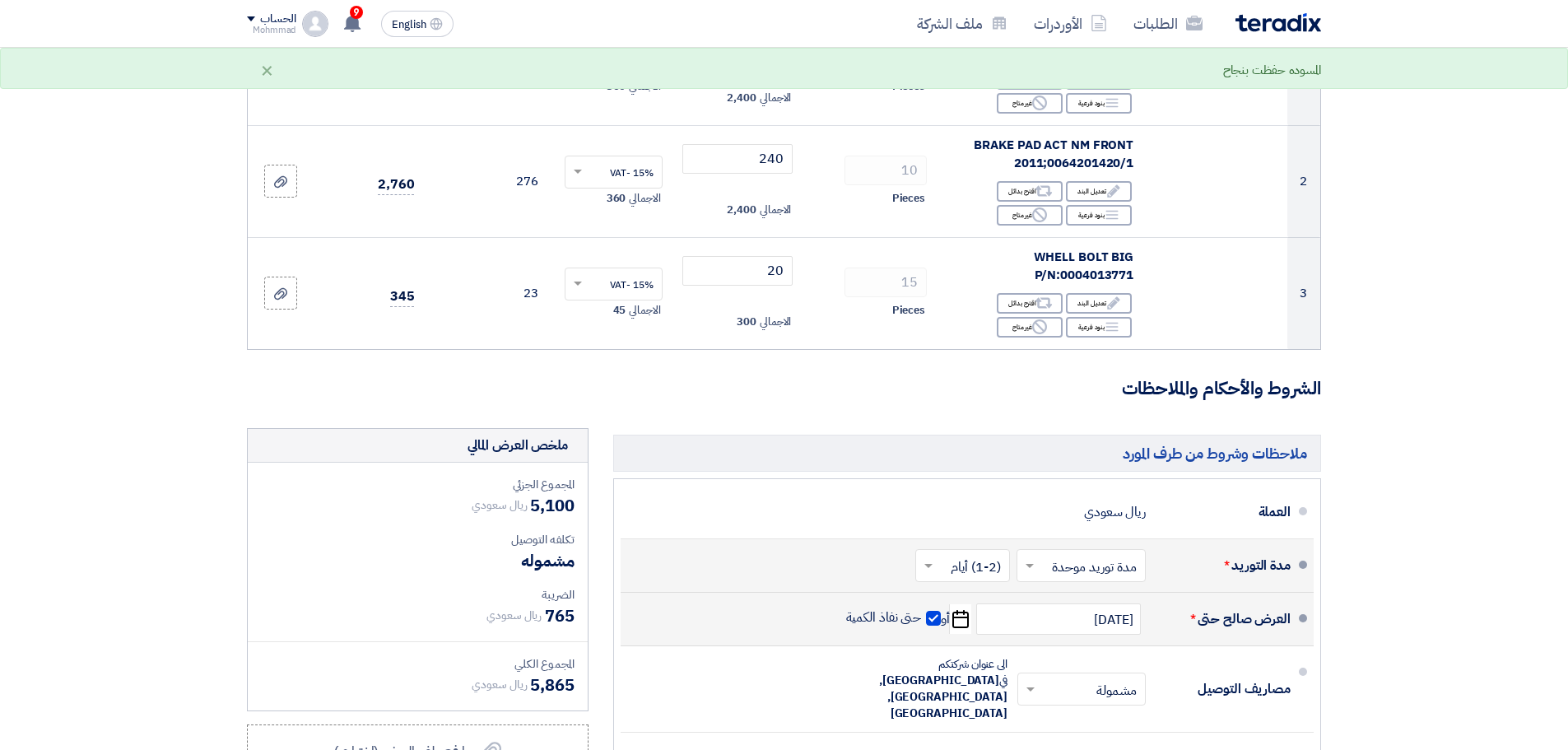
scroll to position [274, 0]
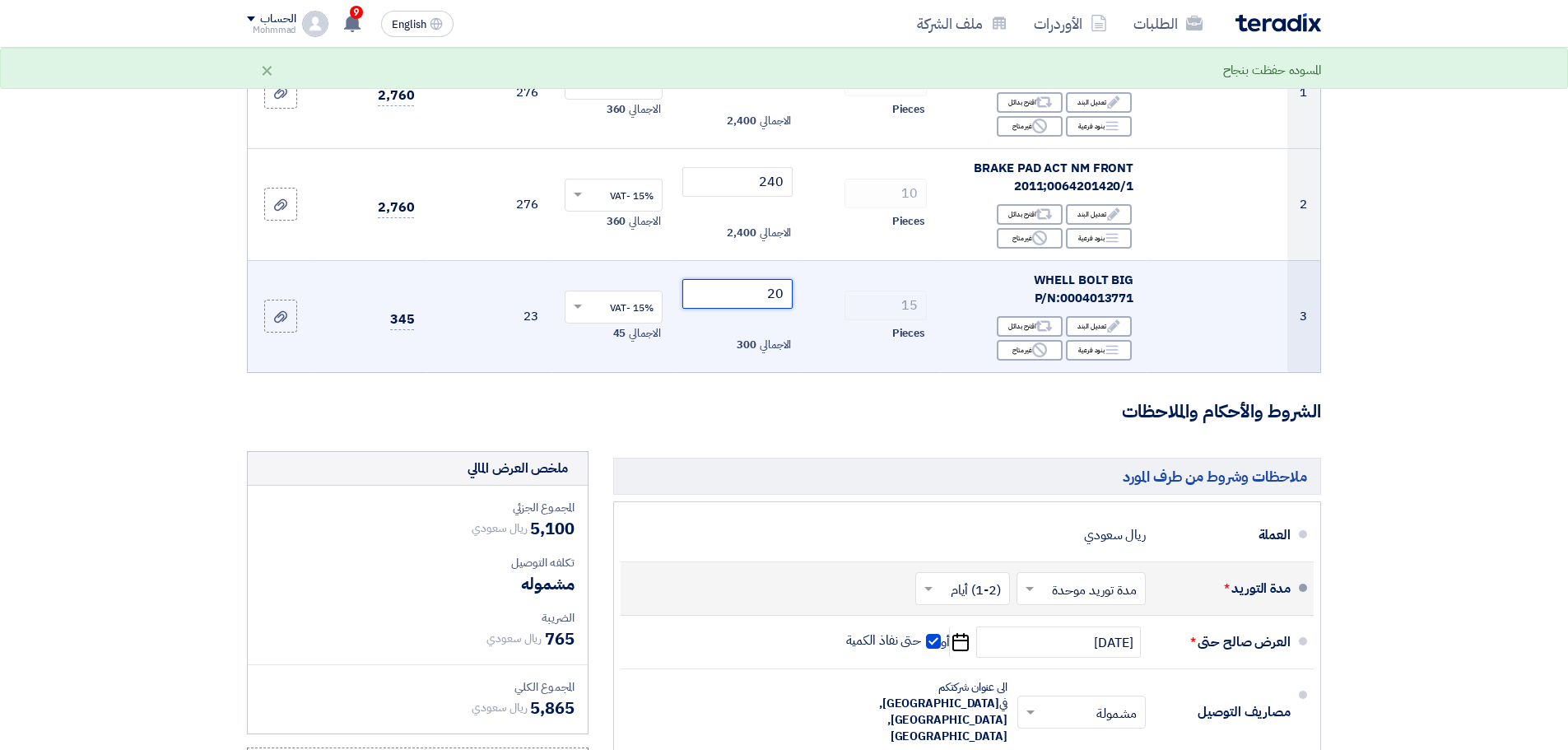
click at [775, 295] on input "20" at bounding box center [738, 294] width 111 height 29
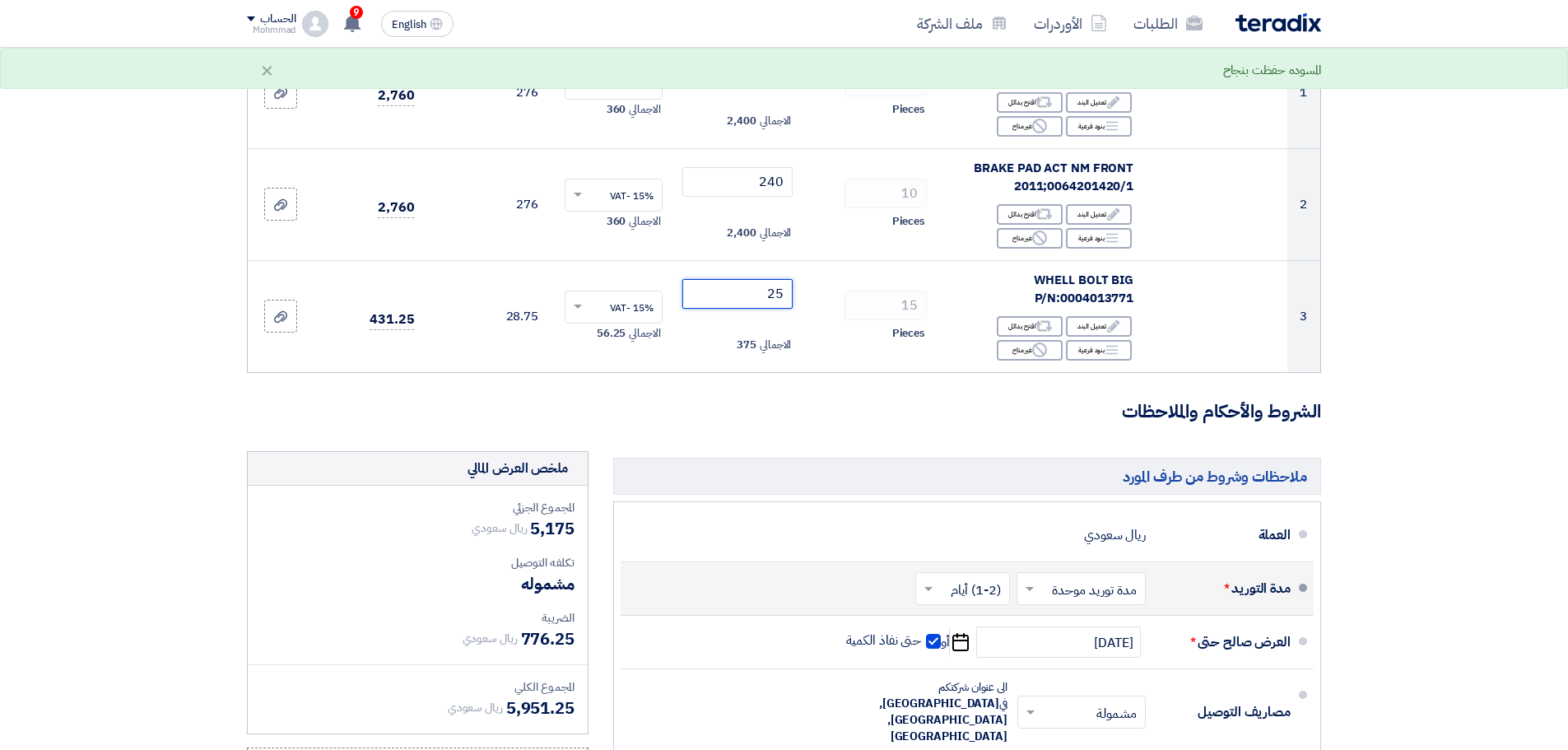
type input "25"
click at [1452, 445] on section "تفاصيل الطلب # الكود/الموديل البيان/الوصف الكمية/العدد سعر الوحدة (SAR) الضرائب…" at bounding box center [784, 462] width 1568 height 1167
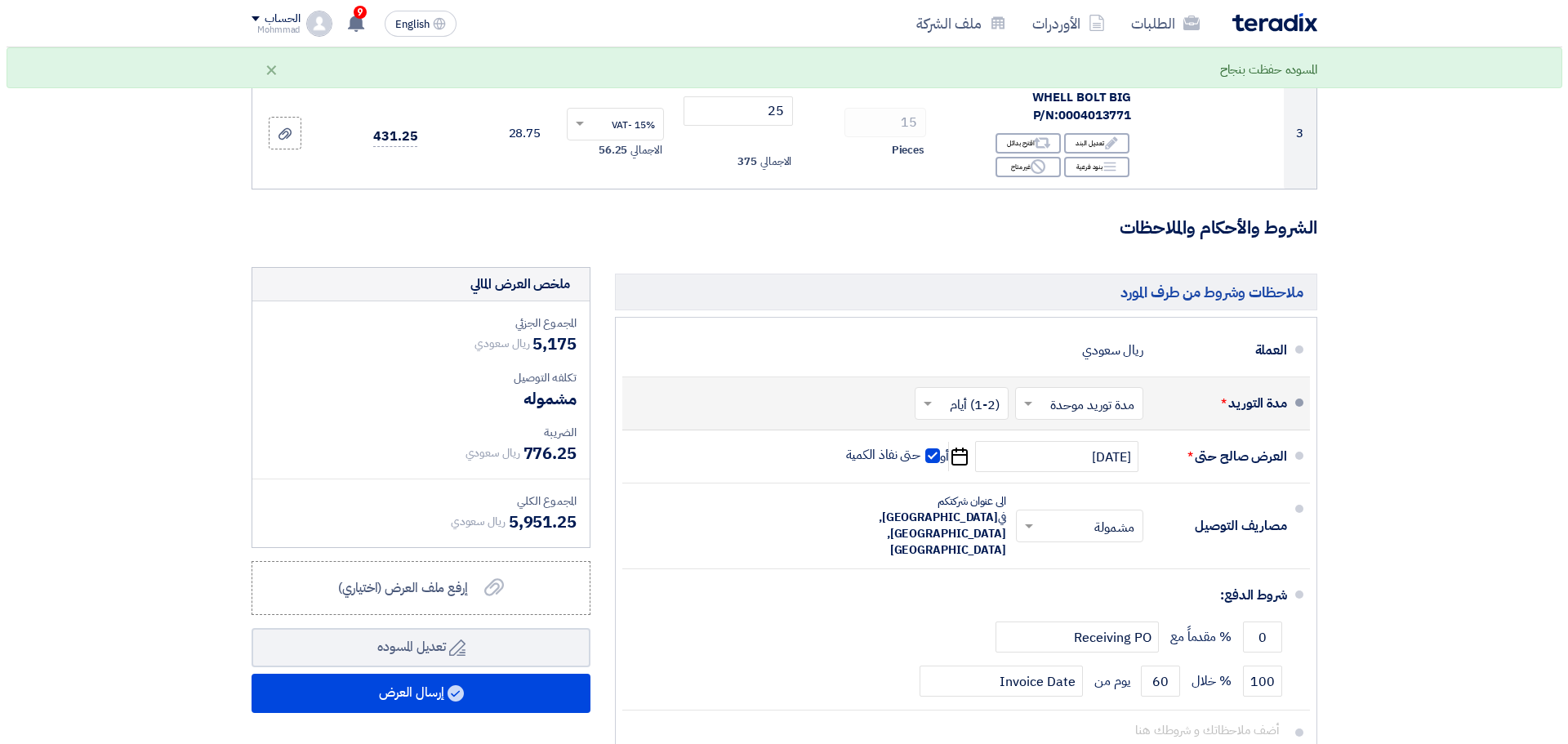
scroll to position [477, 0]
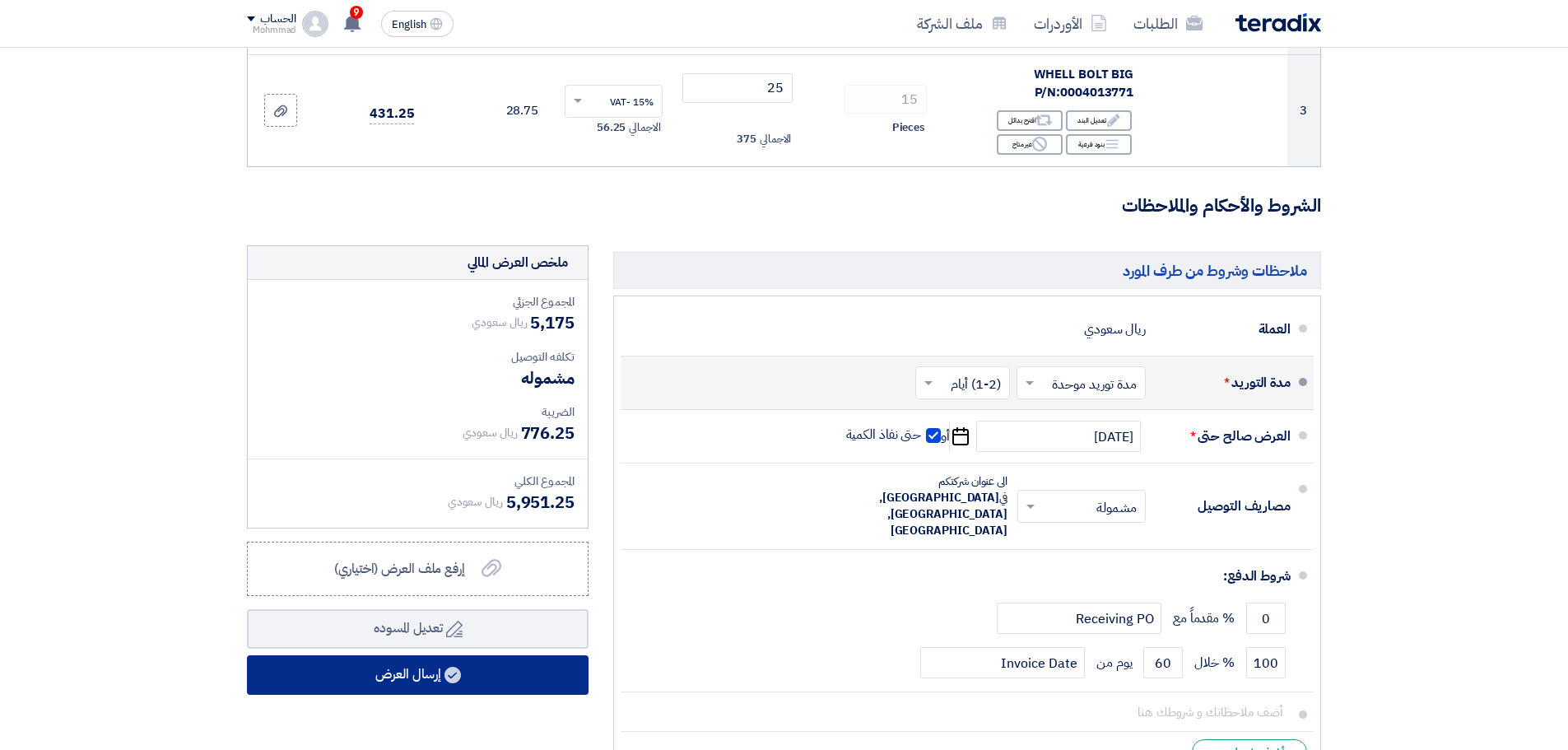
click at [407, 664] on button "إرسال العرض" at bounding box center [417, 675] width 341 height 40
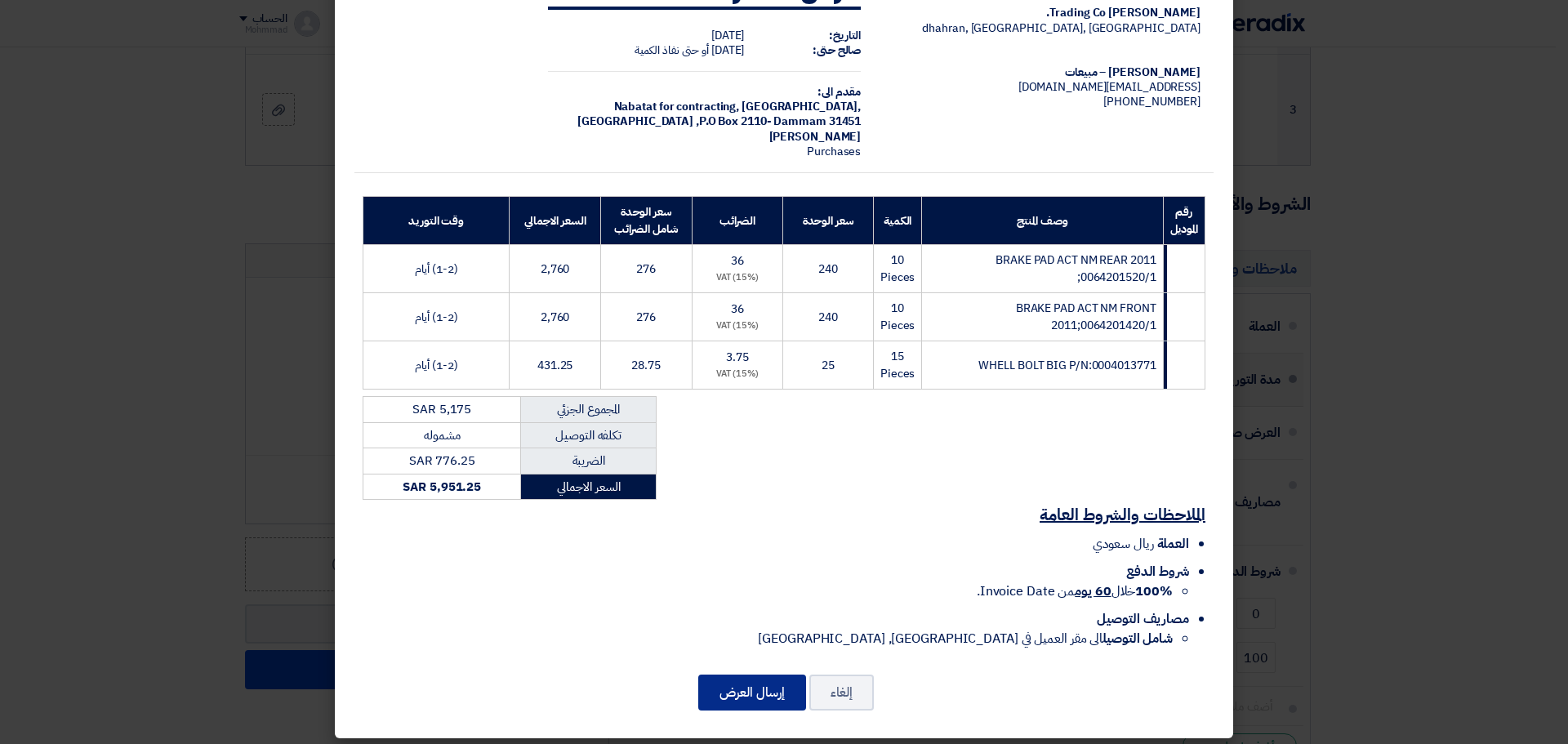
scroll to position [74, 0]
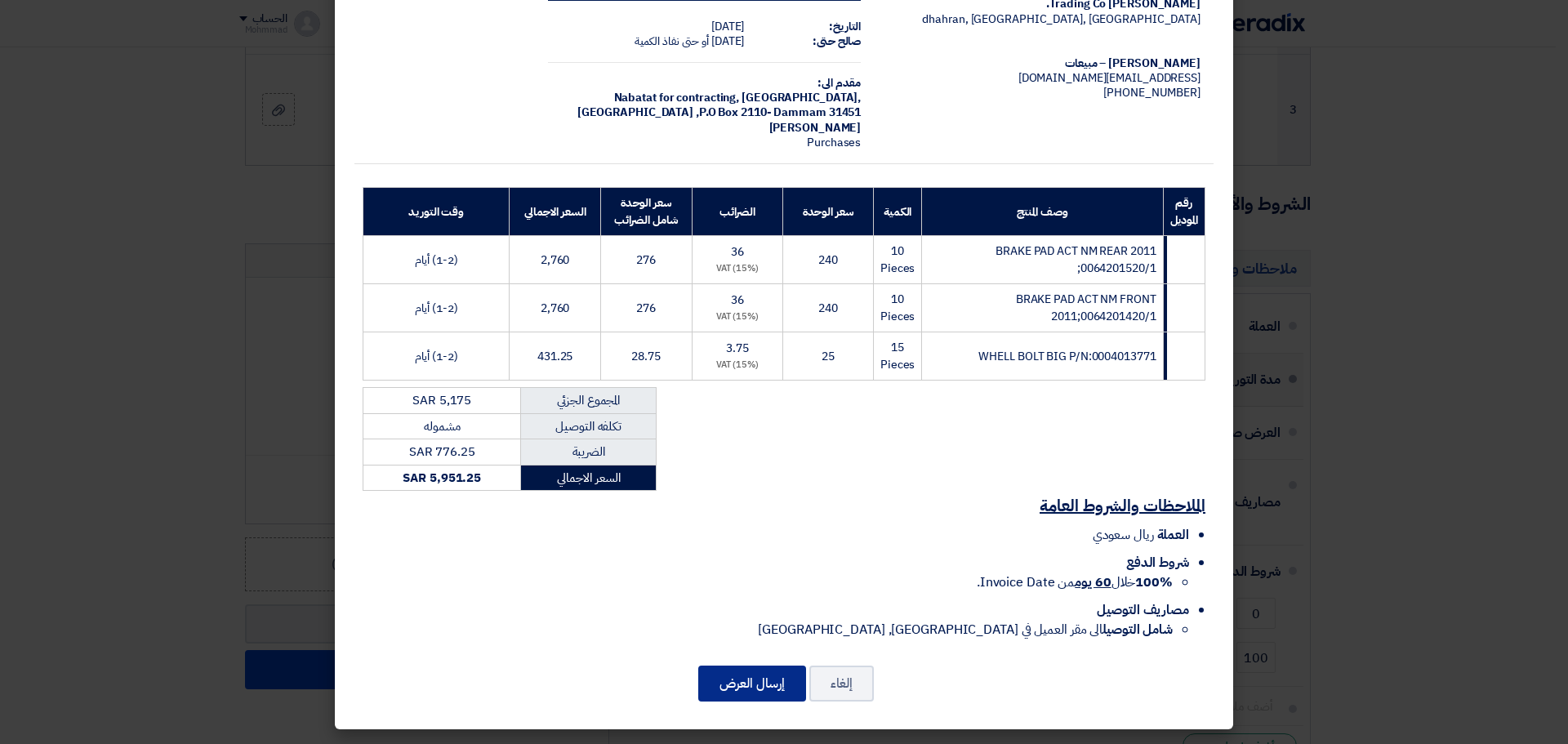
click at [772, 676] on button "إرسال العرض" at bounding box center [752, 683] width 108 height 36
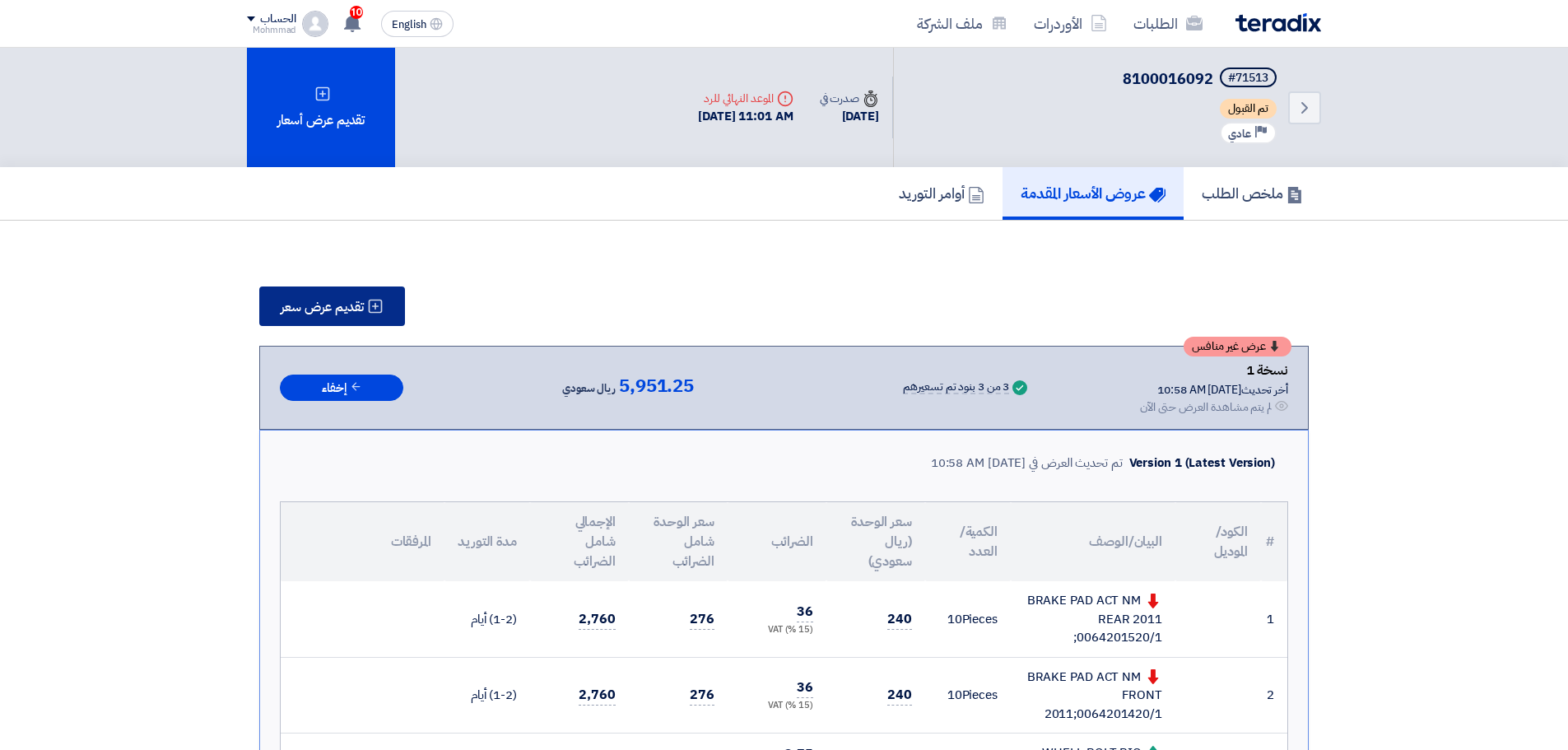
click at [362, 310] on span "تقديم عرض سعر" at bounding box center [322, 307] width 83 height 13
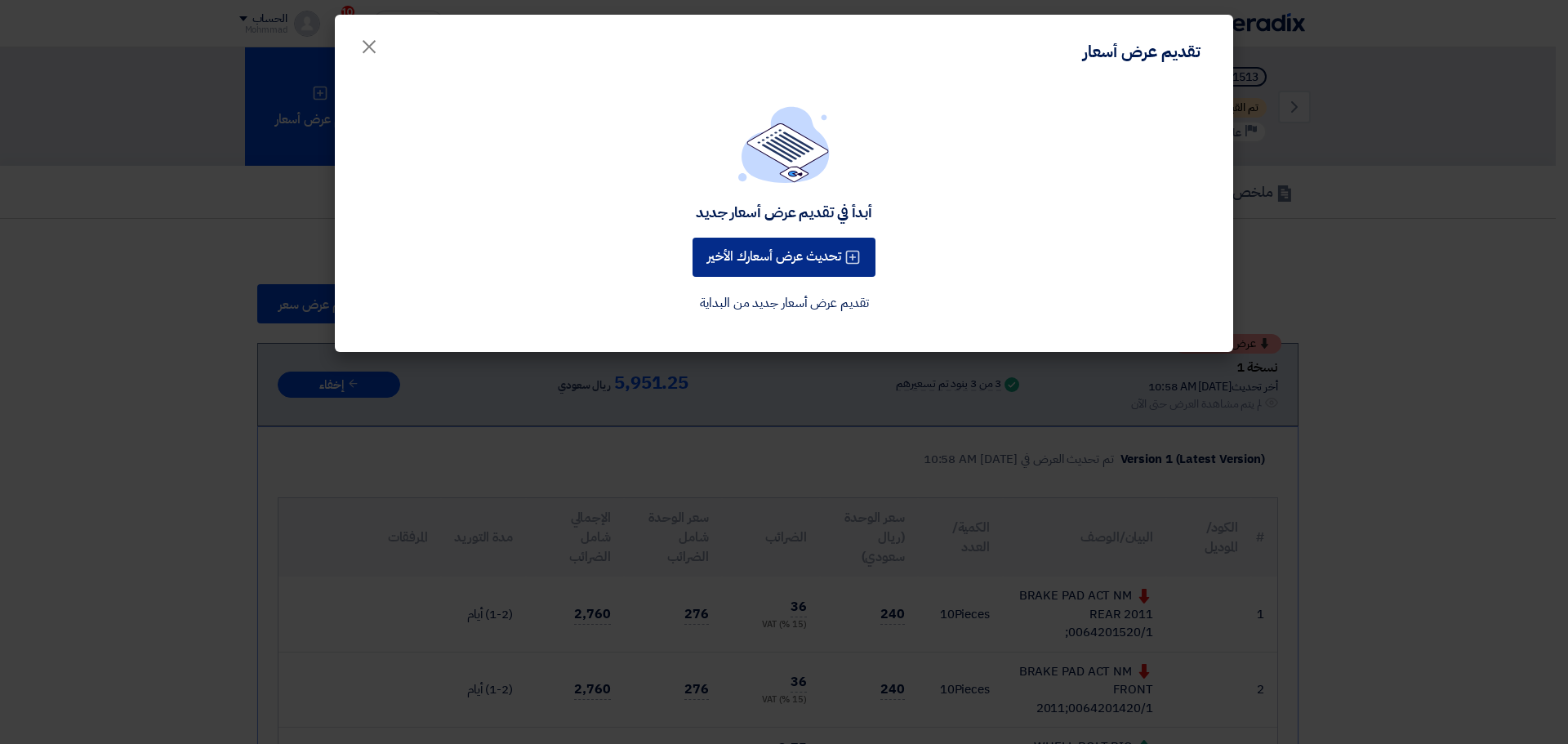
click at [778, 265] on button "تحديث عرض أسعارك الأخير" at bounding box center [784, 257] width 183 height 39
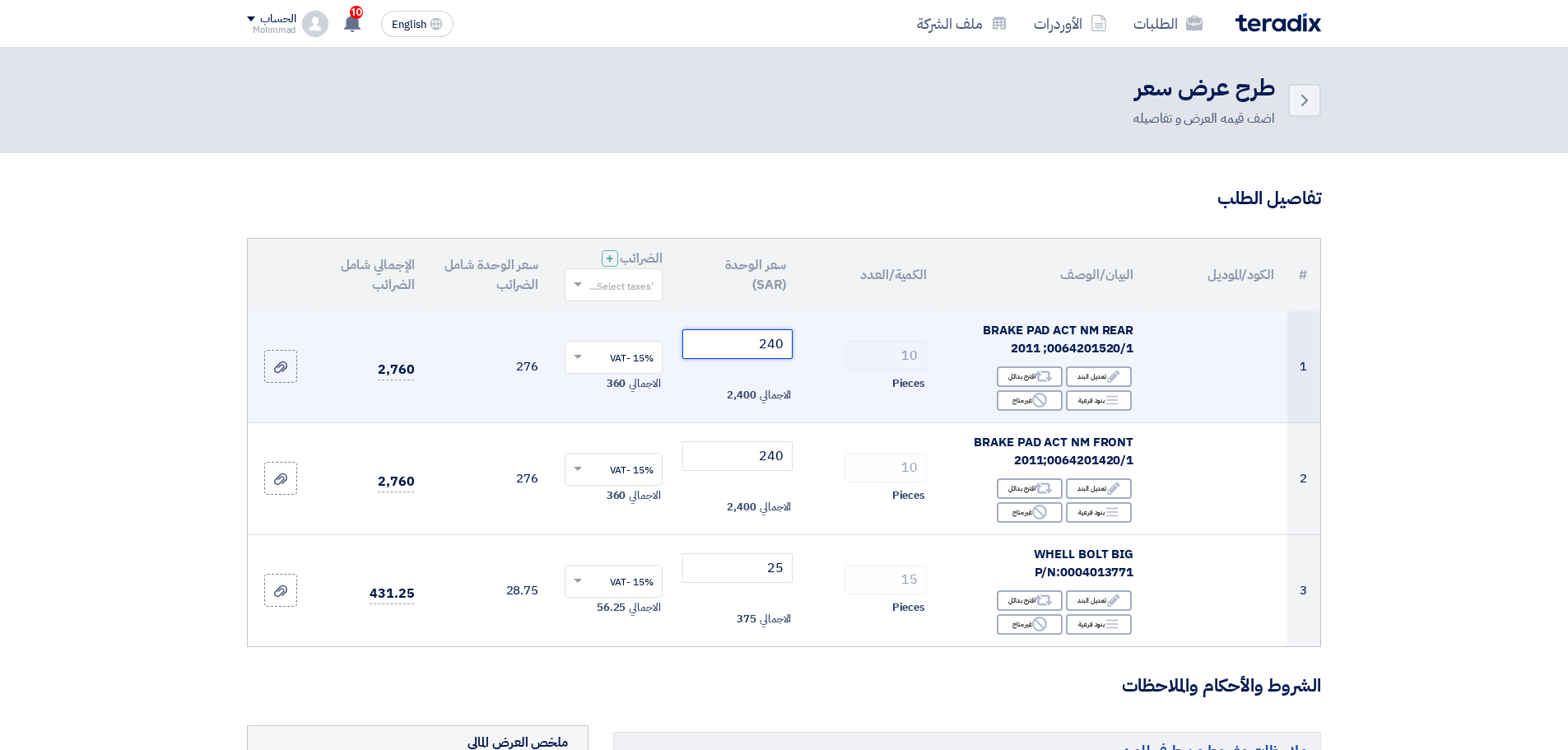
click at [773, 341] on input "240" at bounding box center [738, 344] width 111 height 29
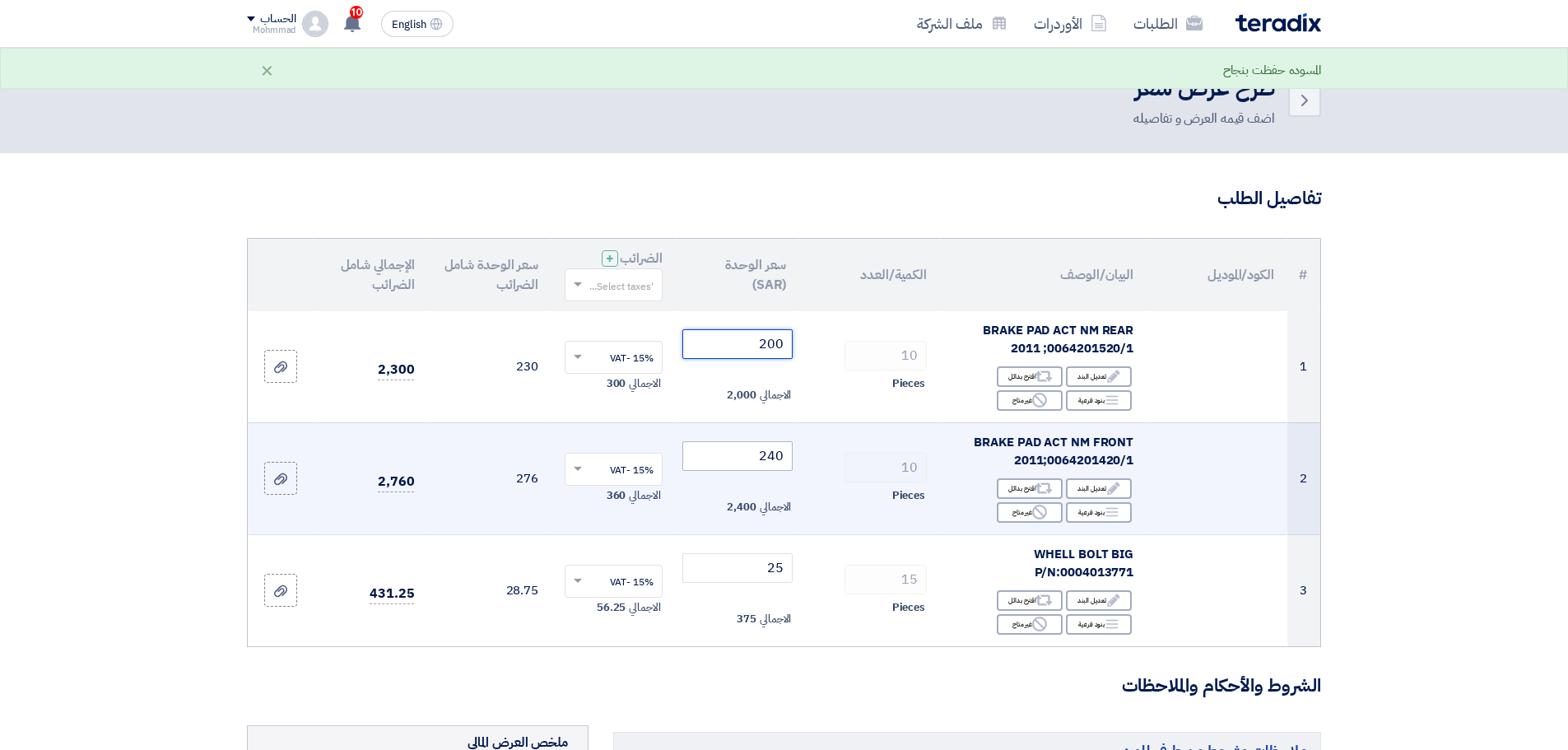
type input "200"
click at [773, 463] on input "240" at bounding box center [738, 456] width 111 height 29
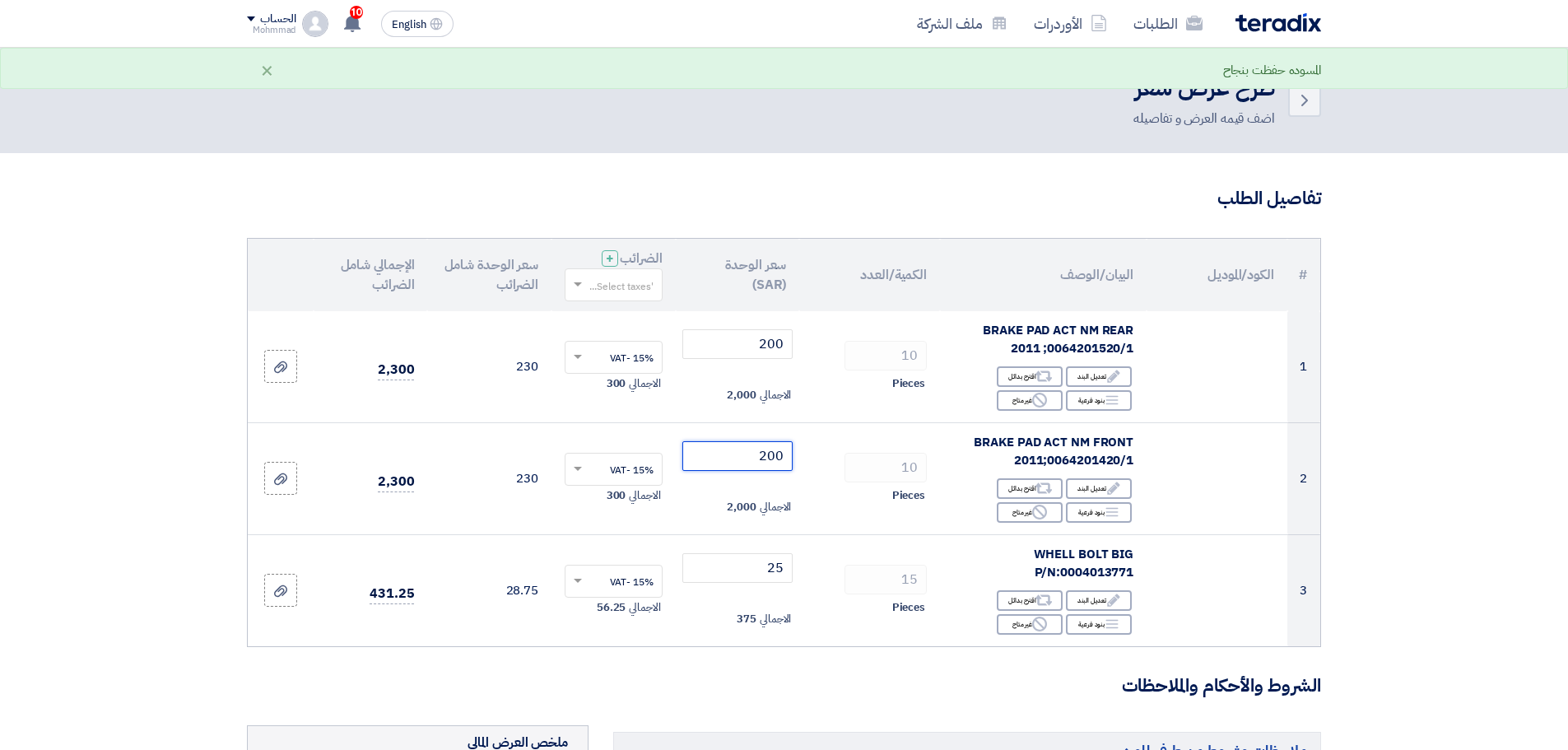
type input "200"
click at [1508, 520] on section "تفاصيل الطلب # الكود/الموديل البيان/الوصف الكمية/العدد سعر الوحدة (SAR) الضرائب…" at bounding box center [784, 736] width 1568 height 1167
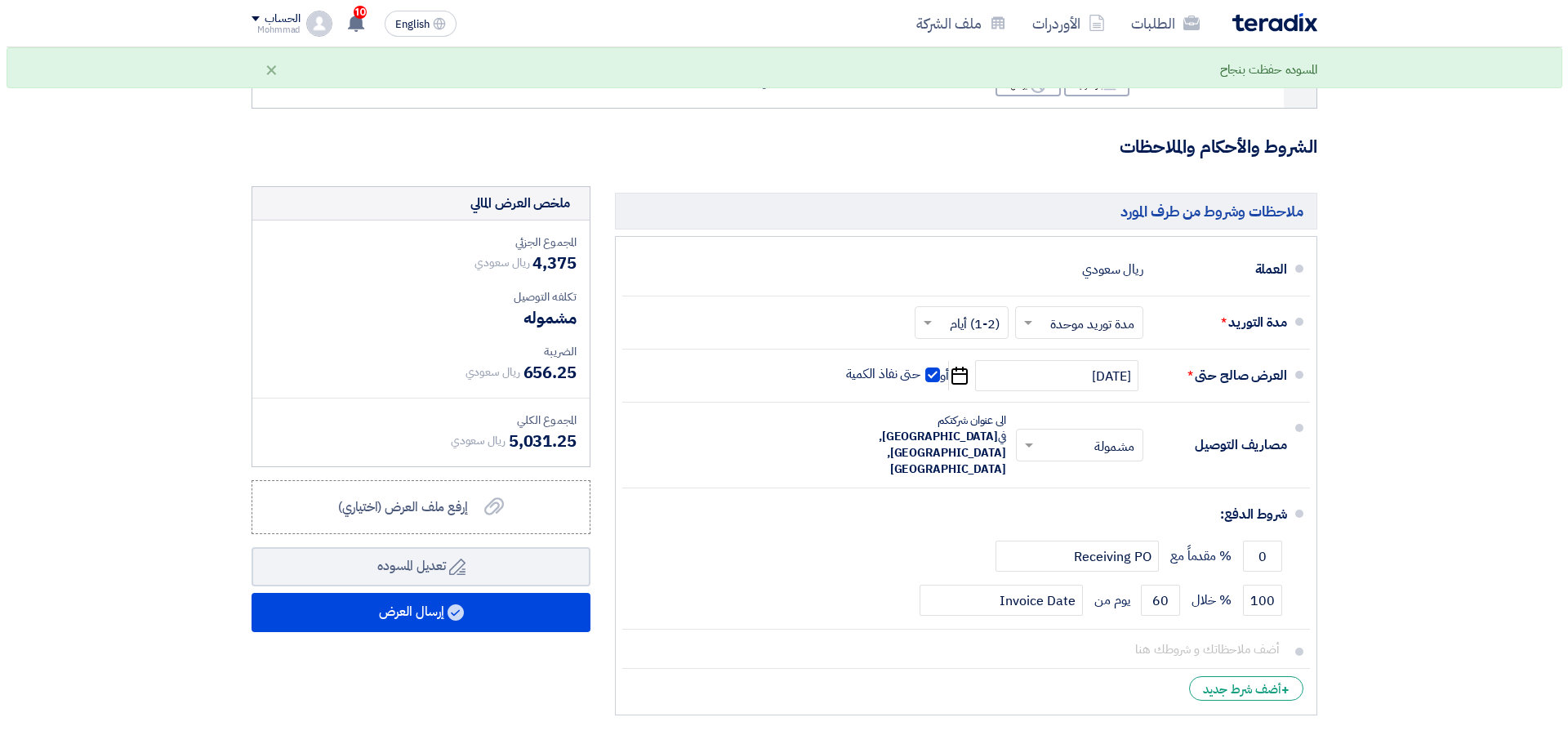
scroll to position [545, 0]
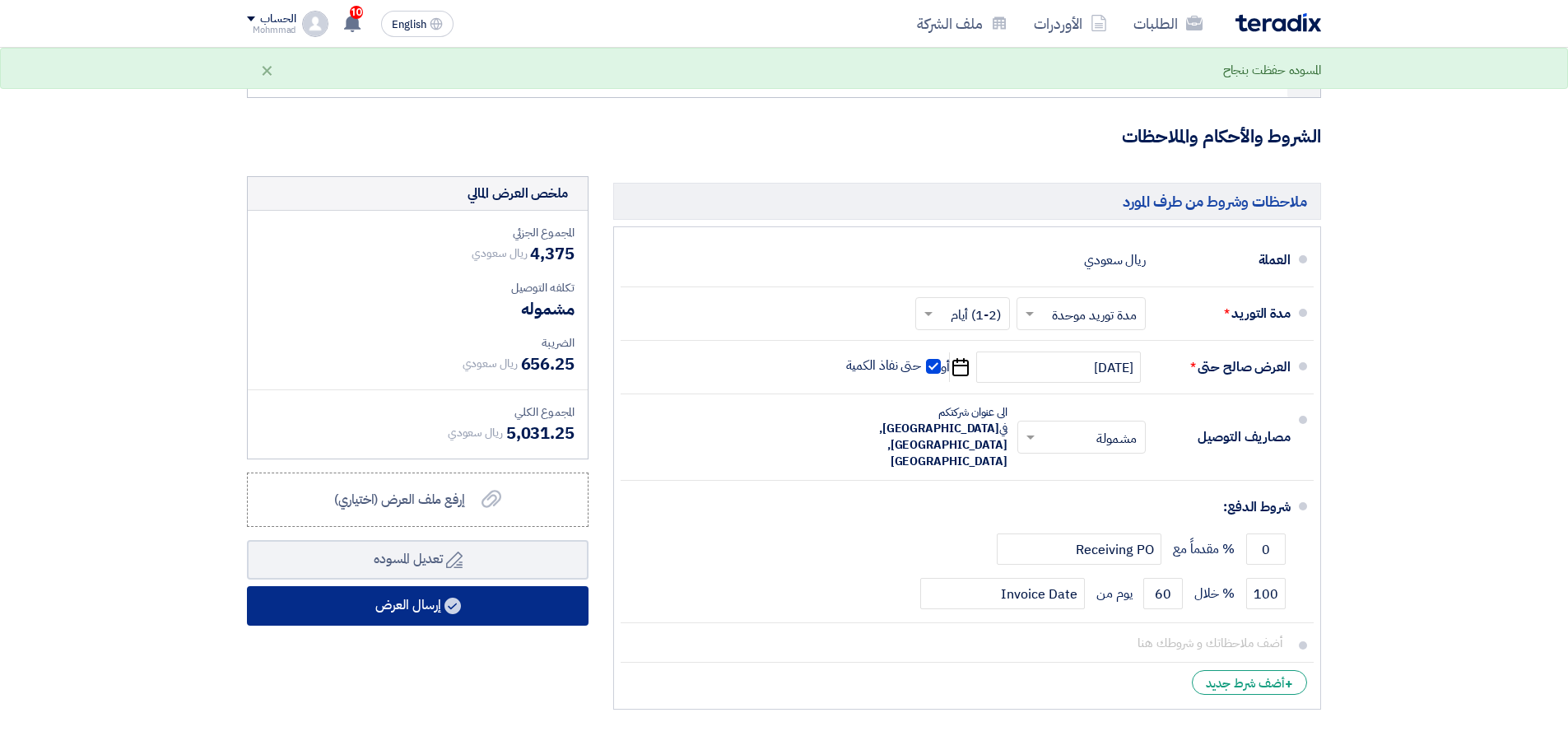
click at [498, 610] on button "إرسال العرض" at bounding box center [417, 606] width 341 height 40
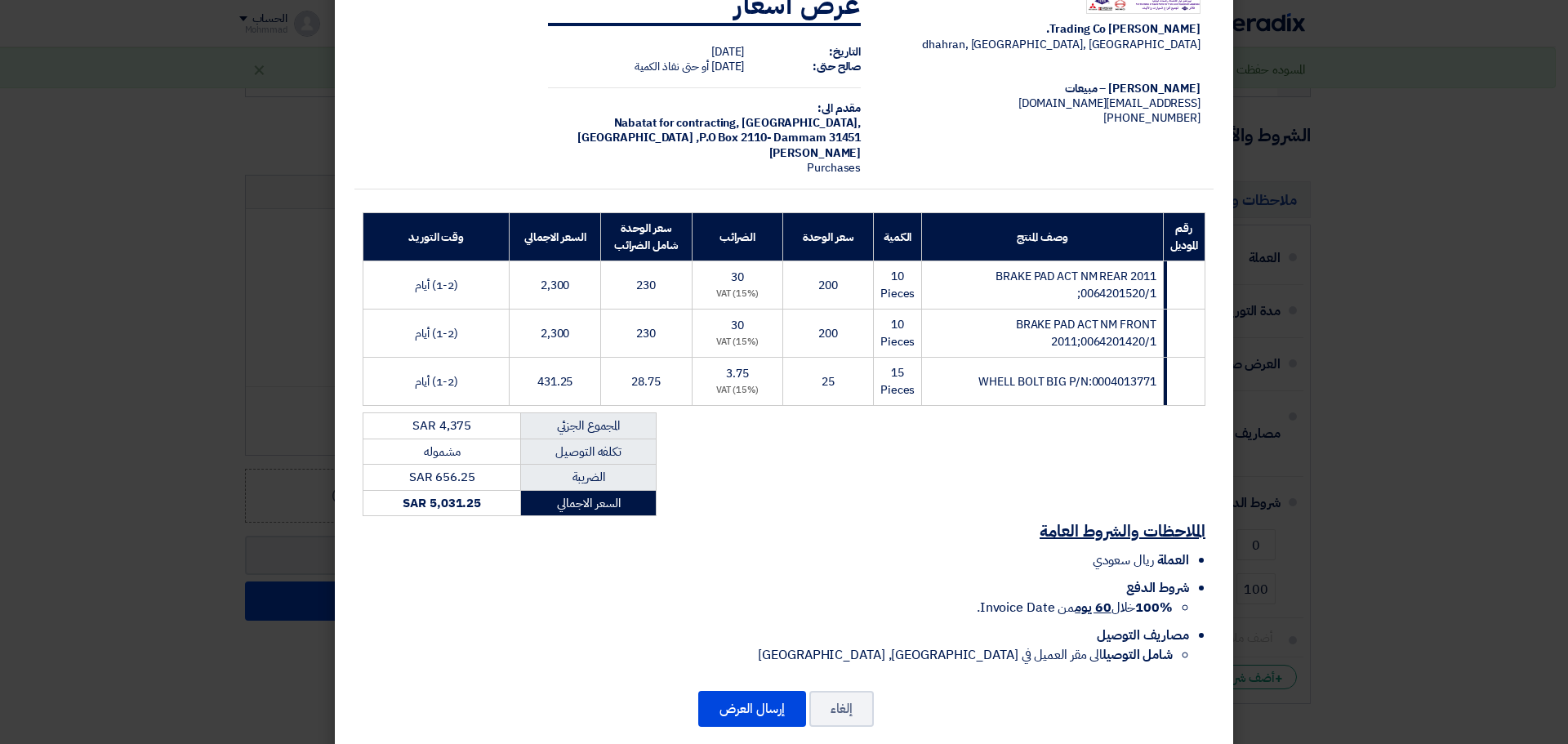
scroll to position [74, 0]
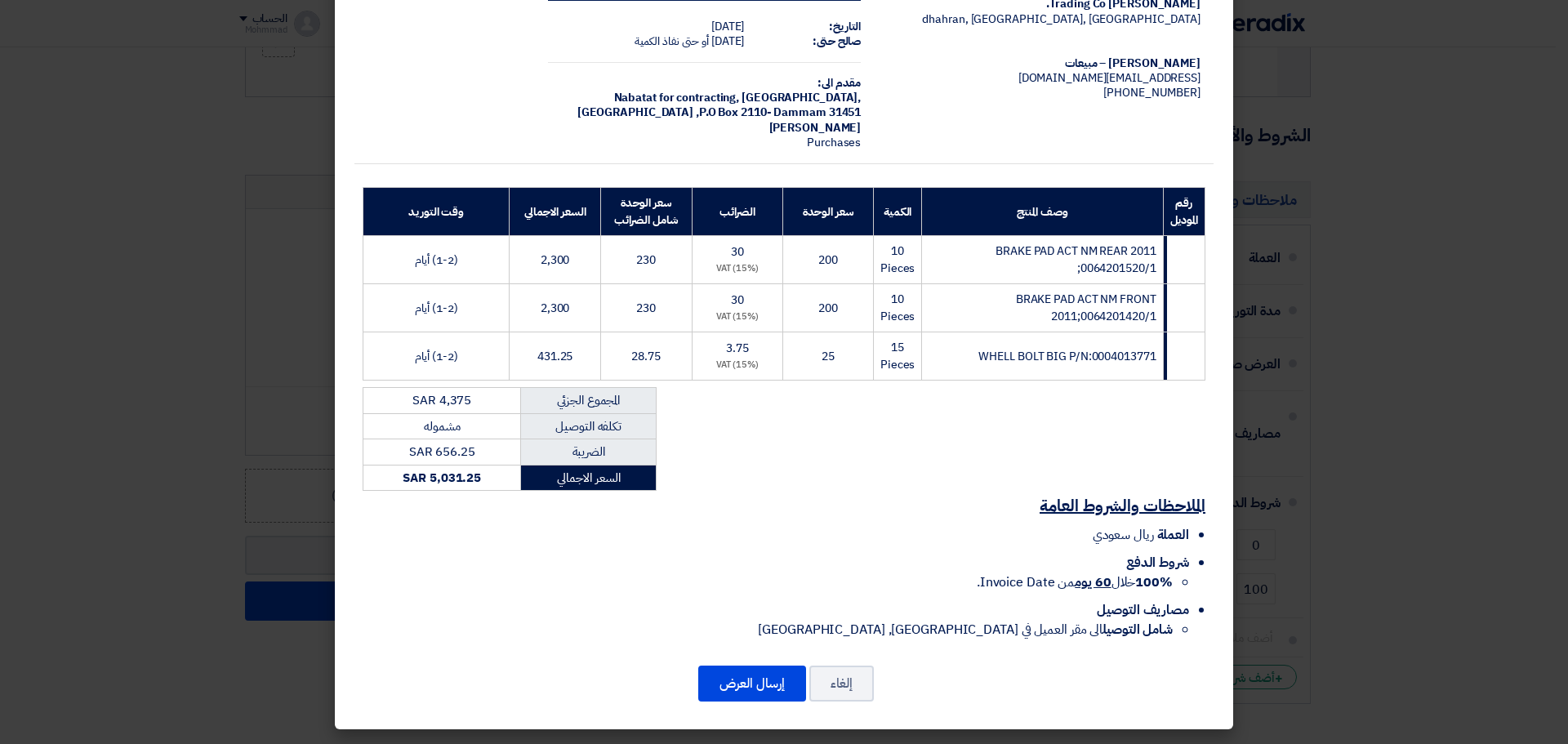
click at [766, 663] on div "[PERSON_NAME] Trading Co. [GEOGRAPHIC_DATA], [GEOGRAPHIC_DATA], [GEOGRAPHIC_DAT…" at bounding box center [784, 335] width 898 height 790
click at [766, 676] on button "إرسال العرض" at bounding box center [752, 683] width 108 height 36
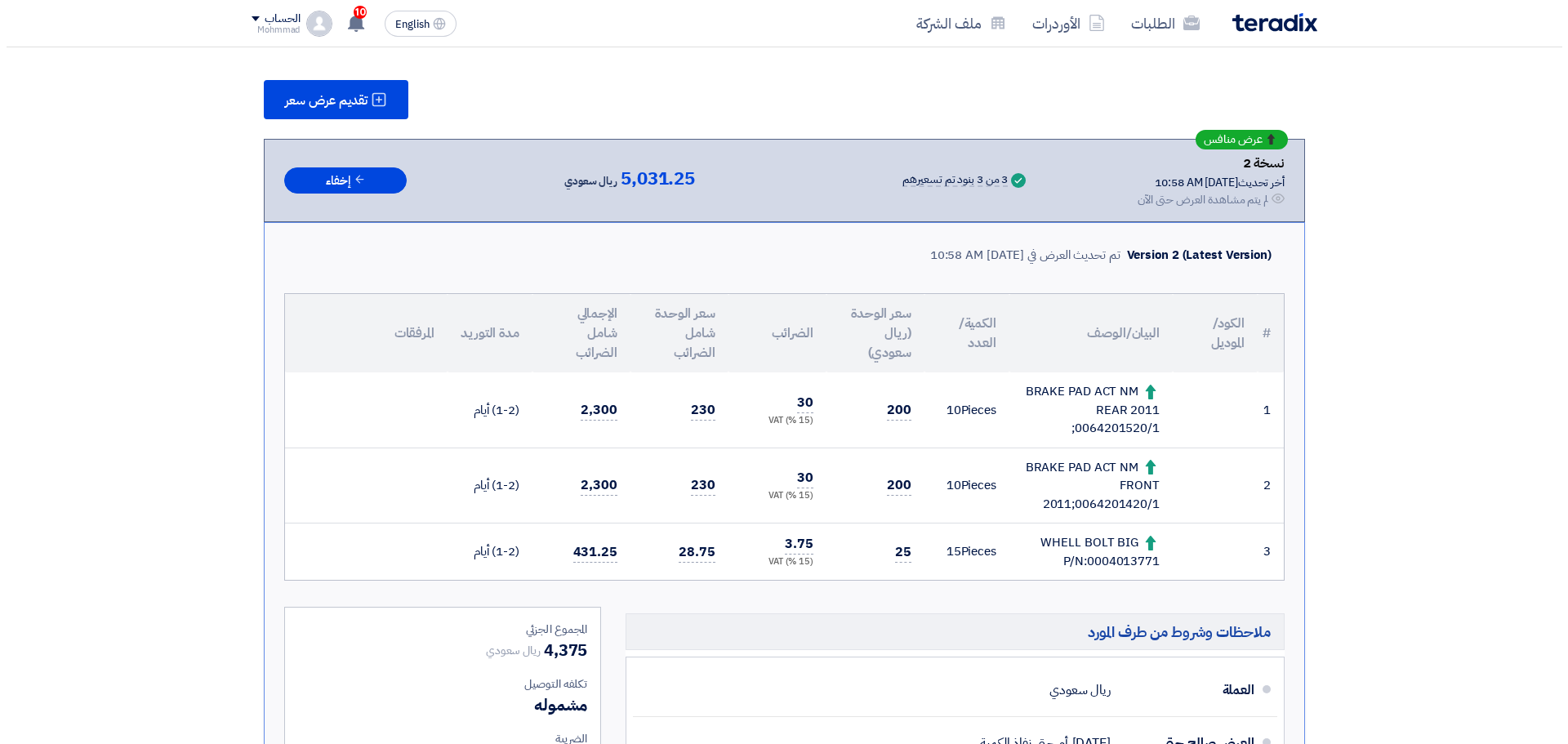
scroll to position [136, 0]
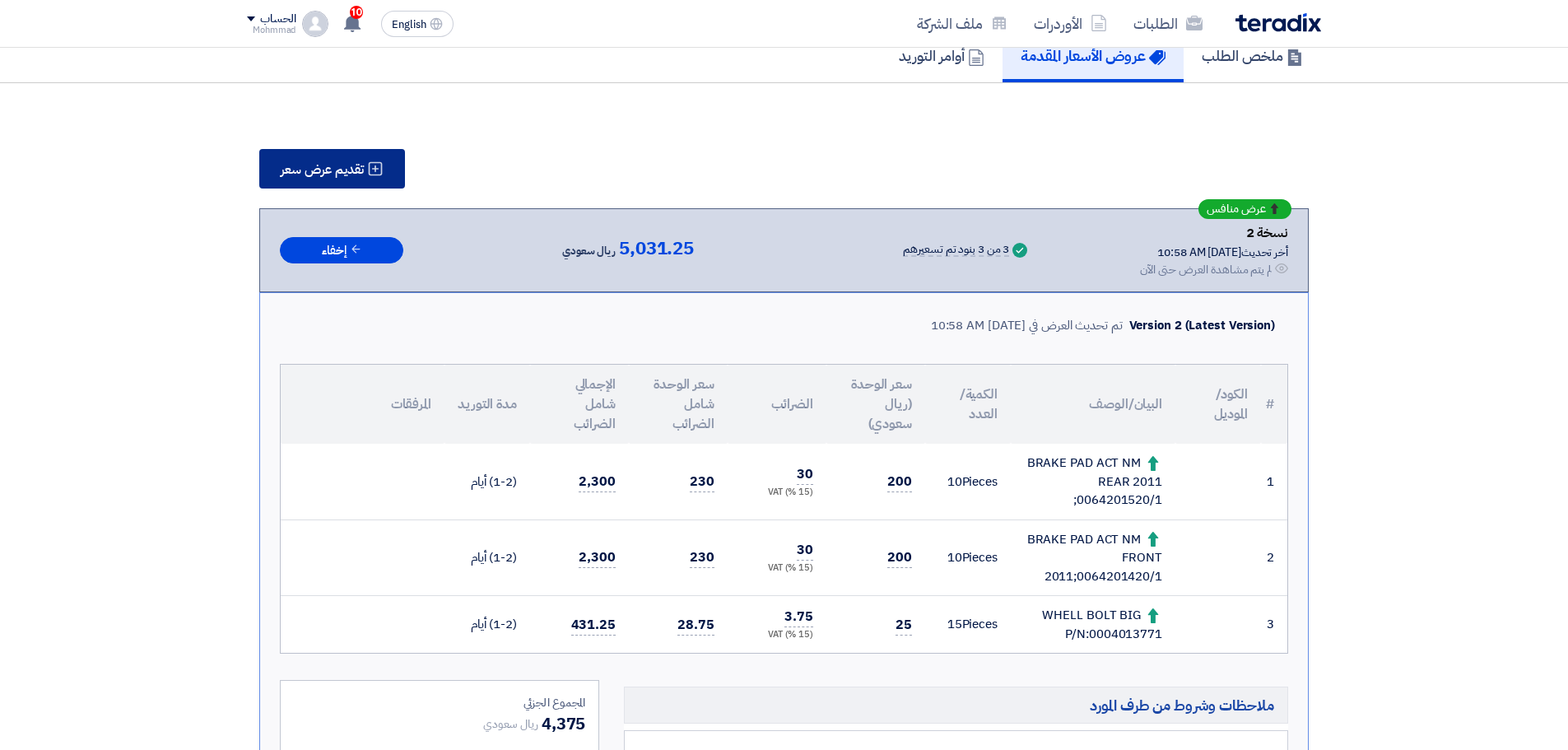
click at [368, 169] on icon at bounding box center [375, 168] width 17 height 17
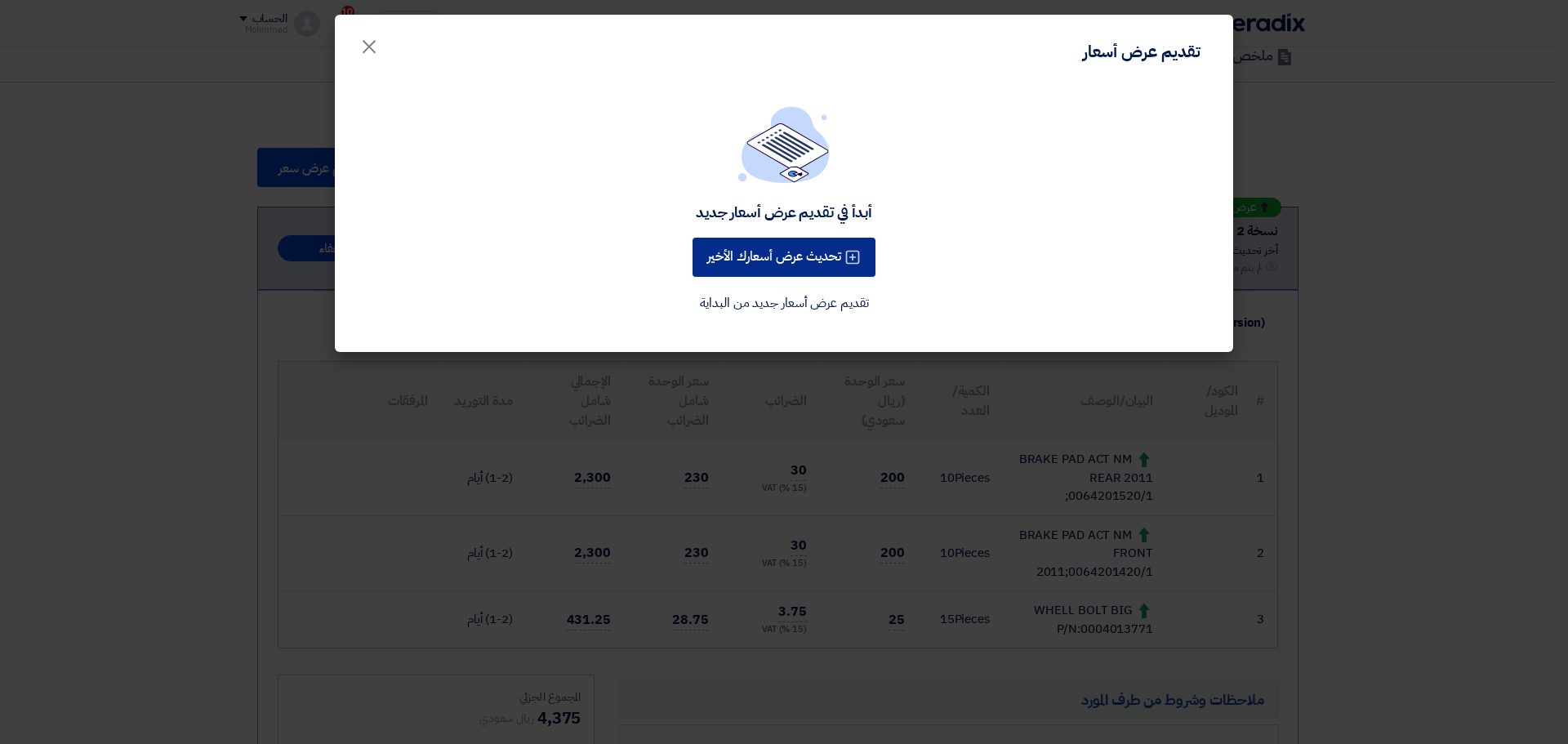
click at [810, 250] on button "تحديث عرض أسعارك الأخير" at bounding box center [784, 257] width 183 height 39
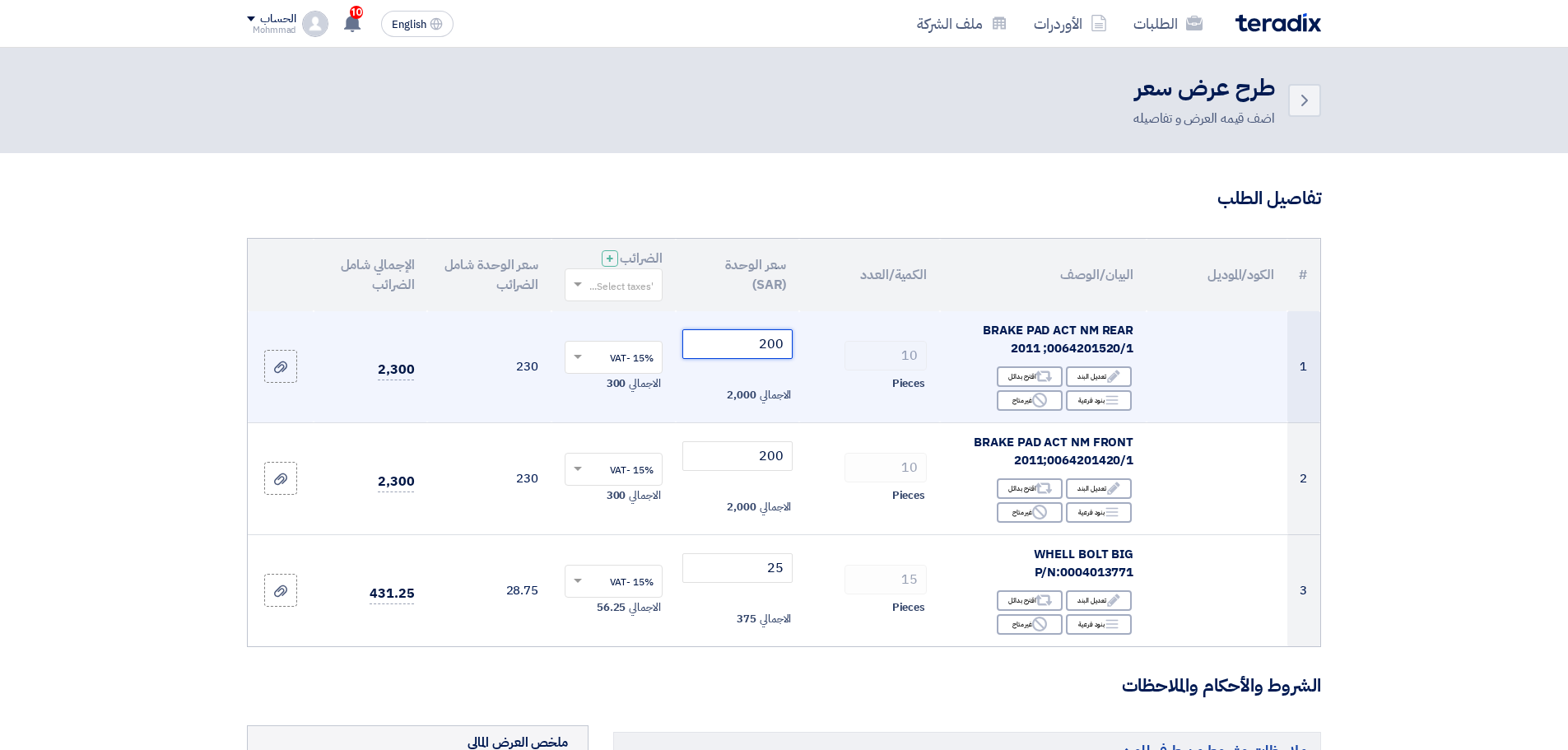
click at [784, 347] on input "200" at bounding box center [738, 344] width 111 height 29
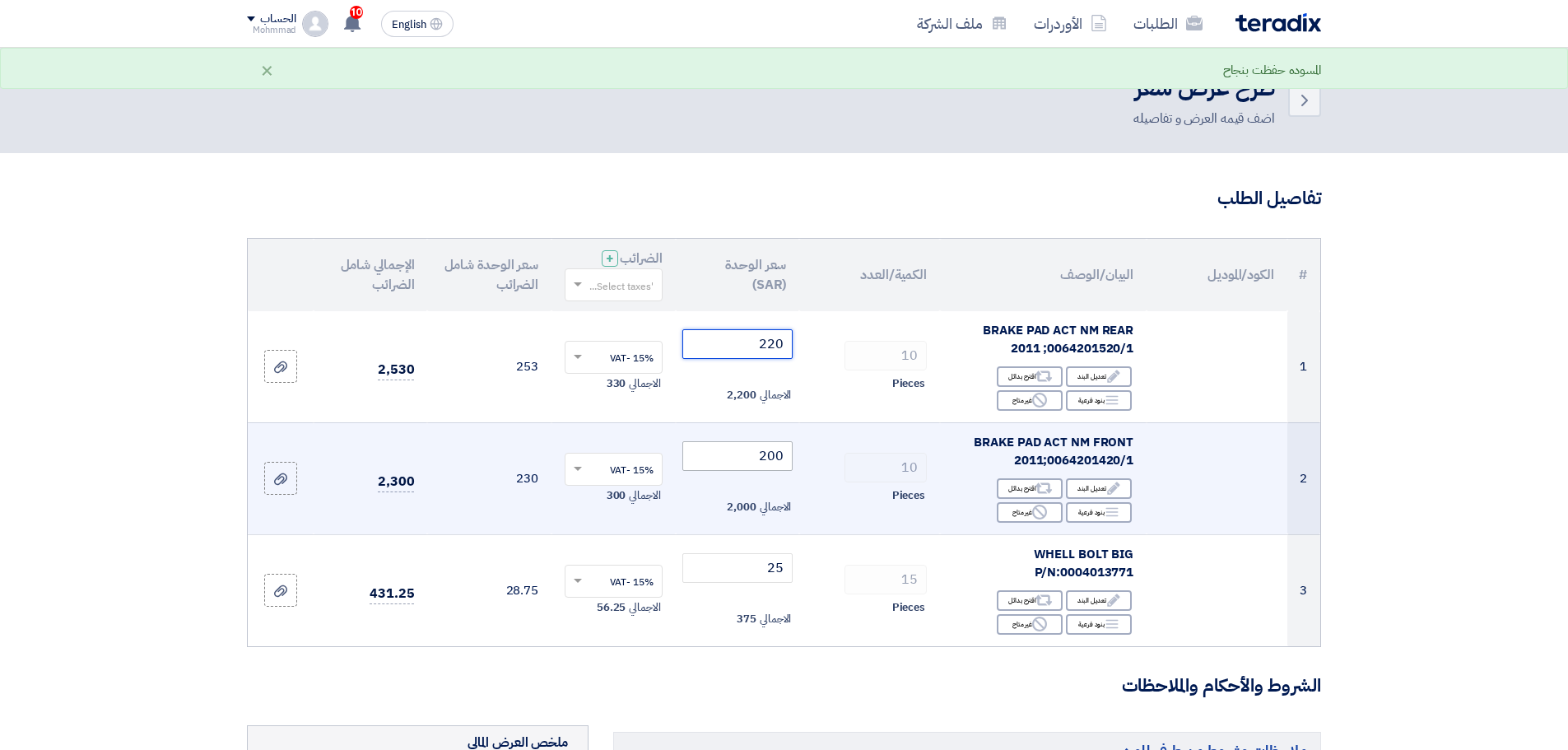
type input "220"
click at [785, 459] on input "200" at bounding box center [738, 456] width 111 height 29
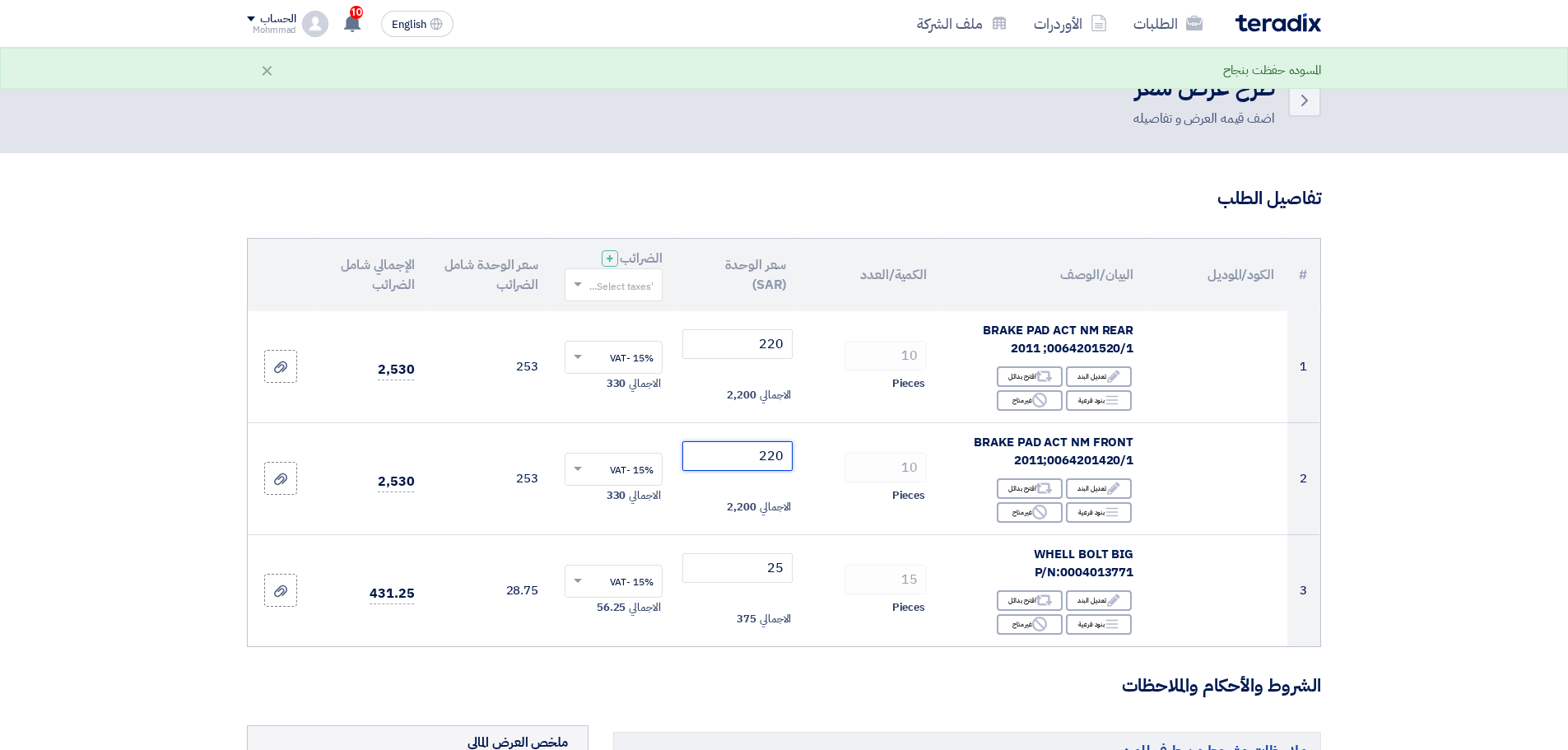
type input "220"
click at [1475, 462] on section "تفاصيل الطلب # الكود/الموديل البيان/الوصف الكمية/العدد سعر الوحدة (SAR) الضرائب…" at bounding box center [784, 736] width 1568 height 1167
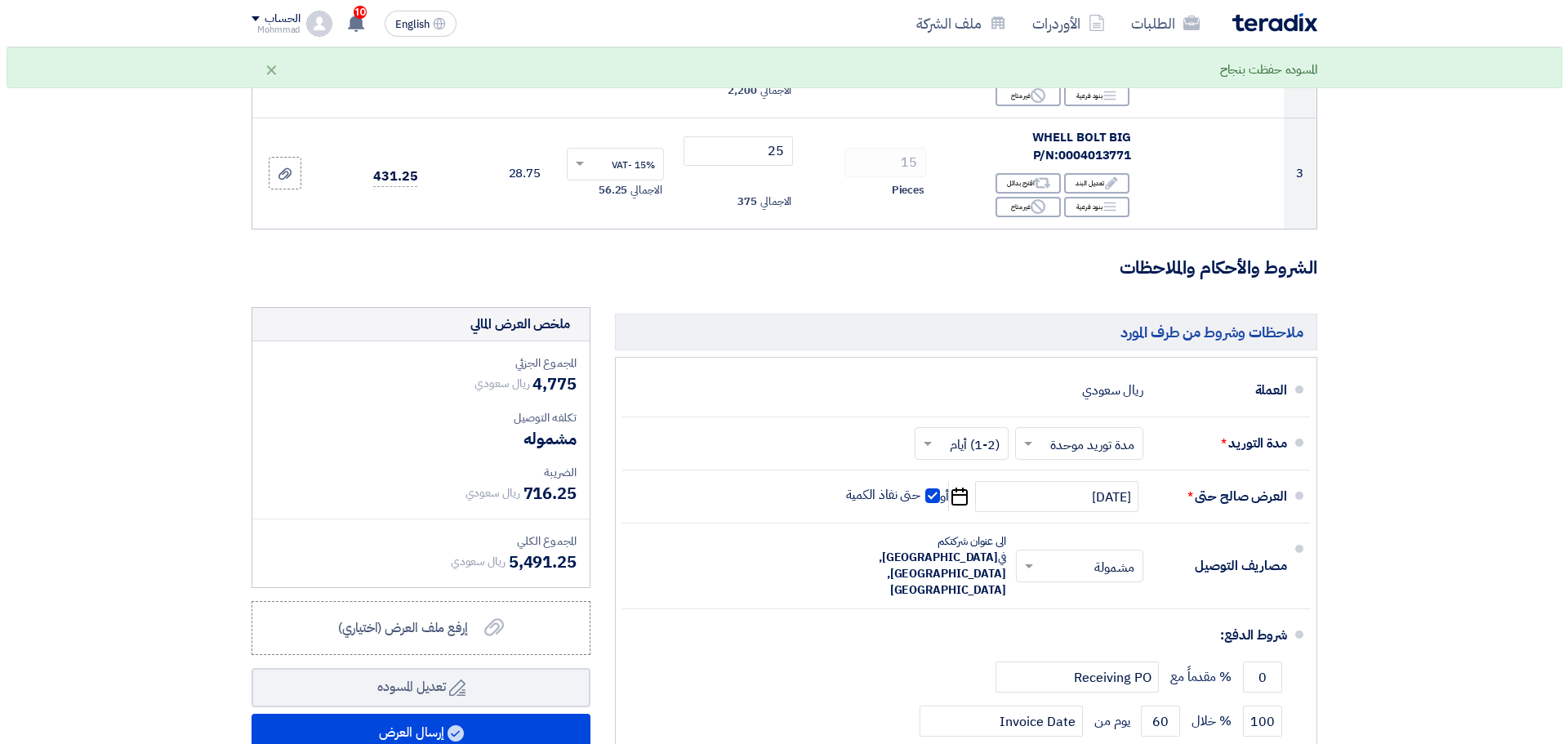
scroll to position [545, 0]
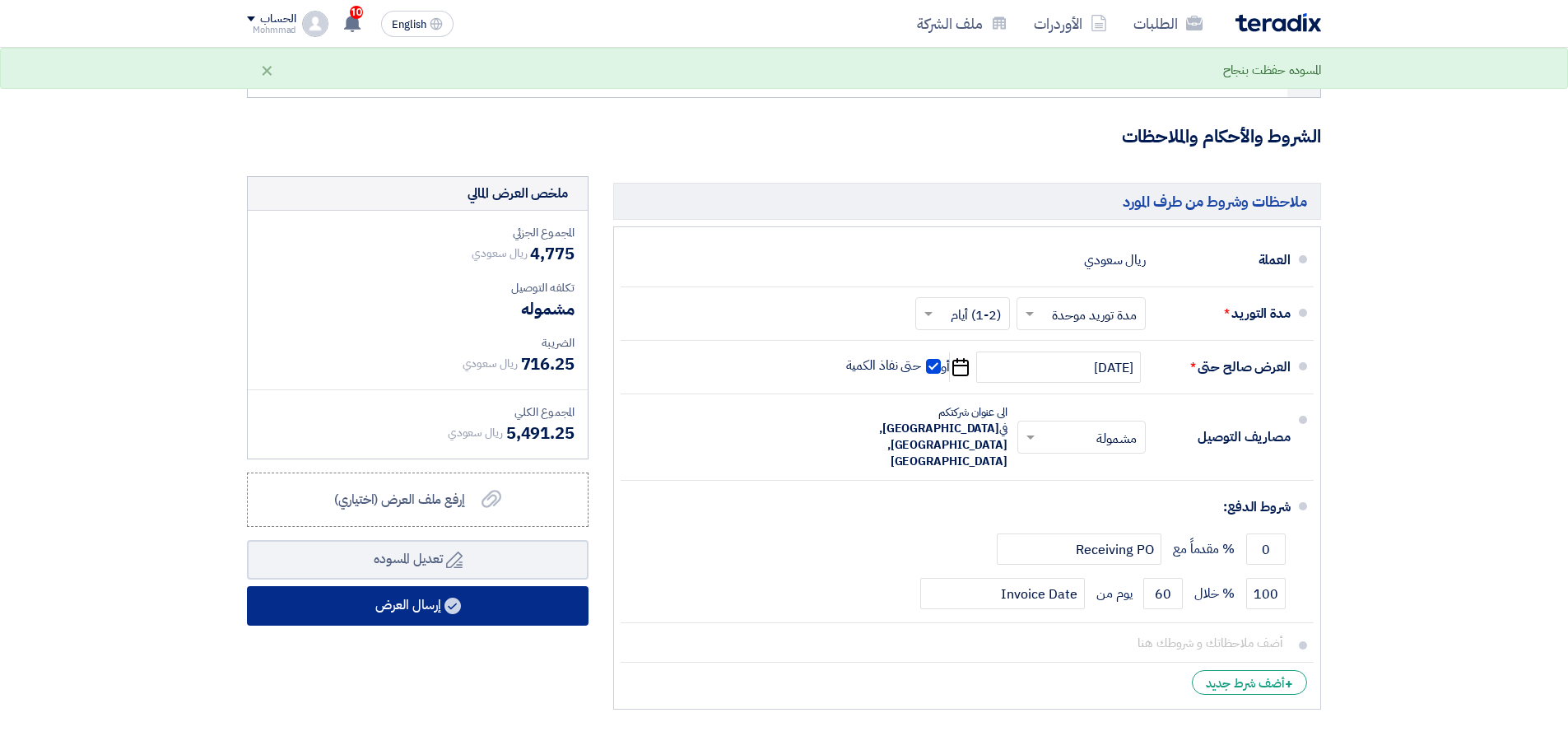
click at [434, 614] on button "إرسال العرض" at bounding box center [417, 606] width 341 height 40
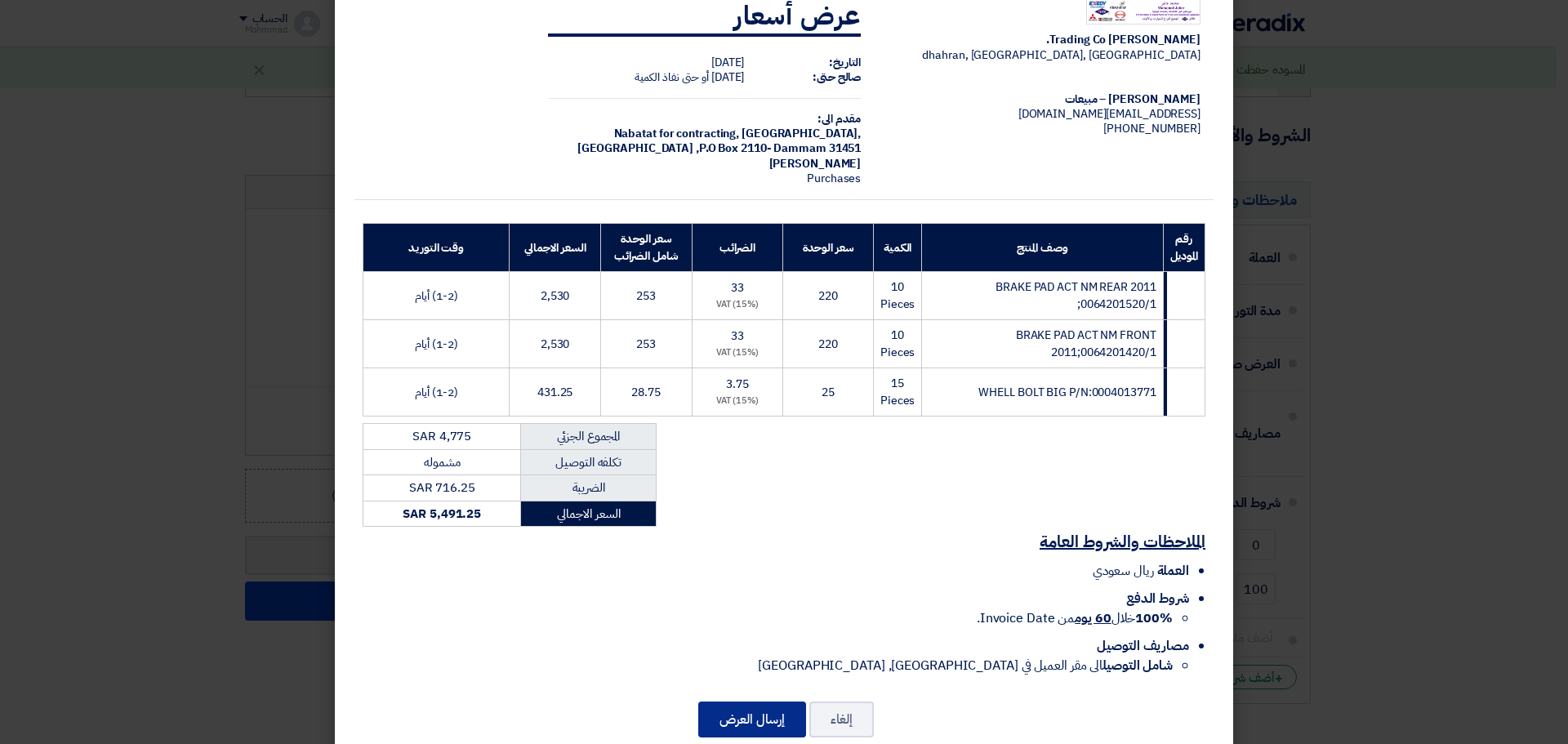
scroll to position [74, 0]
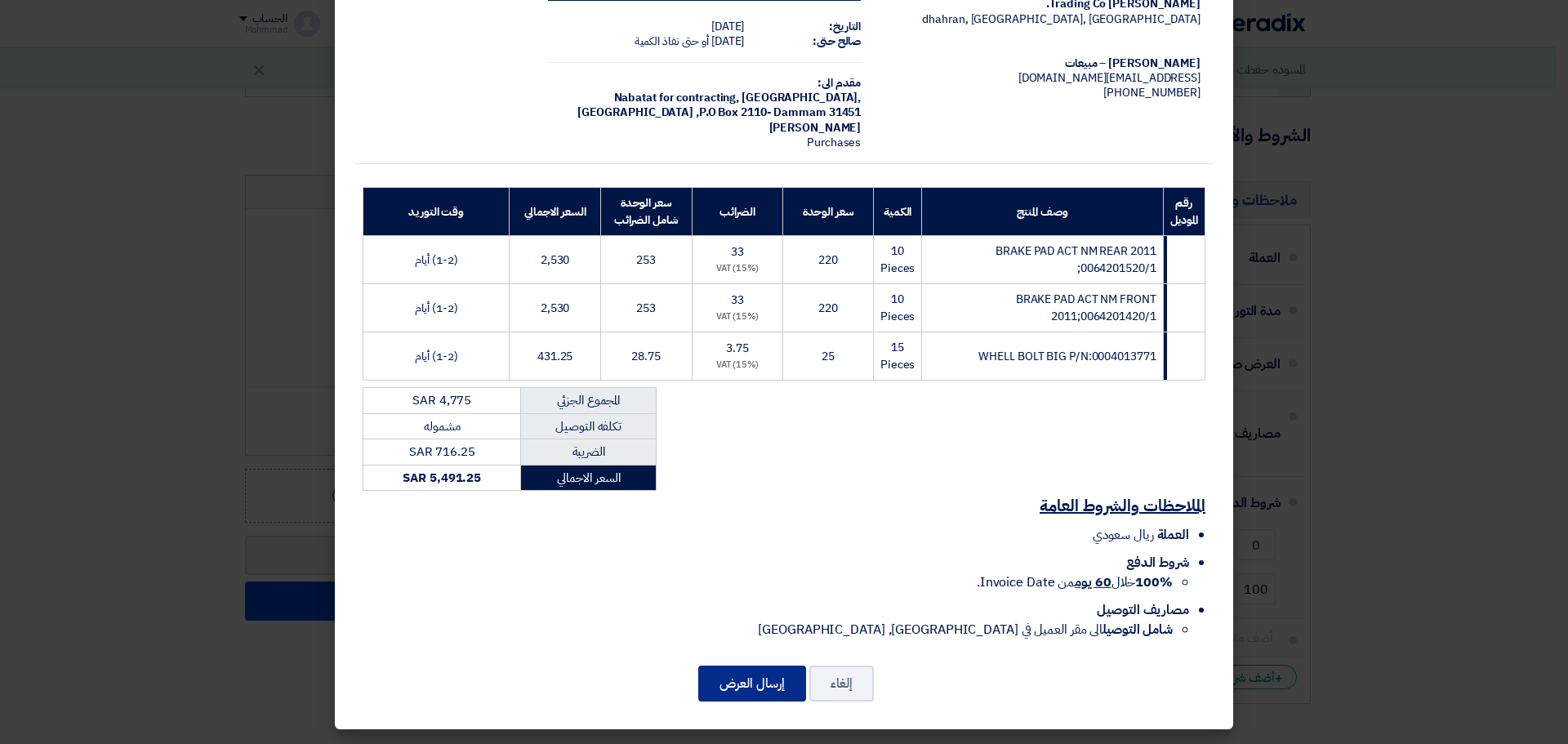
click at [752, 673] on button "إرسال العرض" at bounding box center [752, 683] width 108 height 36
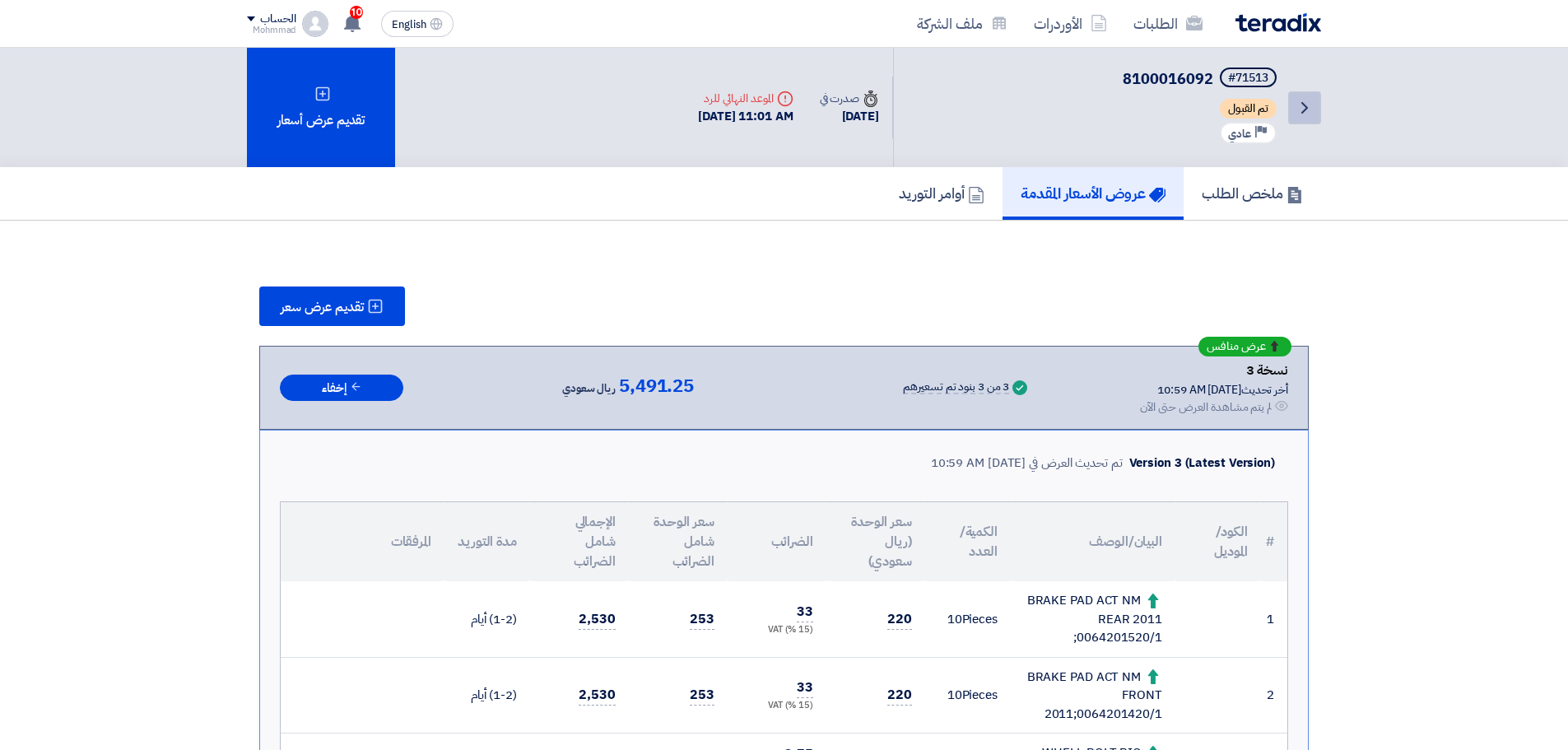
click at [1299, 113] on icon "Back" at bounding box center [1304, 107] width 19 height 19
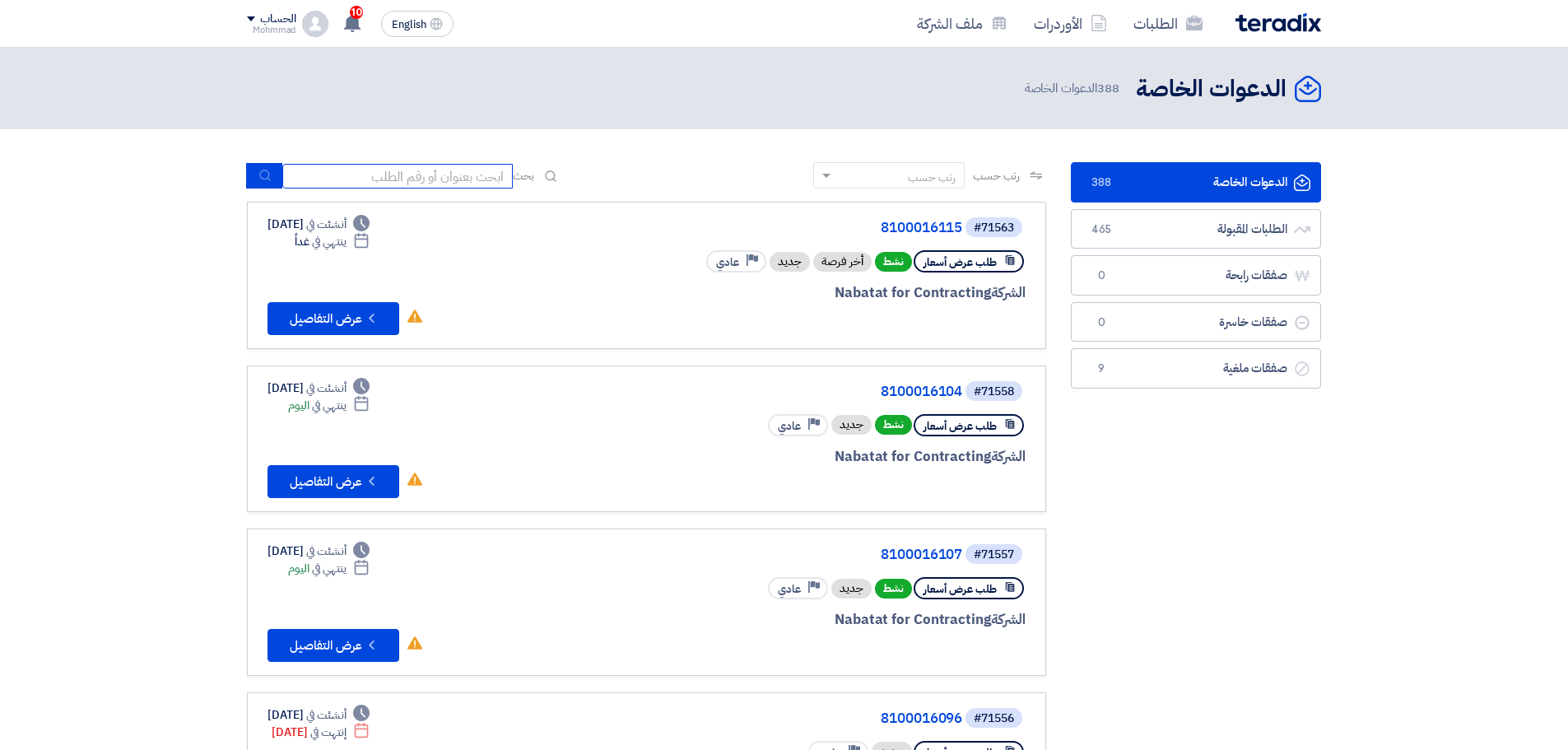
click at [455, 179] on input at bounding box center [397, 176] width 231 height 25
paste input "0004013771"
type input "0004013771"
